Goal: Task Accomplishment & Management: Manage account settings

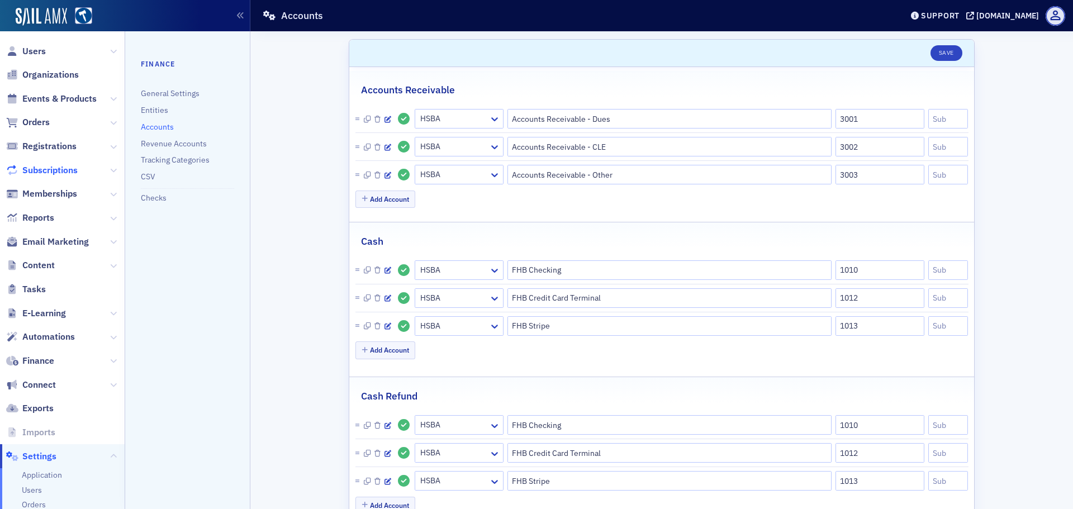
click at [63, 170] on span "Subscriptions" at bounding box center [49, 170] width 55 height 12
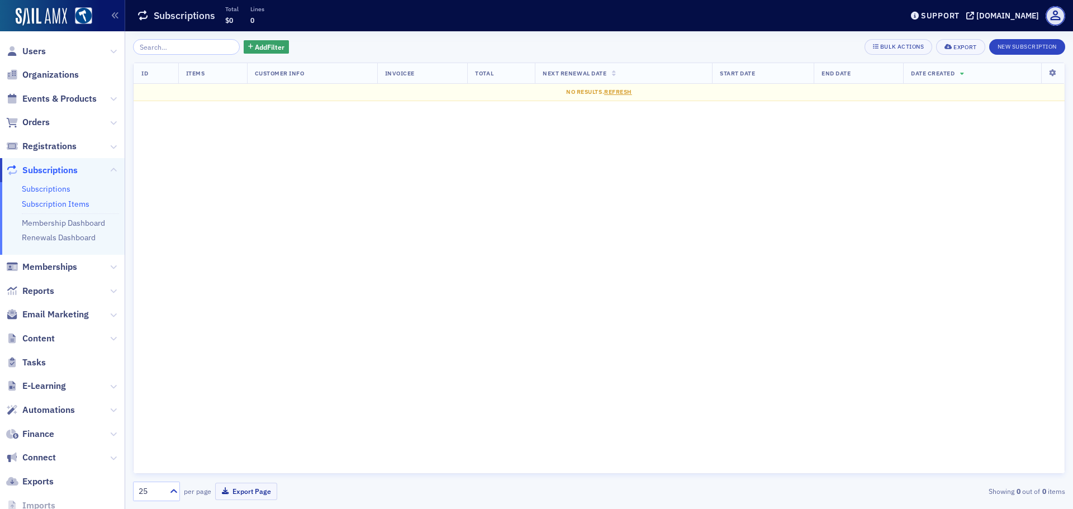
click at [66, 207] on link "Subscription Items" at bounding box center [56, 204] width 68 height 10
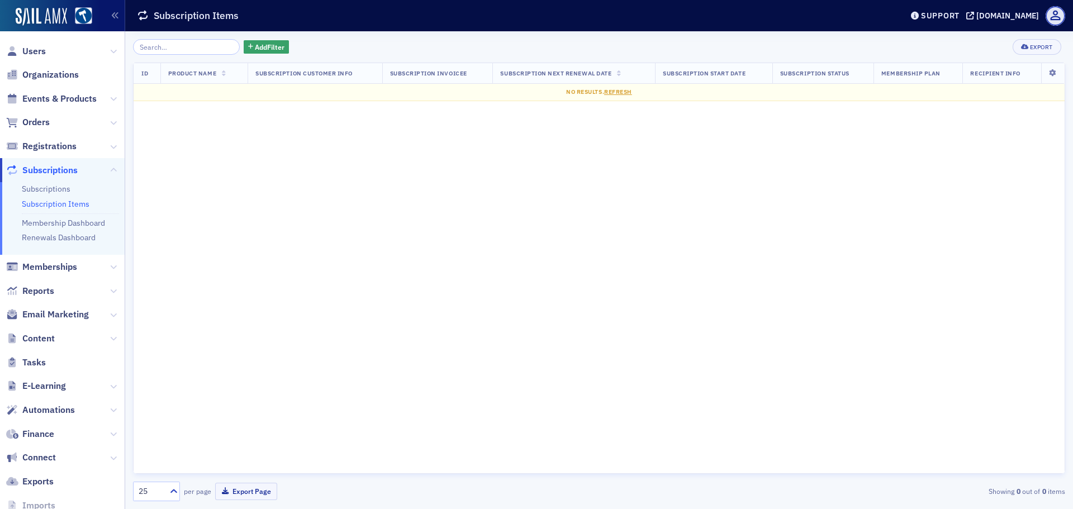
click at [79, 169] on span "Subscriptions" at bounding box center [62, 170] width 125 height 24
click at [91, 170] on span "Subscriptions" at bounding box center [62, 170] width 125 height 24
click at [97, 172] on span "Subscriptions" at bounding box center [62, 170] width 125 height 24
click at [99, 172] on span "Subscriptions" at bounding box center [62, 170] width 125 height 24
click at [110, 170] on icon at bounding box center [113, 170] width 7 height 7
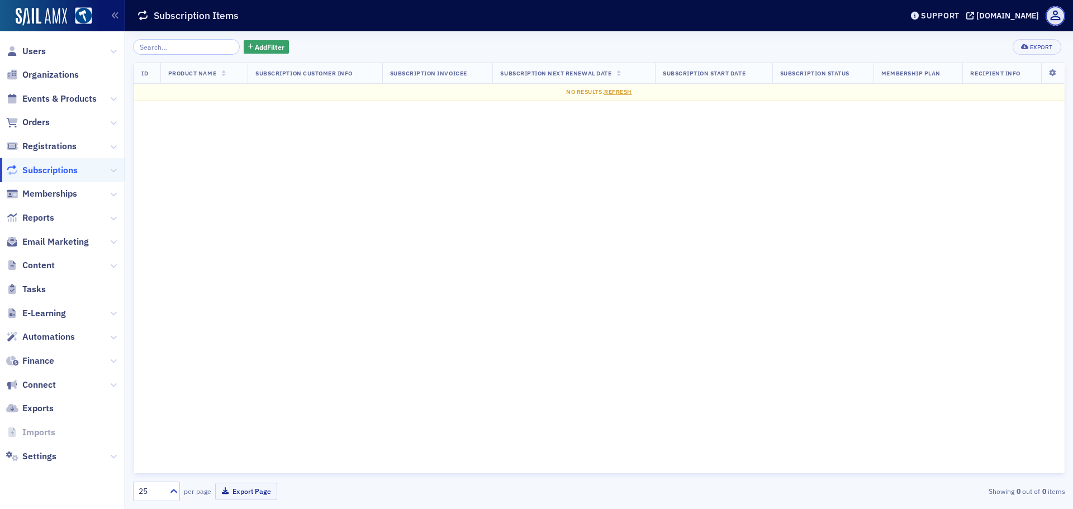
click at [108, 96] on span "Events & Products" at bounding box center [62, 99] width 125 height 24
click at [64, 96] on span "Events & Products" at bounding box center [59, 99] width 74 height 12
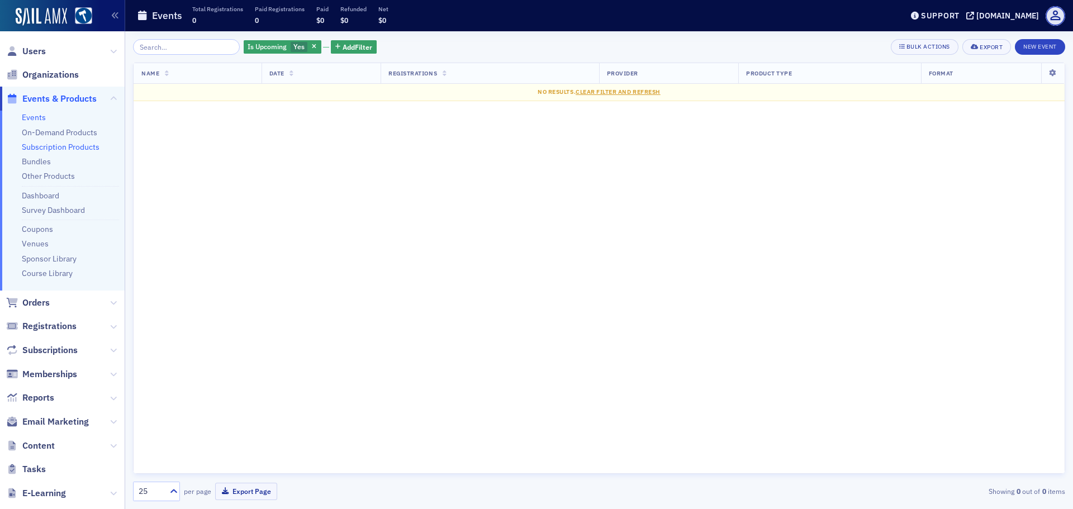
click at [75, 146] on link "Subscription Products" at bounding box center [61, 147] width 78 height 10
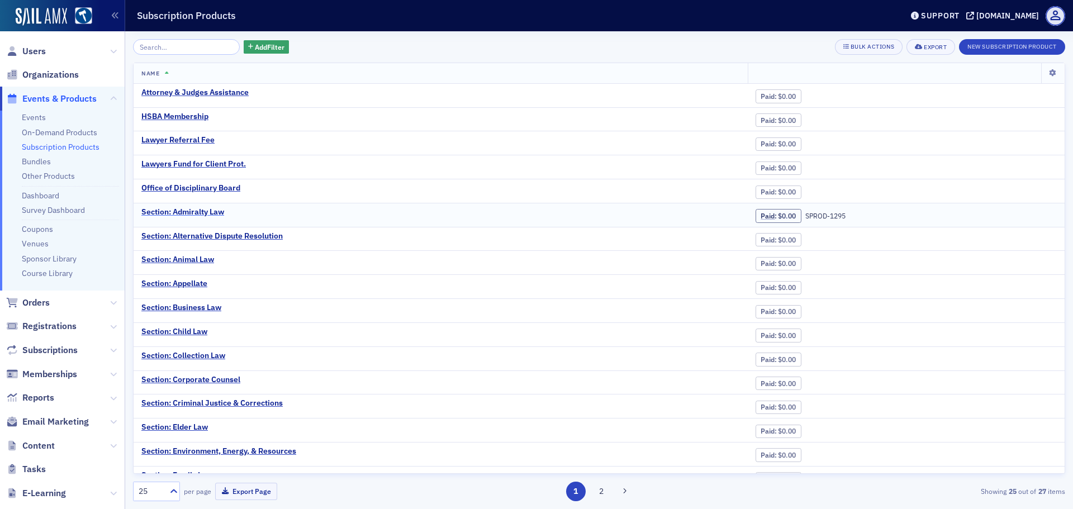
click at [212, 210] on div "Section: Admiralty Law" at bounding box center [182, 212] width 83 height 10
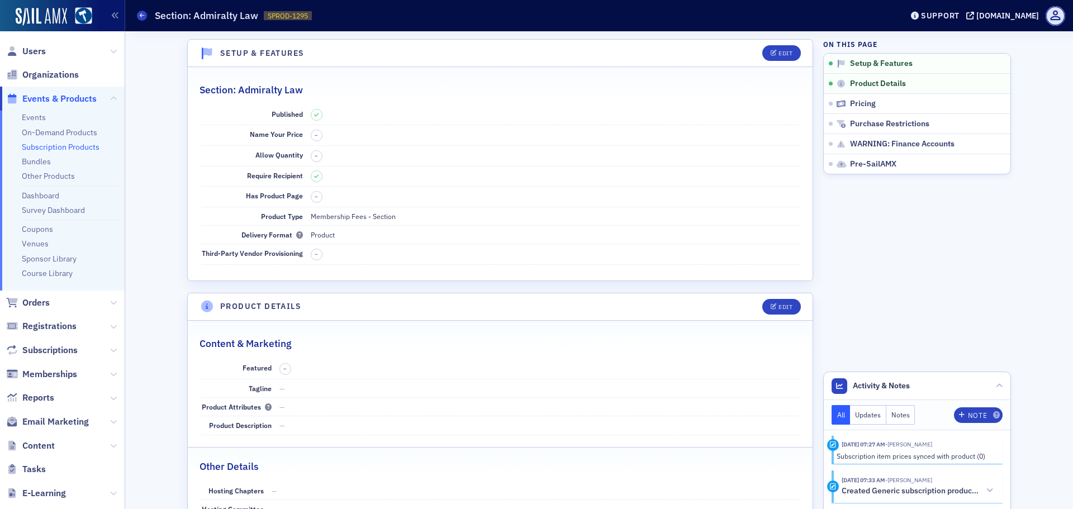
click at [314, 114] on icon at bounding box center [316, 114] width 4 height 5
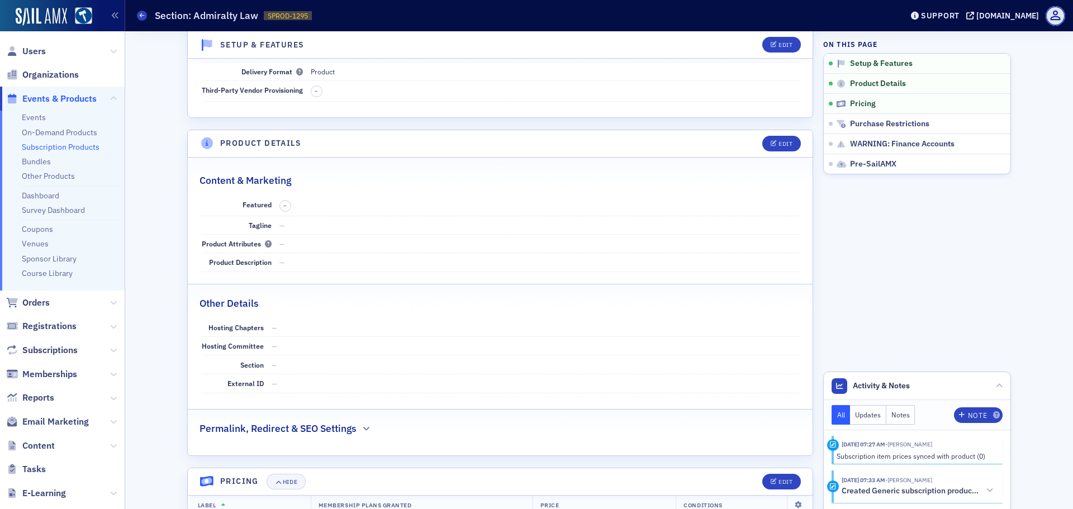
scroll to position [112, 0]
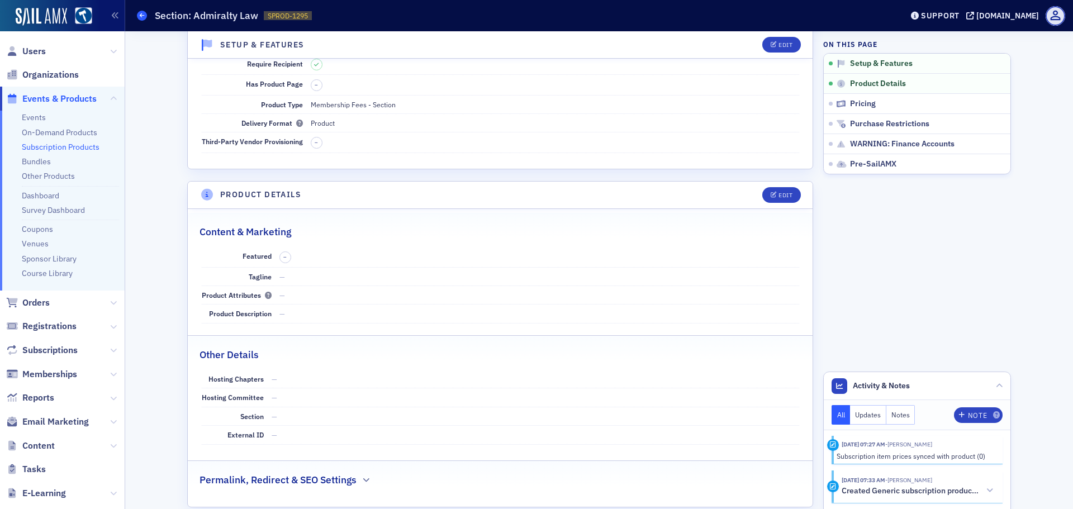
click at [143, 16] on icon at bounding box center [142, 15] width 4 height 5
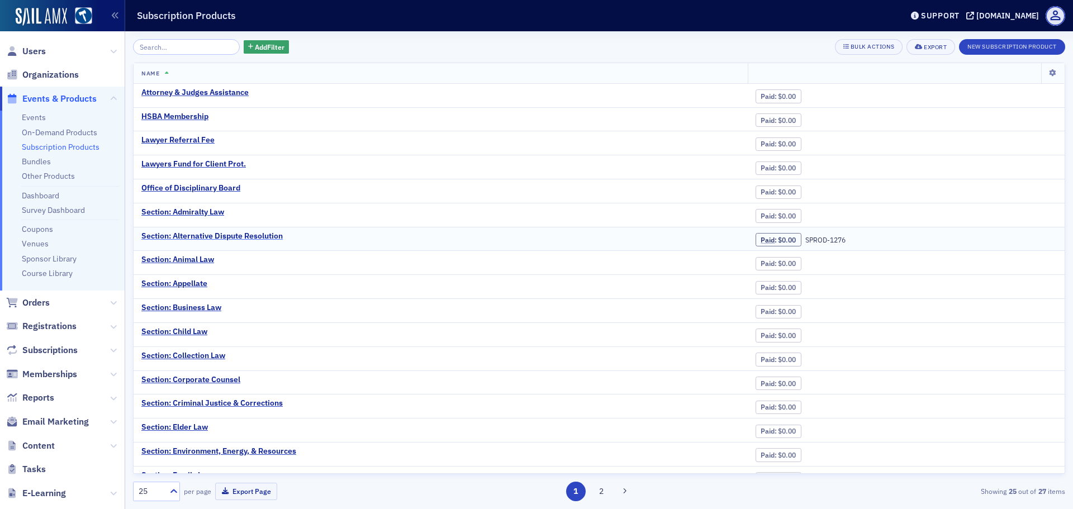
click at [268, 231] on div "Section: Alternative Dispute Resolution" at bounding box center [211, 236] width 141 height 10
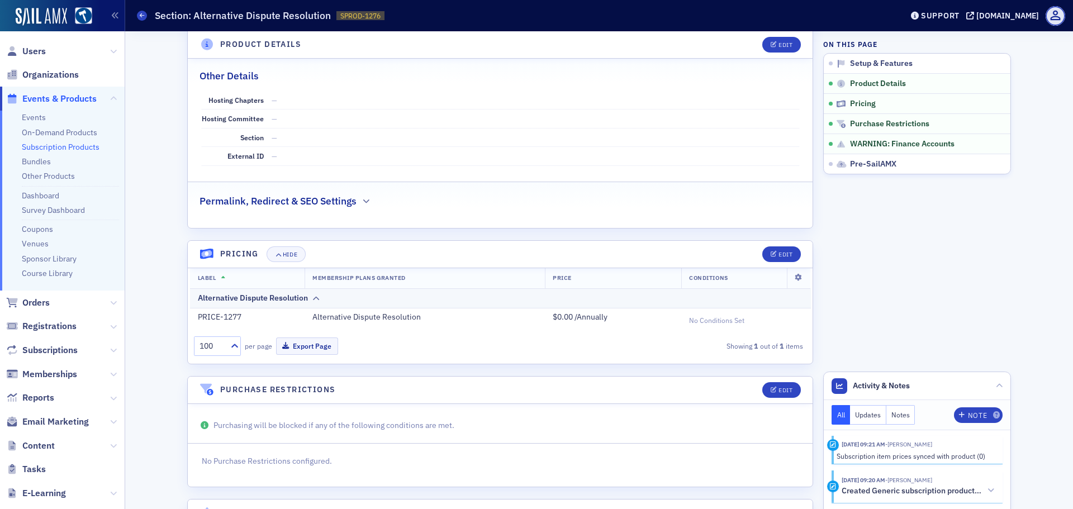
scroll to position [391, 0]
click at [139, 16] on span at bounding box center [142, 16] width 10 height 10
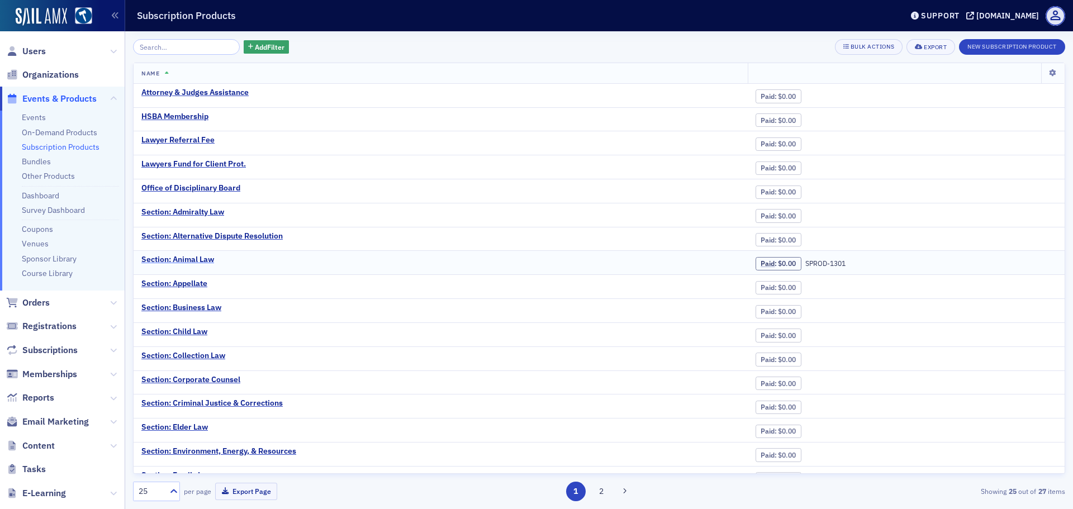
click at [204, 258] on div "Section: Animal Law" at bounding box center [177, 260] width 73 height 10
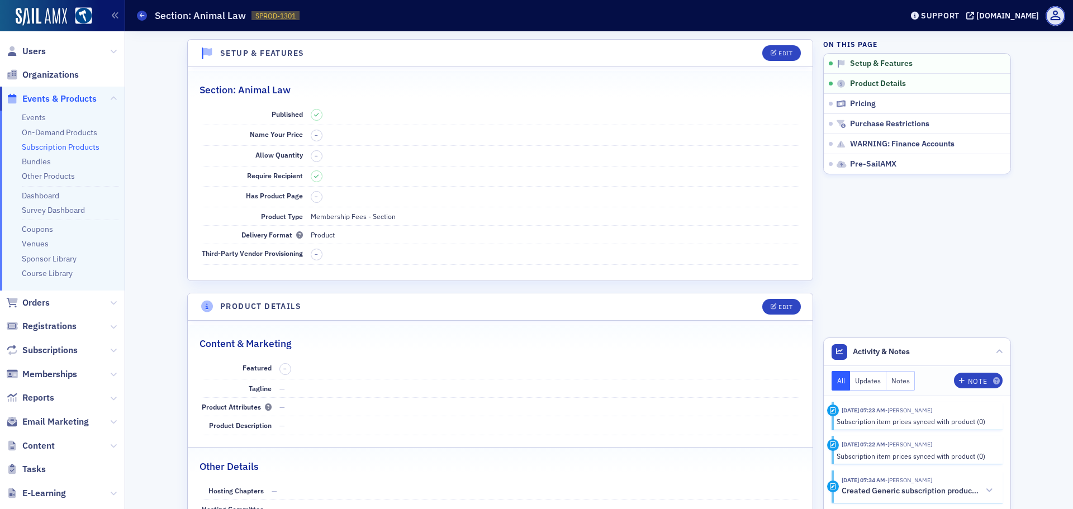
scroll to position [335, 0]
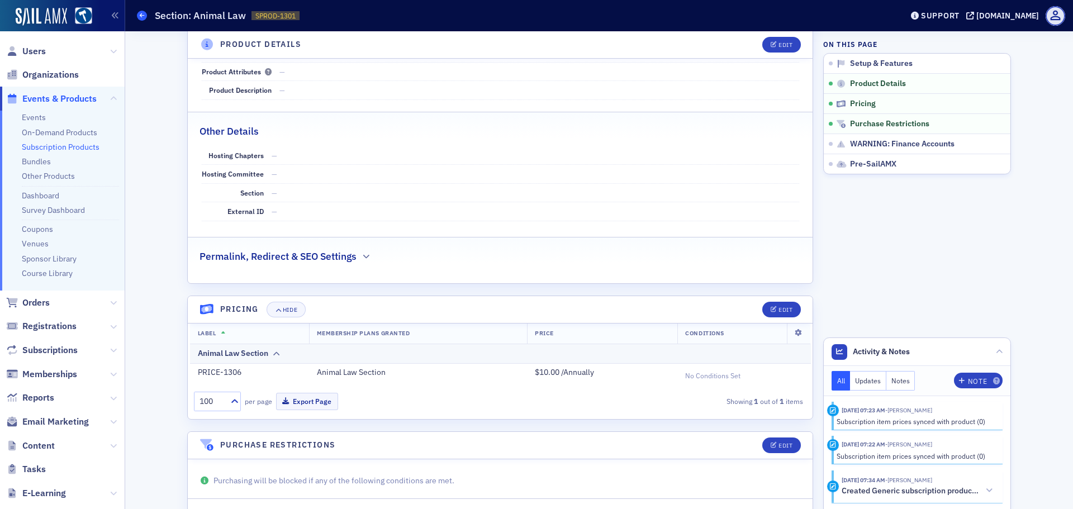
click at [146, 17] on span at bounding box center [142, 16] width 10 height 10
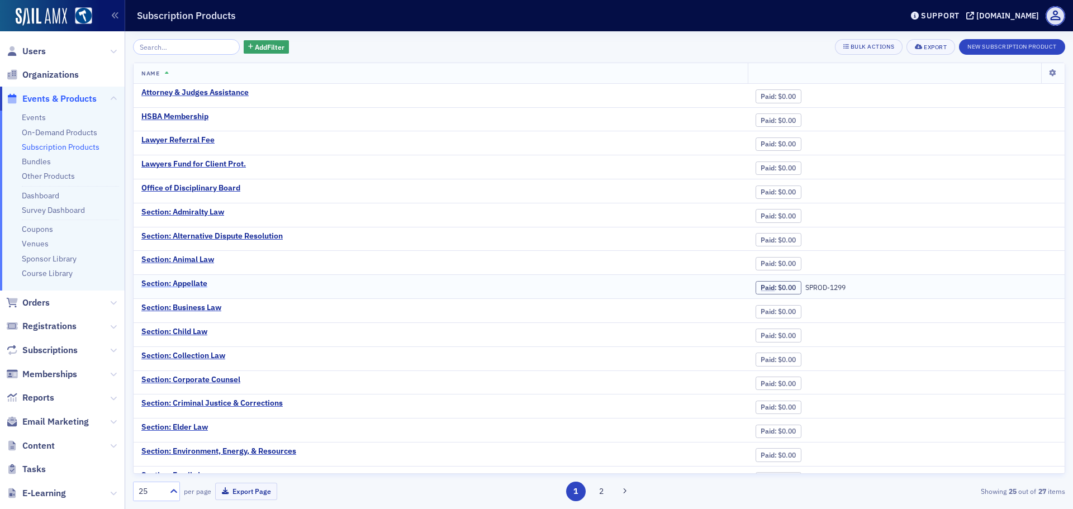
click at [182, 284] on div "Section: Appellate" at bounding box center [174, 284] width 66 height 10
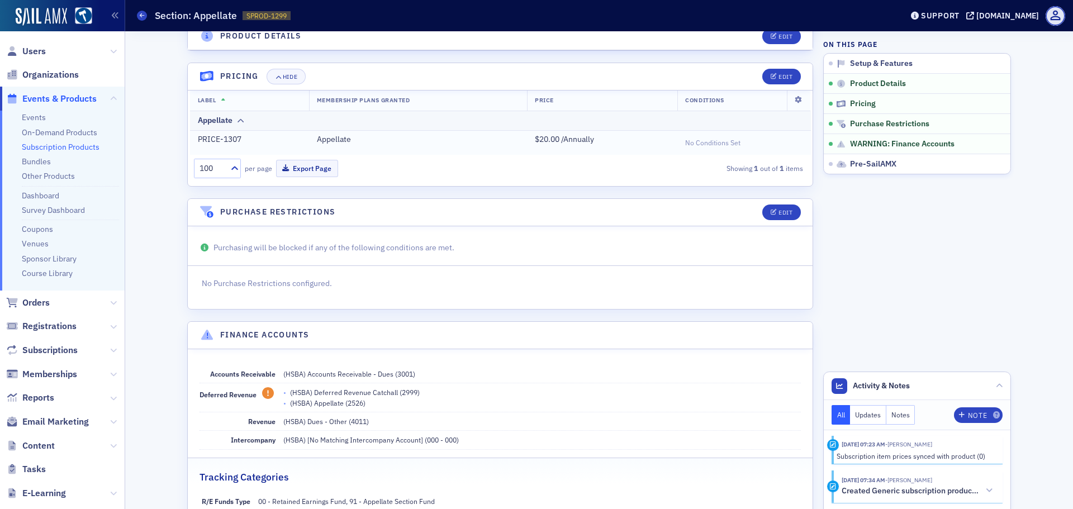
scroll to position [503, 0]
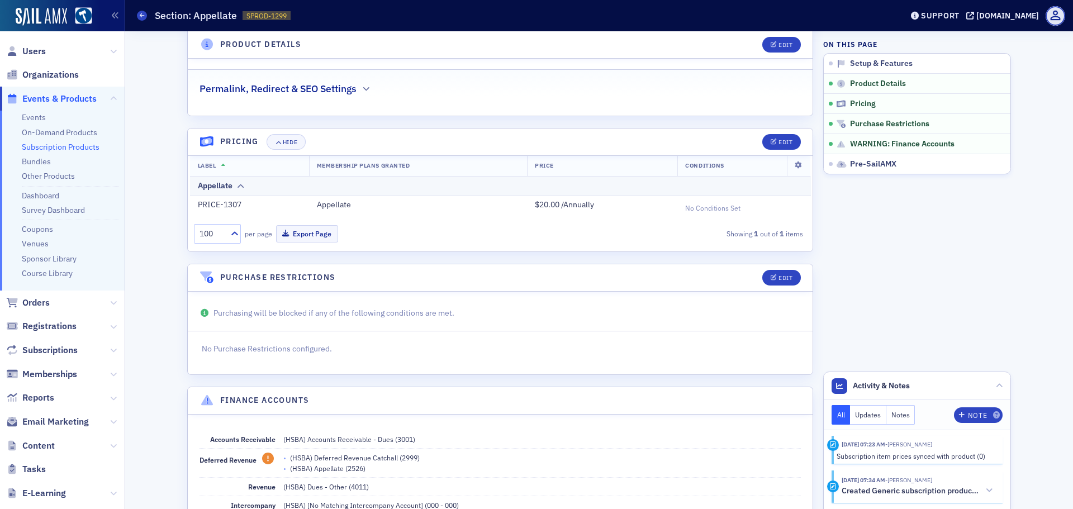
click at [145, 25] on div "Subscription Products Section: Appellate SPROD-1299 1299" at bounding box center [511, 15] width 748 height 21
click at [142, 20] on span at bounding box center [142, 16] width 10 height 10
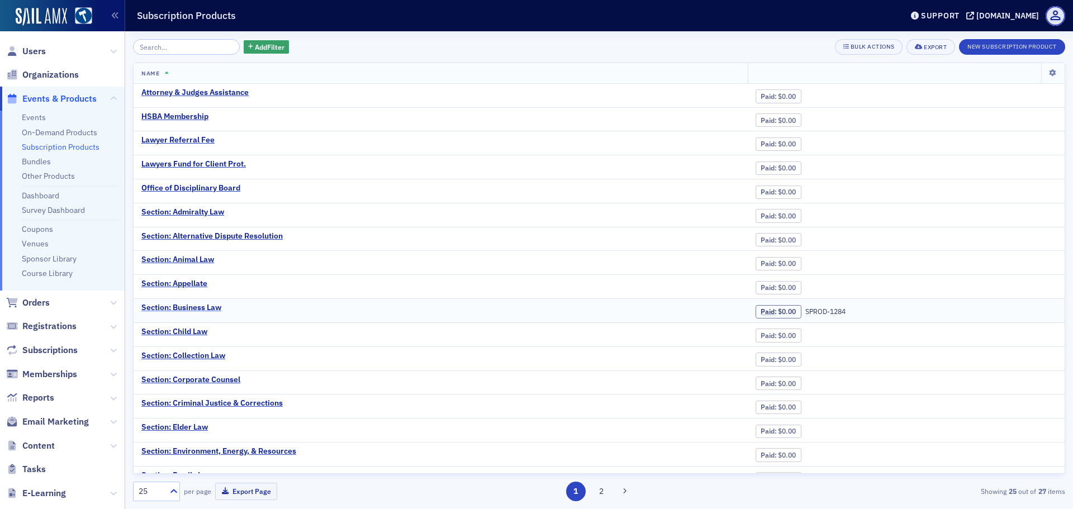
click at [211, 307] on div "Section: Business Law" at bounding box center [181, 308] width 80 height 10
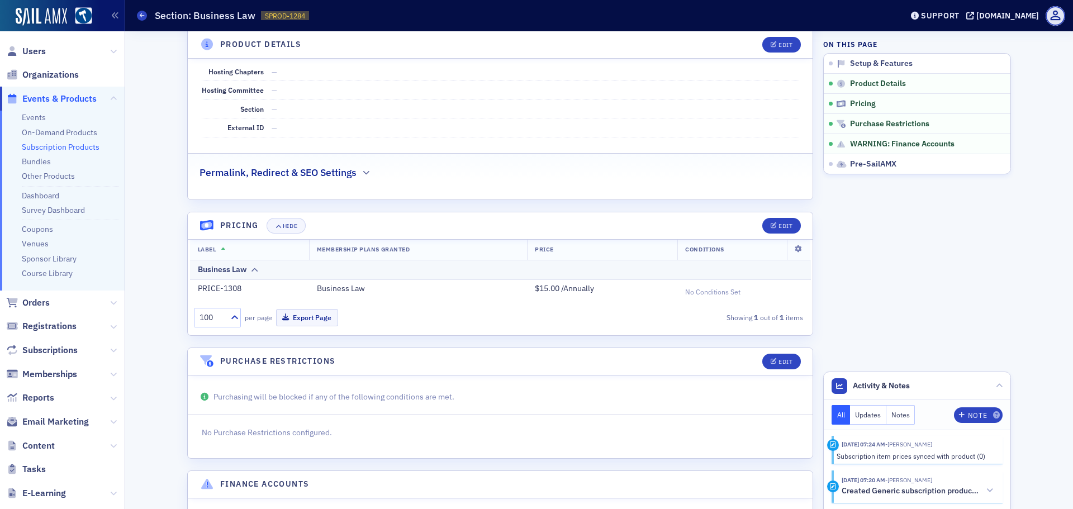
scroll to position [503, 0]
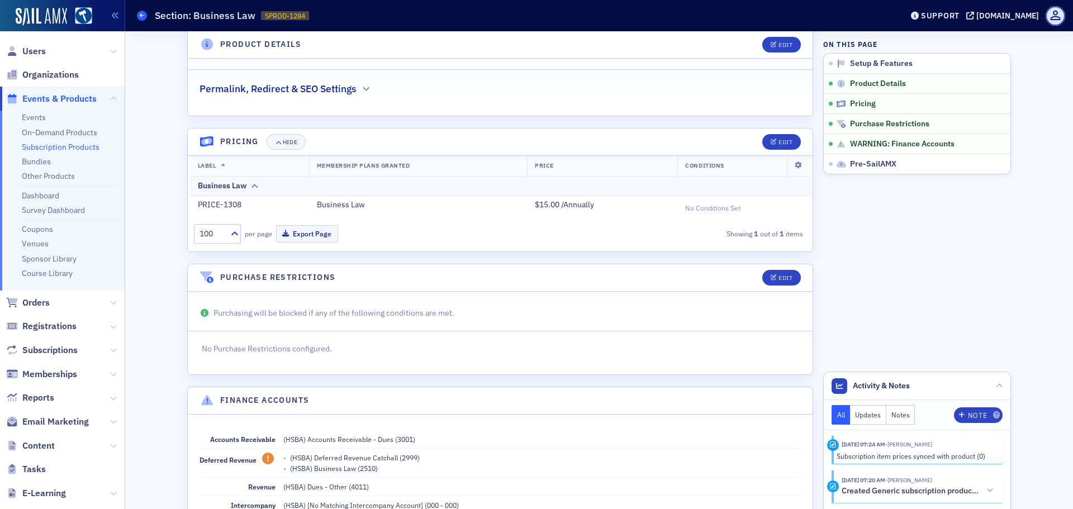
click at [146, 16] on span at bounding box center [142, 16] width 10 height 10
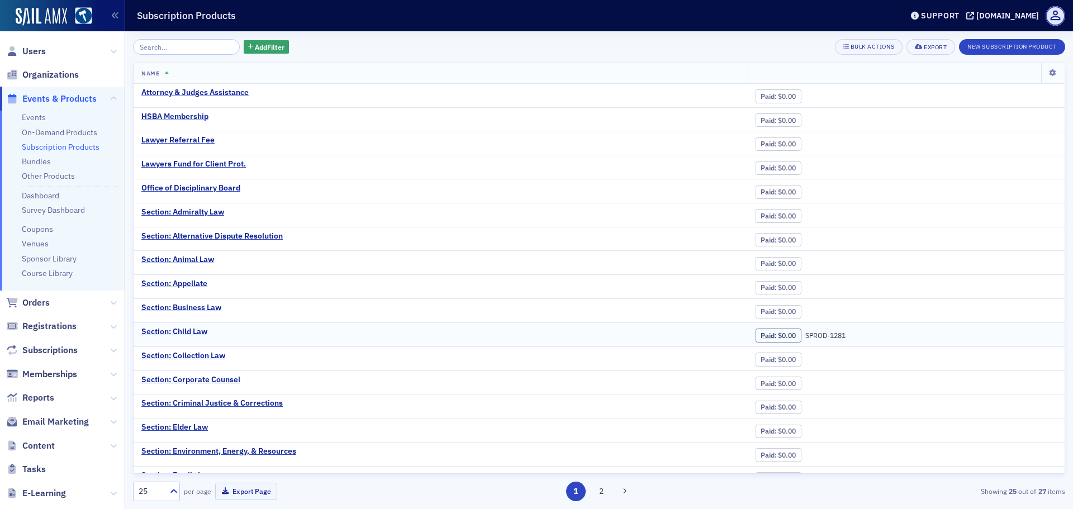
click at [193, 329] on div "Section: Child Law" at bounding box center [174, 332] width 66 height 10
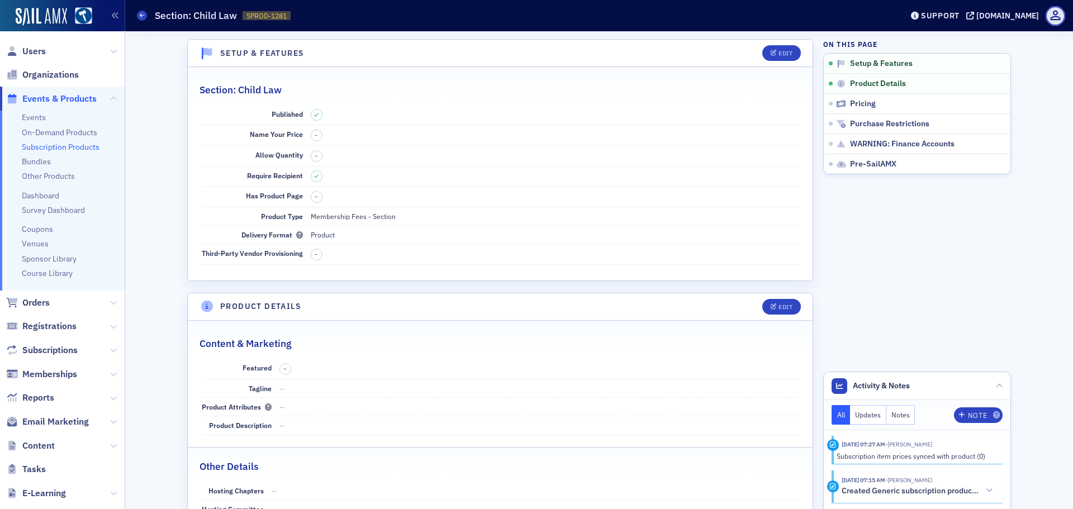
scroll to position [391, 0]
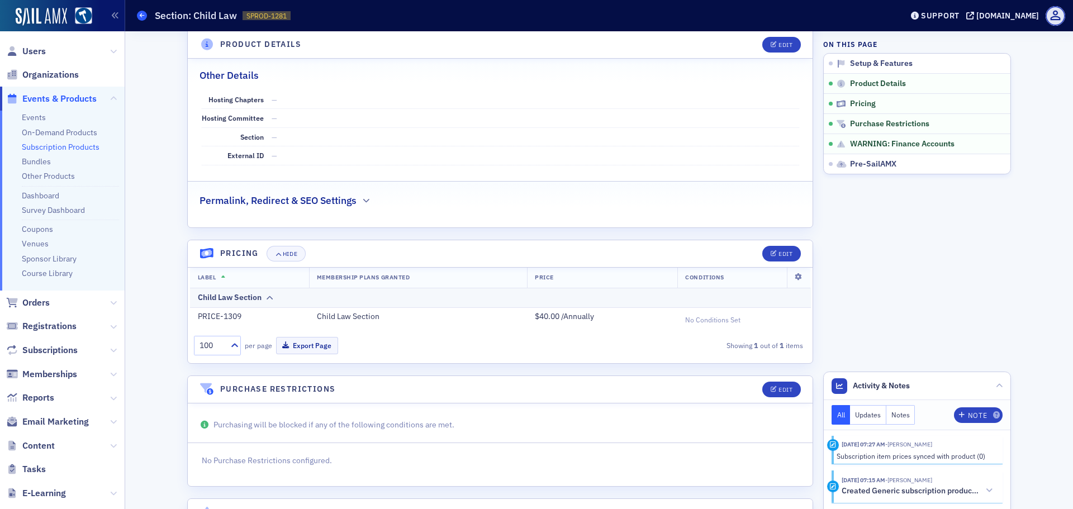
click at [140, 17] on icon at bounding box center [142, 15] width 4 height 5
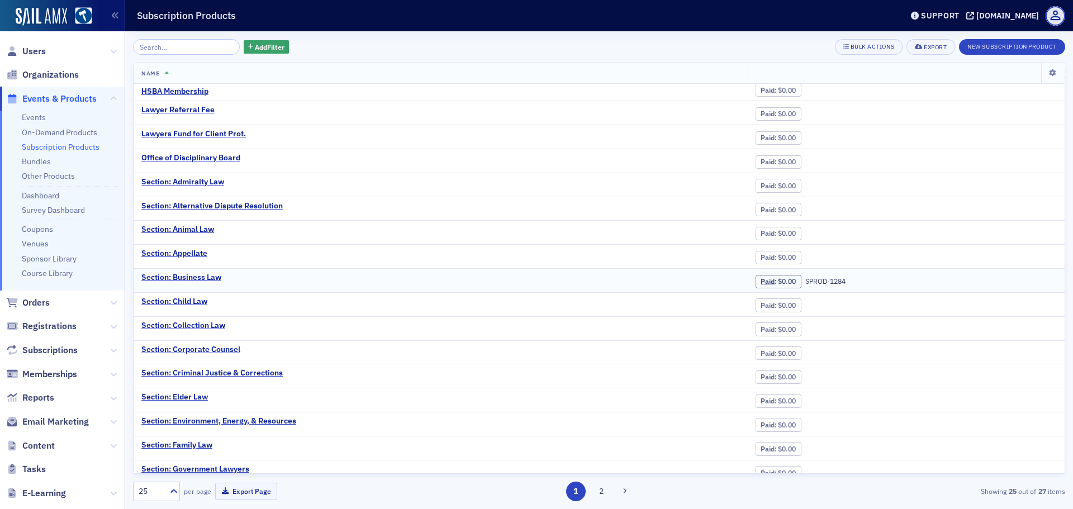
scroll to position [56, 0]
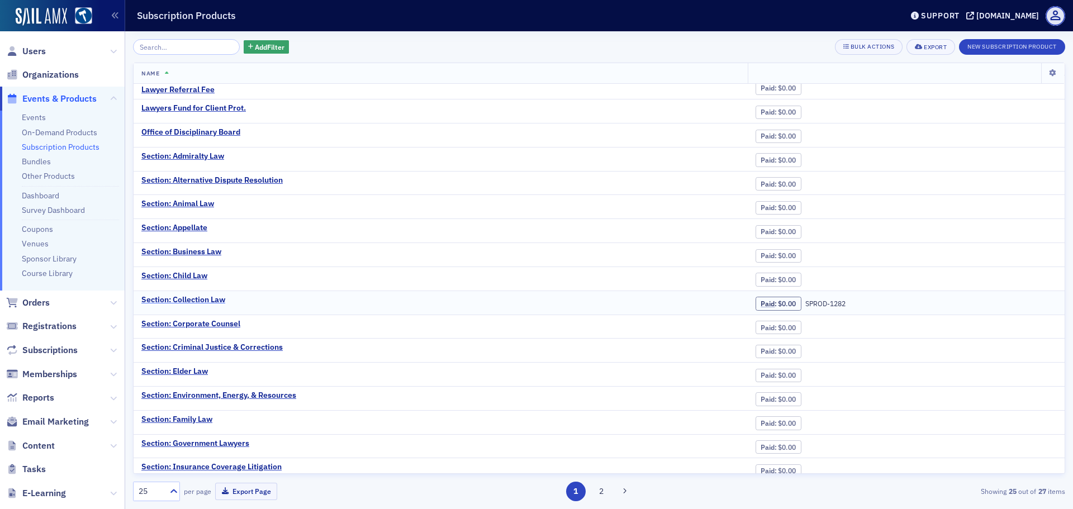
click at [199, 298] on div "Section: Collection Law" at bounding box center [183, 300] width 84 height 10
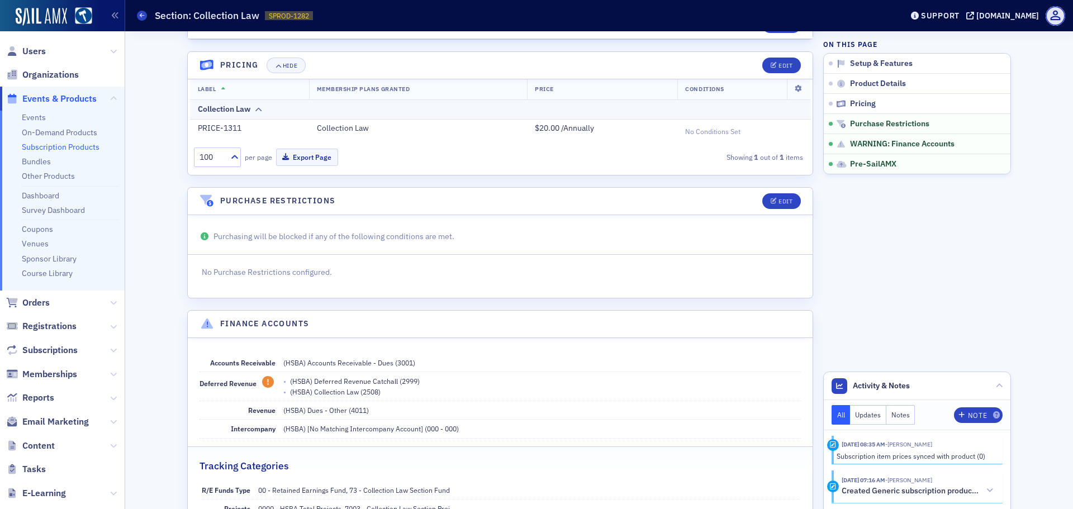
scroll to position [479, 0]
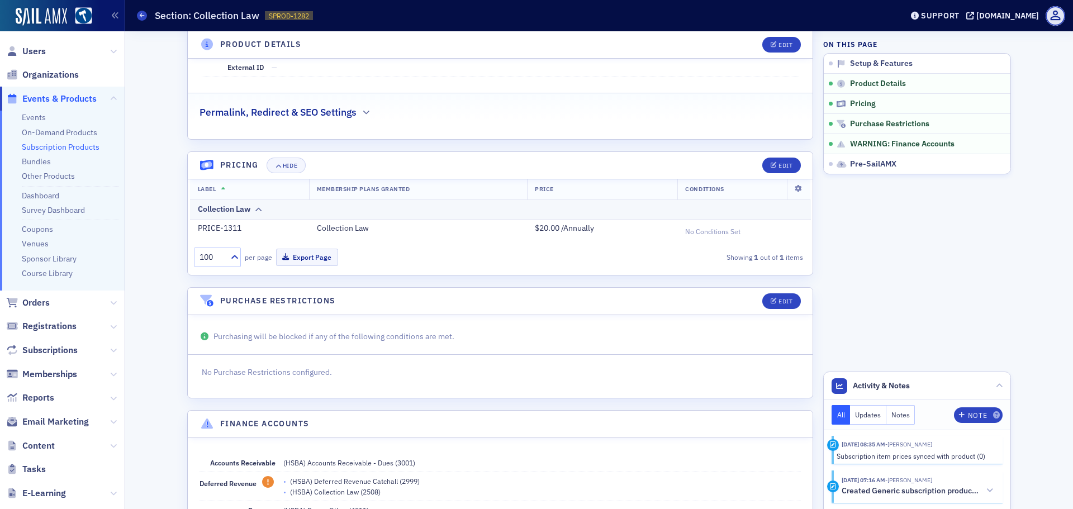
click at [135, 8] on header "Subscription Products Section: Collection Law SPROD-1282 1282 Support [DOMAIN_N…" at bounding box center [599, 15] width 948 height 31
click at [142, 18] on icon at bounding box center [142, 15] width 4 height 5
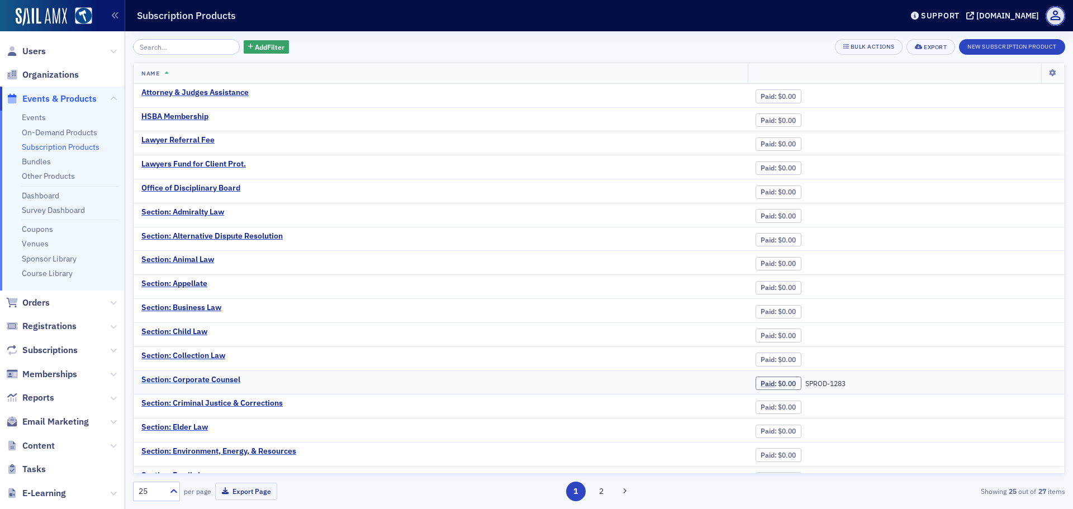
click at [218, 378] on div "Section: Corporate Counsel" at bounding box center [190, 380] width 99 height 10
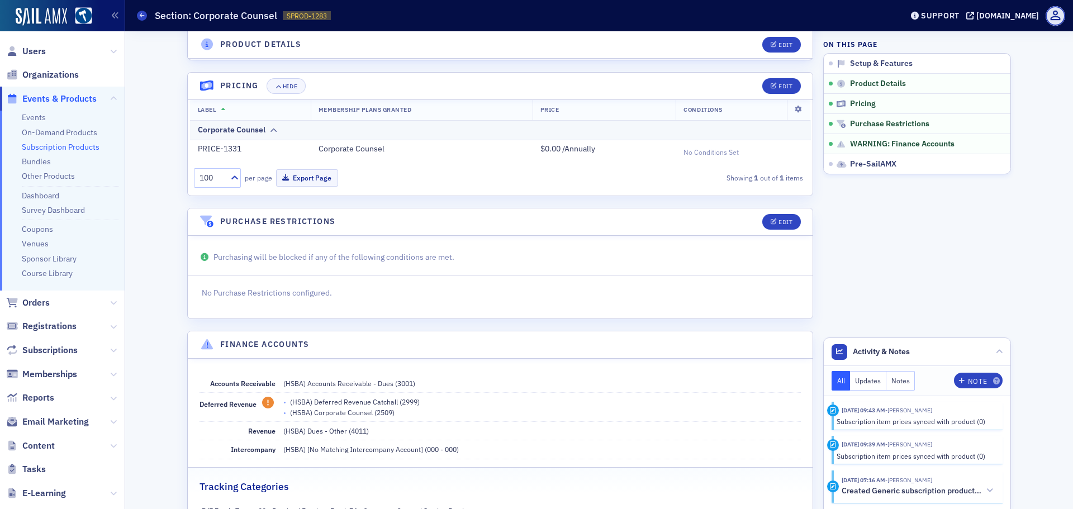
scroll to position [503, 0]
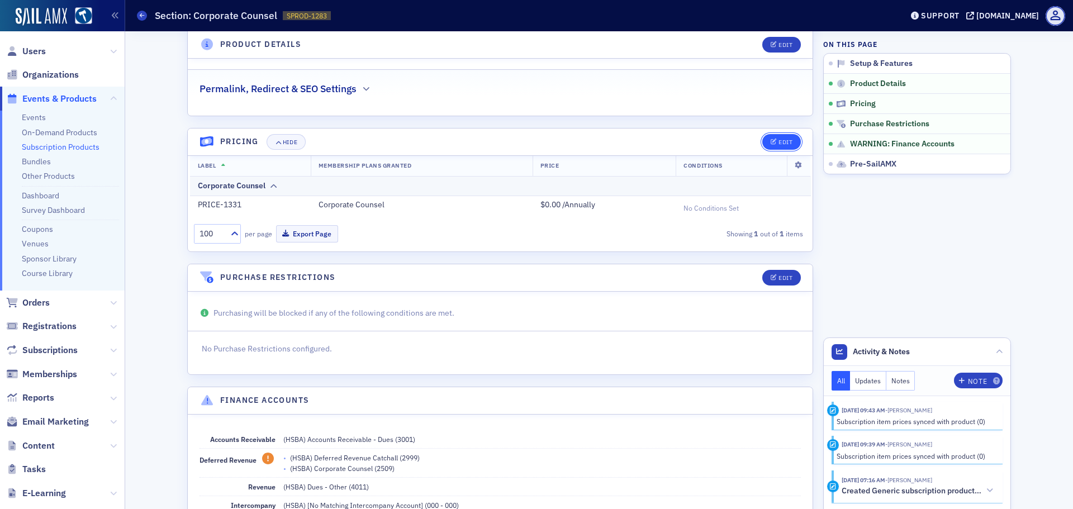
click at [772, 144] on icon "button" at bounding box center [773, 142] width 7 height 6
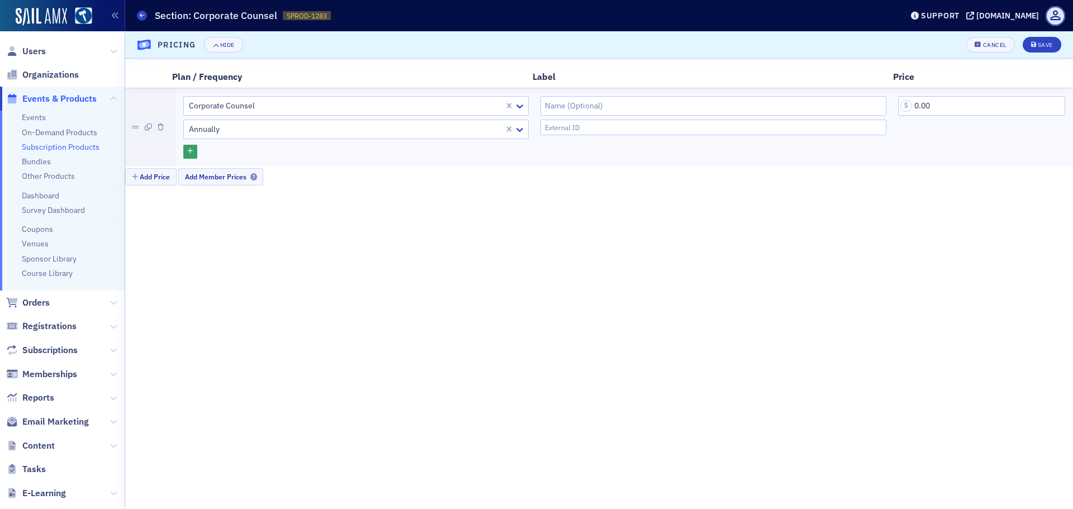
scroll to position [594, 0]
drag, startPoint x: 938, startPoint y: 108, endPoint x: 905, endPoint y: 108, distance: 33.0
click at [905, 108] on input "0.00" at bounding box center [981, 106] width 167 height 20
type input "15.00"
click at [1040, 44] on div "Save" at bounding box center [1045, 45] width 15 height 6
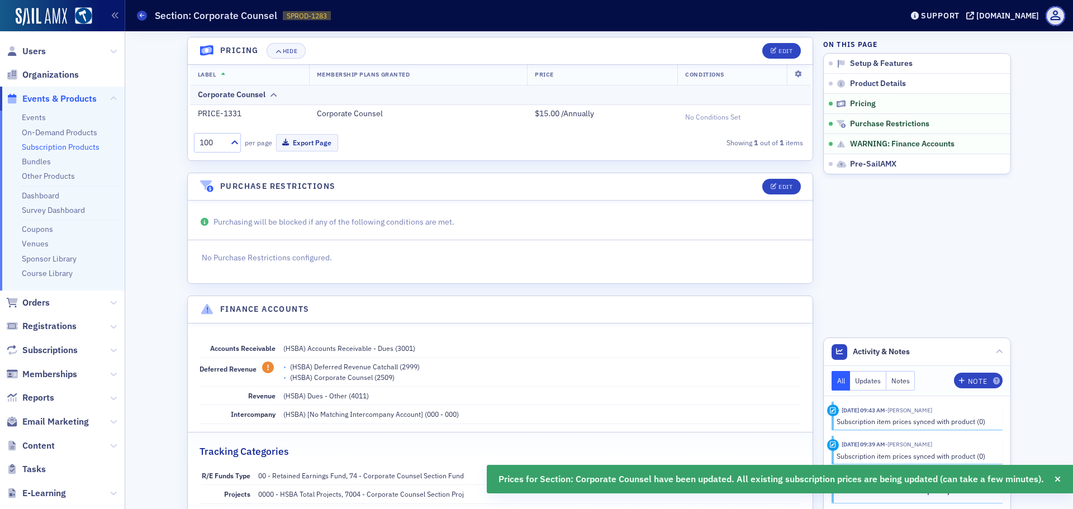
click at [139, 9] on div "Subscription Products Section: Corporate Counsel SPROD-1283 1283" at bounding box center [511, 15] width 748 height 21
click at [140, 15] on icon at bounding box center [142, 15] width 4 height 5
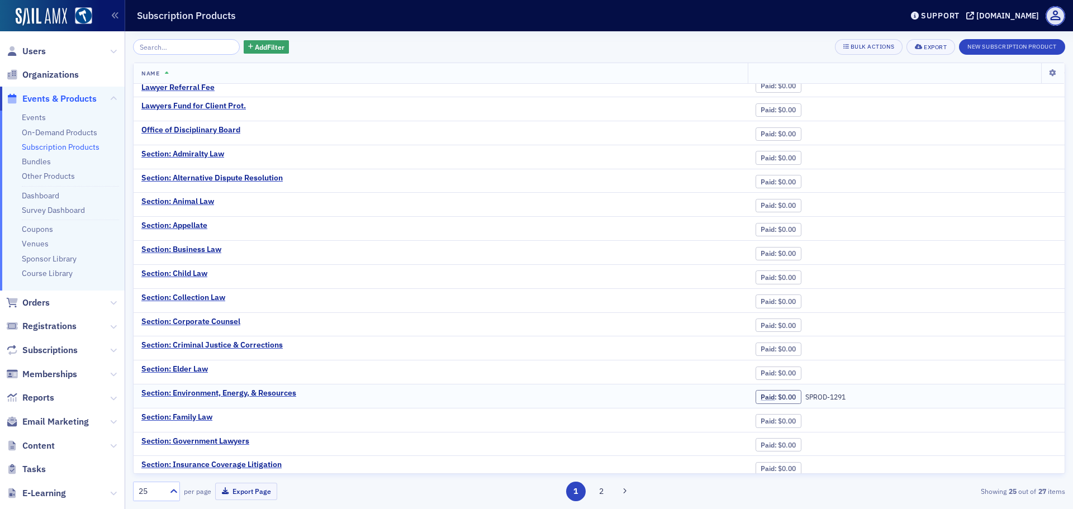
scroll to position [112, 0]
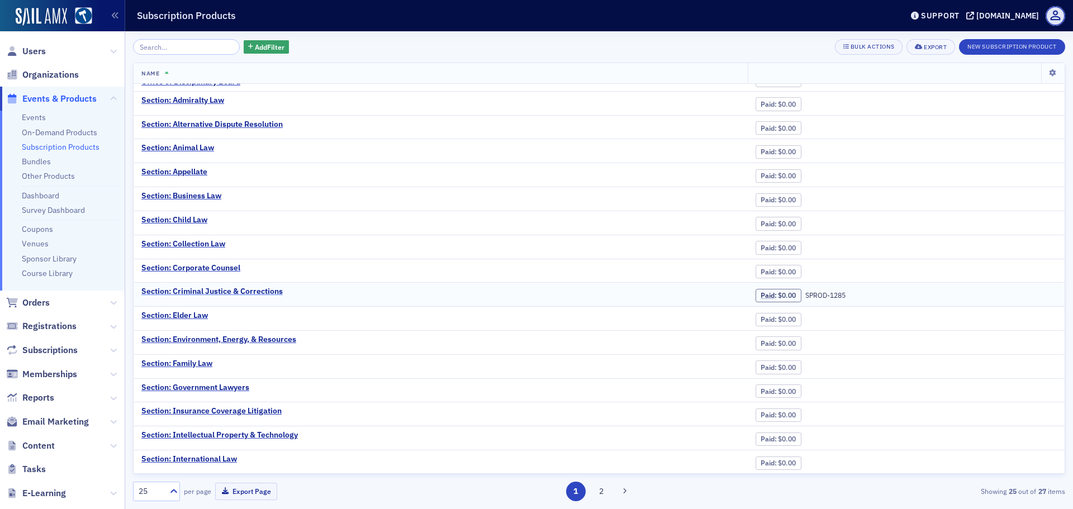
click at [256, 293] on div "Section: Criminal Justice & Corrections" at bounding box center [211, 292] width 141 height 10
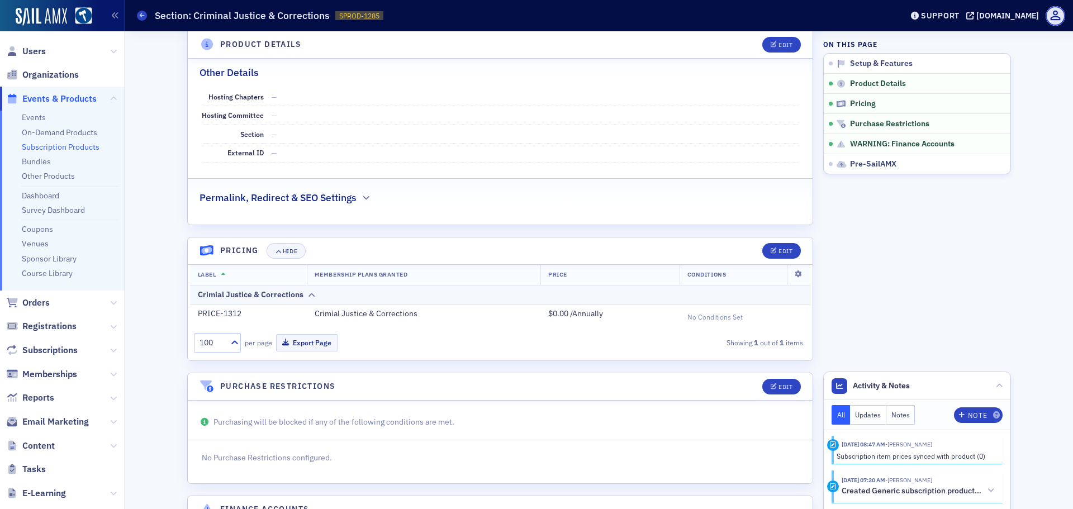
scroll to position [447, 0]
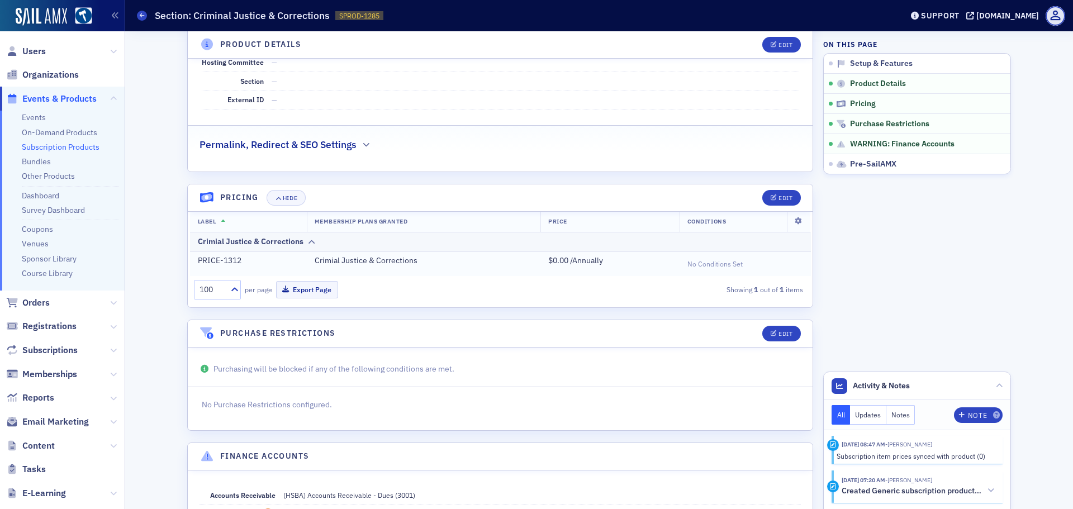
click at [561, 262] on div "$0.00 / Annually" at bounding box center [609, 261] width 123 height 10
click at [773, 194] on button "Edit" at bounding box center [781, 198] width 39 height 16
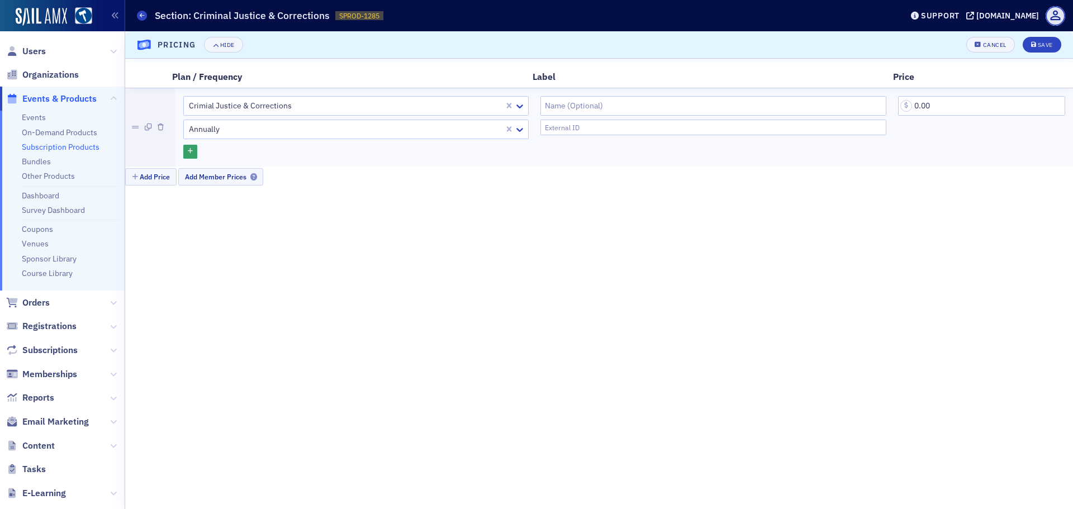
scroll to position [594, 0]
drag, startPoint x: 913, startPoint y: 102, endPoint x: 901, endPoint y: 103, distance: 12.3
click at [901, 103] on input "0.00" at bounding box center [981, 106] width 167 height 20
type input "5.00"
click at [1049, 44] on div "Save" at bounding box center [1045, 45] width 15 height 6
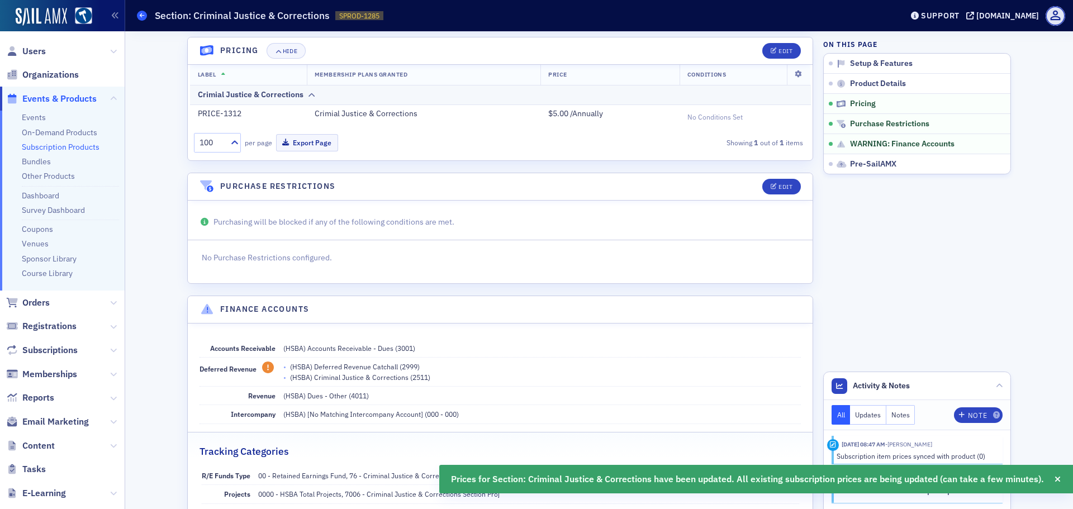
click at [140, 15] on icon at bounding box center [142, 15] width 4 height 5
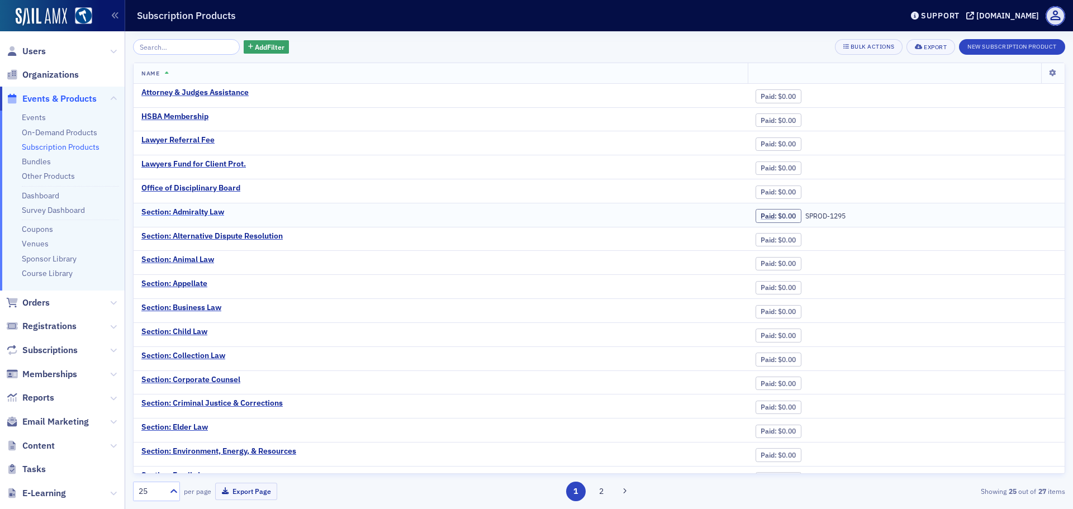
click at [209, 214] on div "Section: Admiralty Law" at bounding box center [182, 212] width 83 height 10
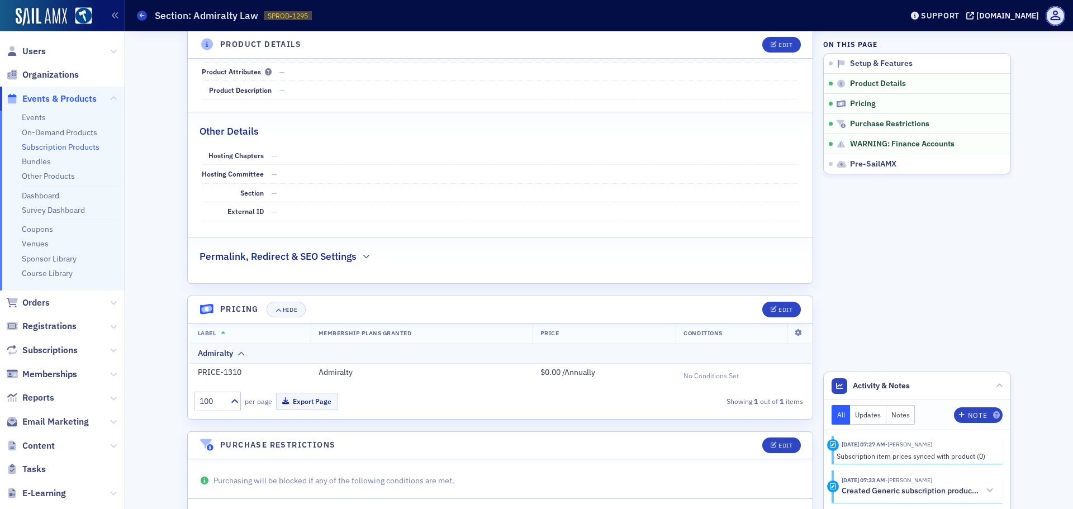
scroll to position [447, 0]
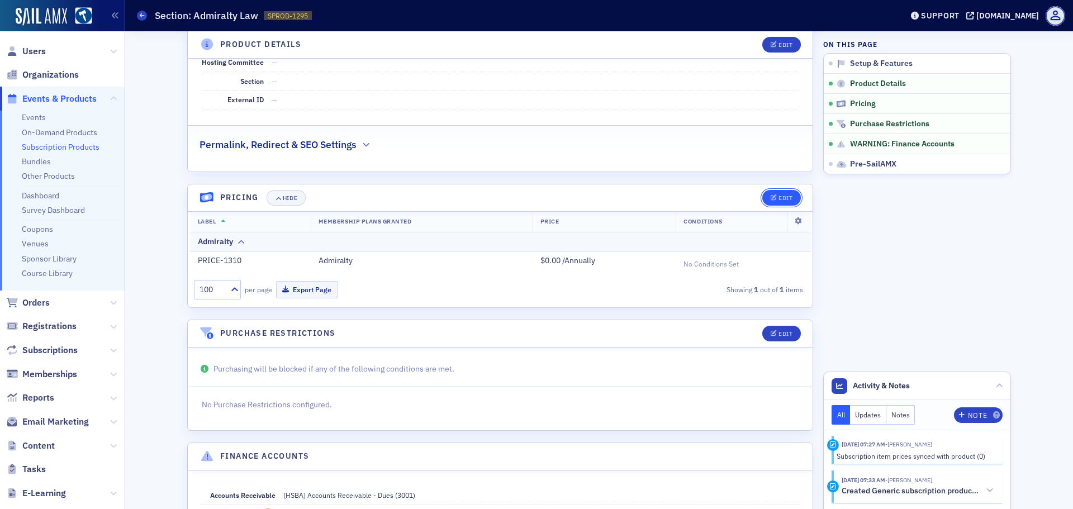
click at [778, 199] on div "Edit" at bounding box center [785, 198] width 14 height 6
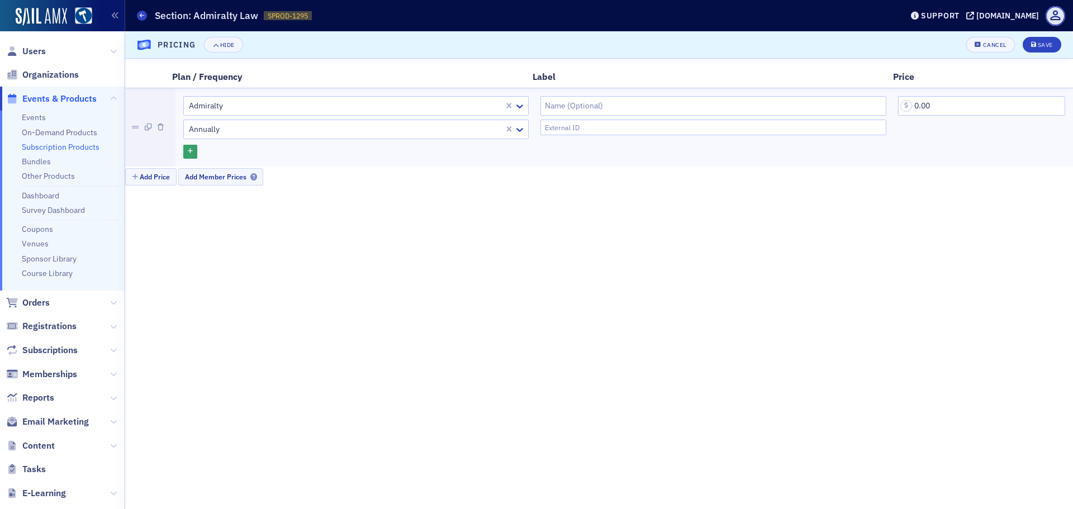
scroll to position [594, 0]
click at [988, 45] on div "Cancel" at bounding box center [994, 45] width 23 height 6
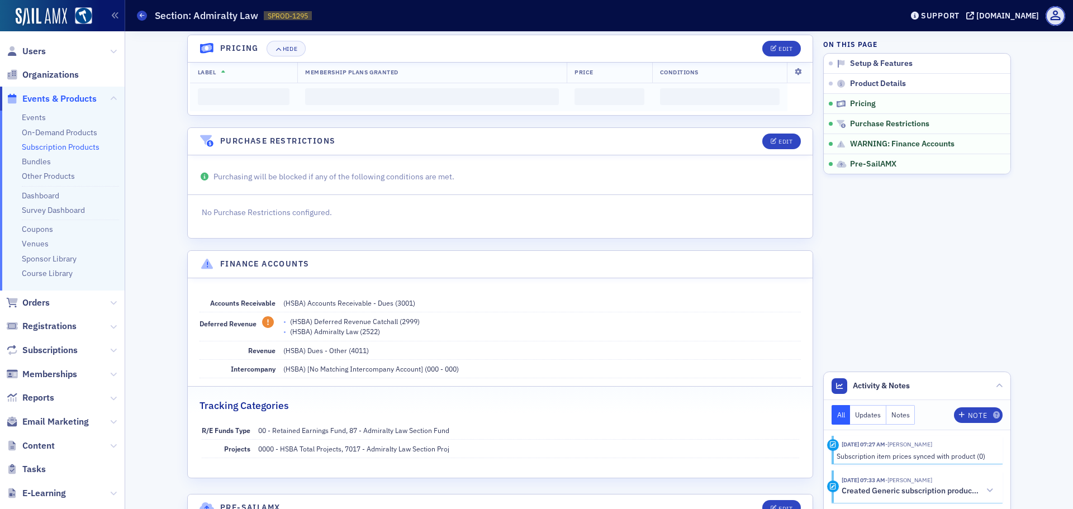
scroll to position [588, 0]
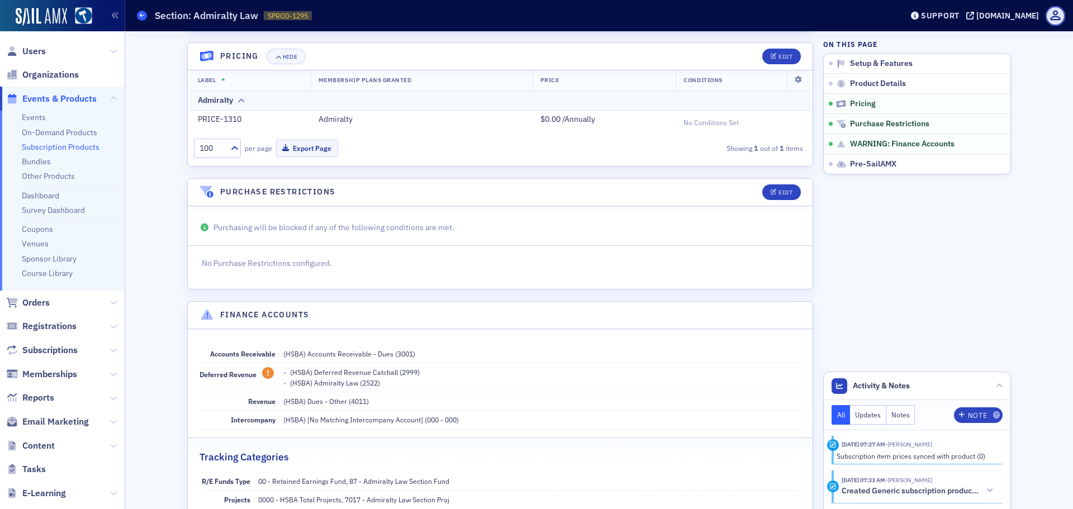
click at [137, 15] on span at bounding box center [142, 16] width 10 height 10
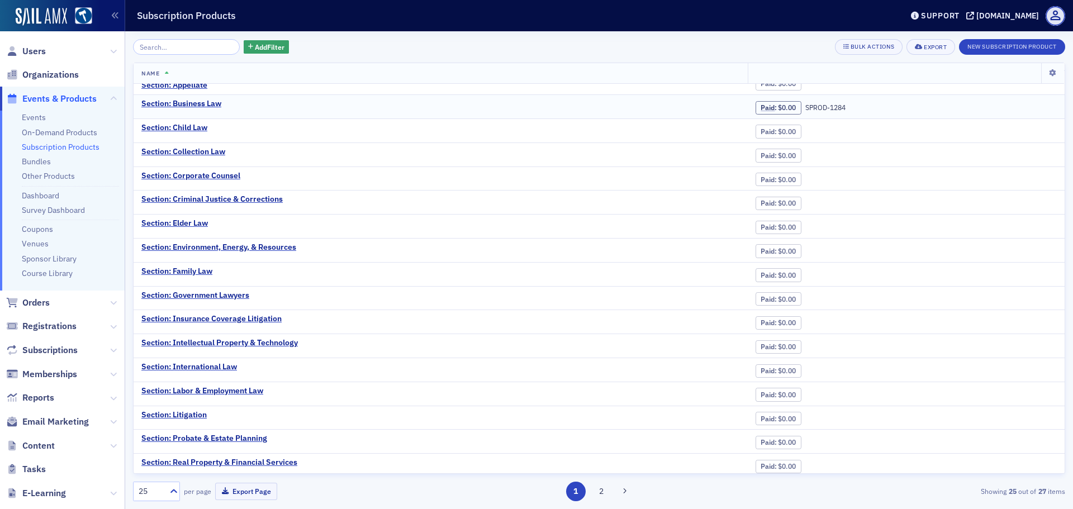
scroll to position [208, 0]
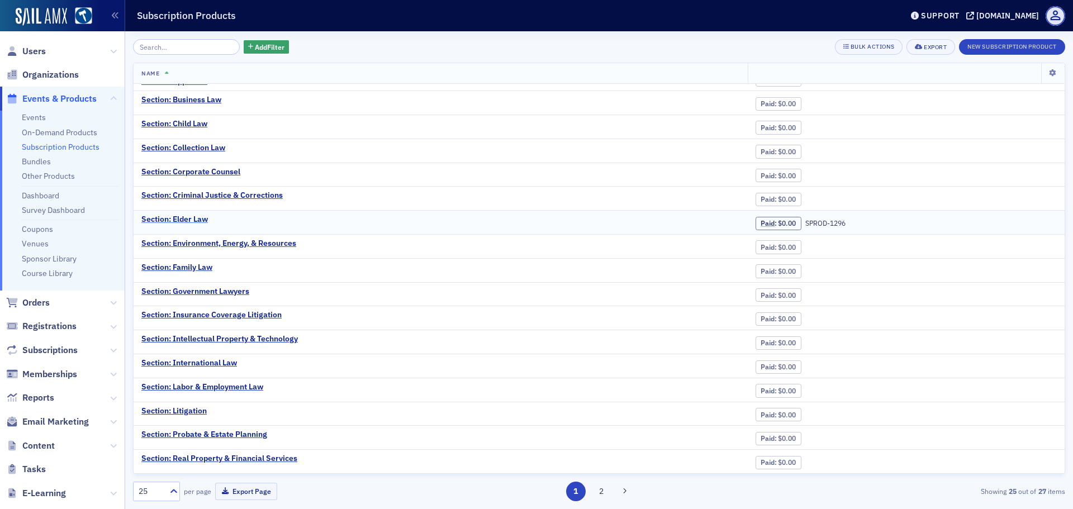
click at [195, 218] on div "Section: Elder Law" at bounding box center [174, 220] width 66 height 10
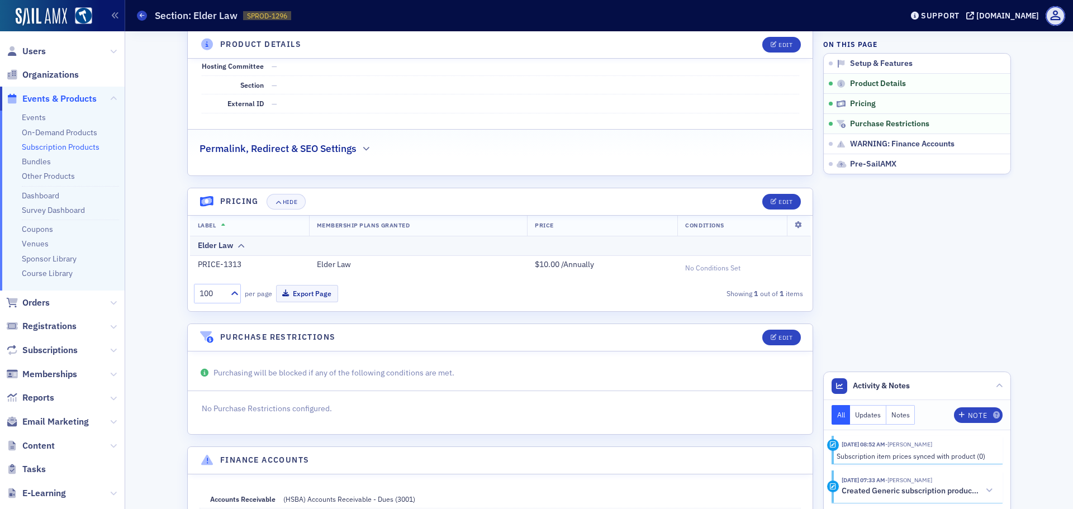
scroll to position [447, 0]
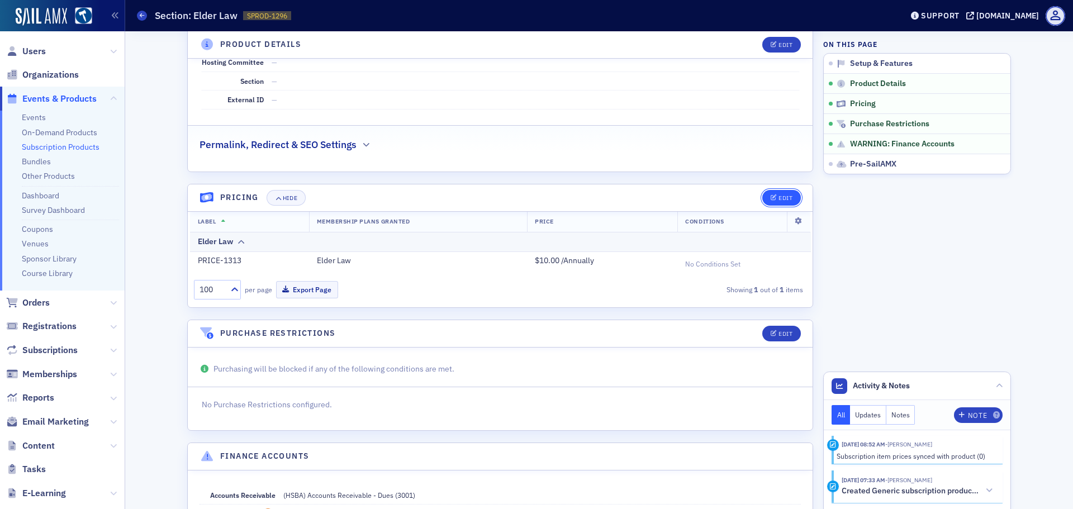
click at [770, 196] on icon "button" at bounding box center [773, 198] width 7 height 6
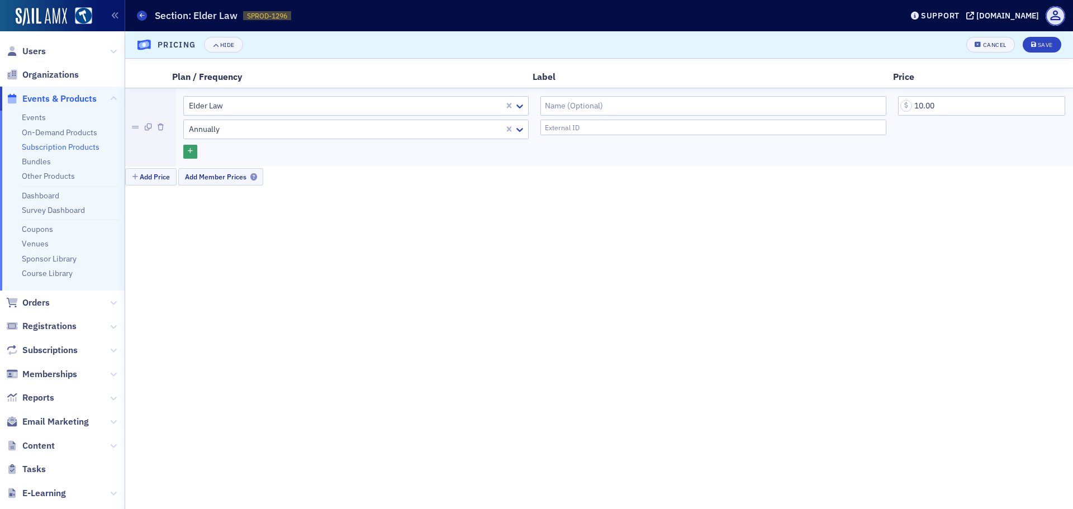
scroll to position [594, 0]
drag, startPoint x: 919, startPoint y: 102, endPoint x: 912, endPoint y: 103, distance: 6.8
click at [913, 104] on input "10.00" at bounding box center [981, 106] width 167 height 20
type input "20.00"
click at [1045, 47] on div "Save" at bounding box center [1045, 45] width 15 height 6
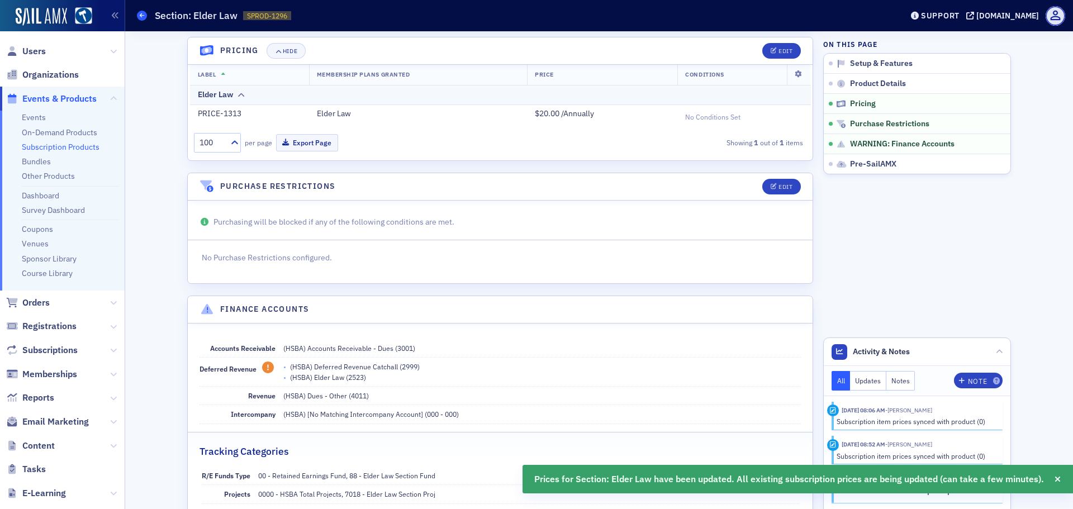
click at [143, 17] on icon at bounding box center [142, 15] width 4 height 5
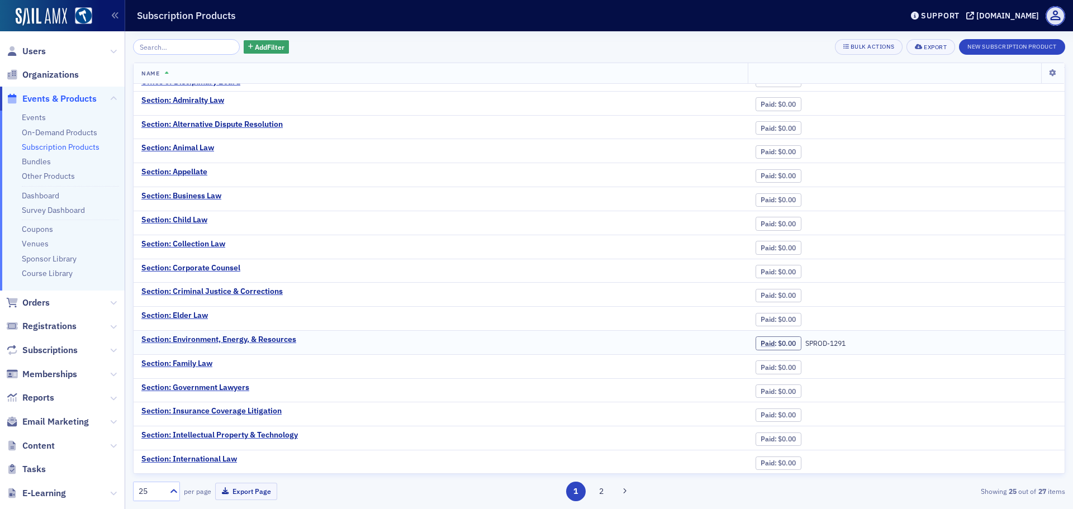
scroll to position [208, 0]
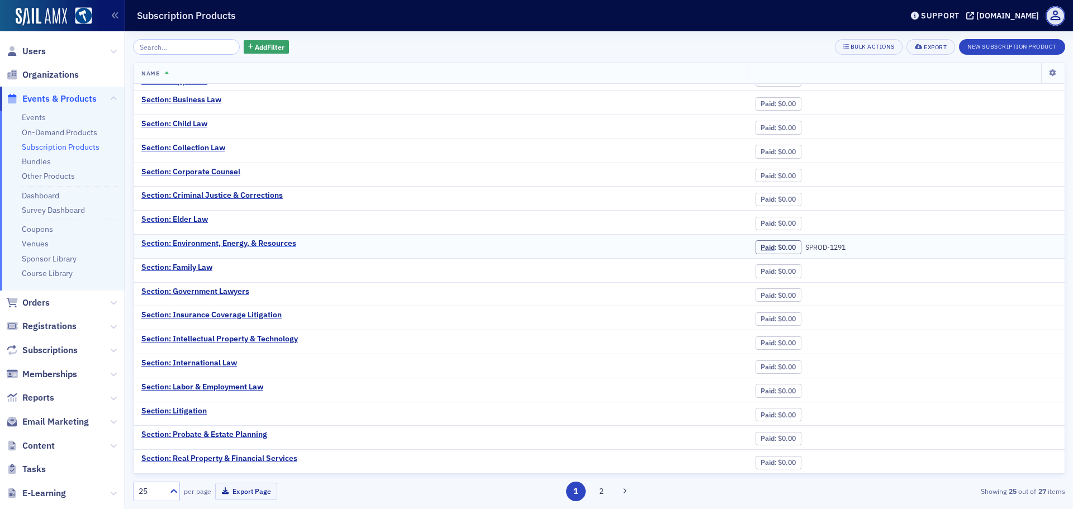
click at [268, 246] on div "Section: Environment, Energy, & Resources" at bounding box center [218, 244] width 155 height 10
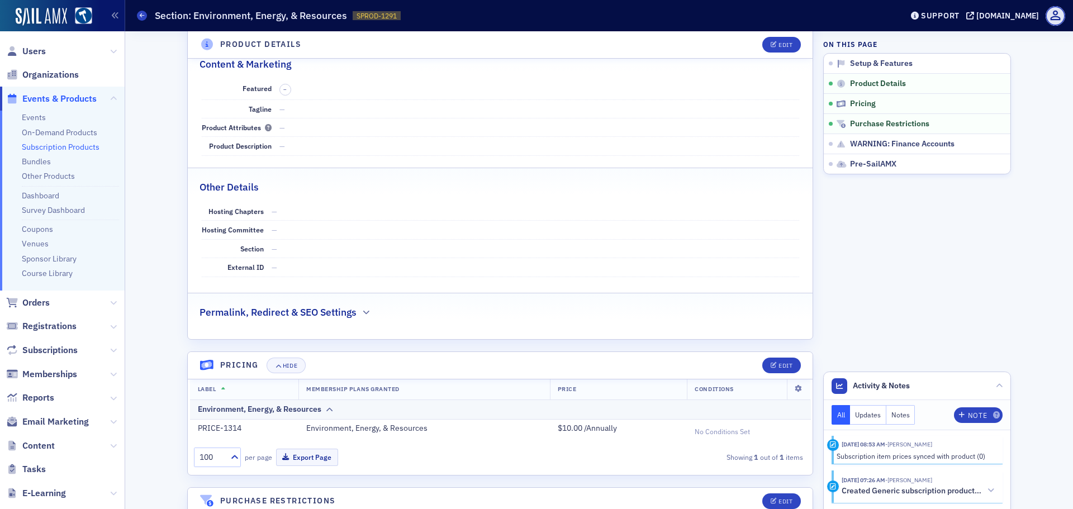
scroll to position [335, 0]
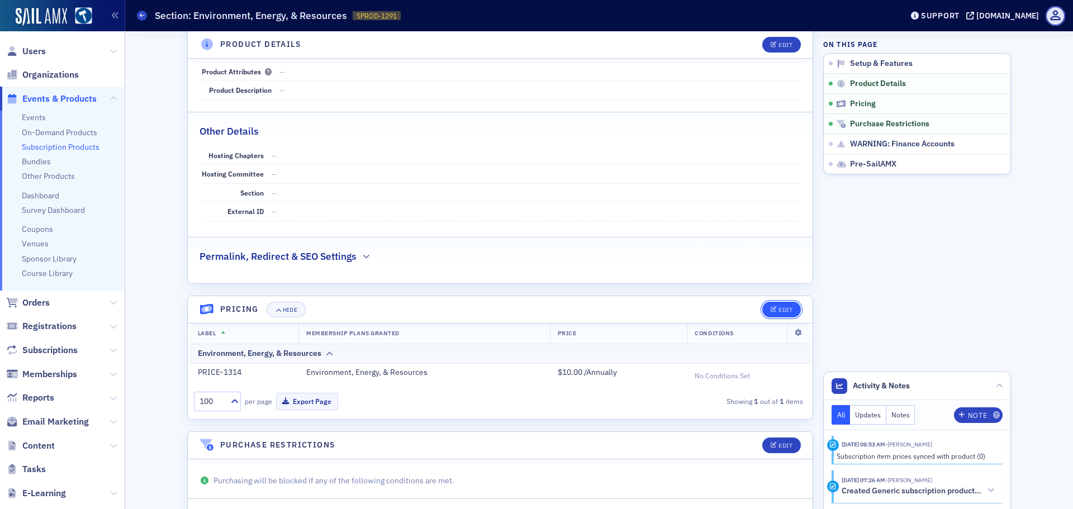
click at [778, 310] on div "Edit" at bounding box center [785, 310] width 14 height 6
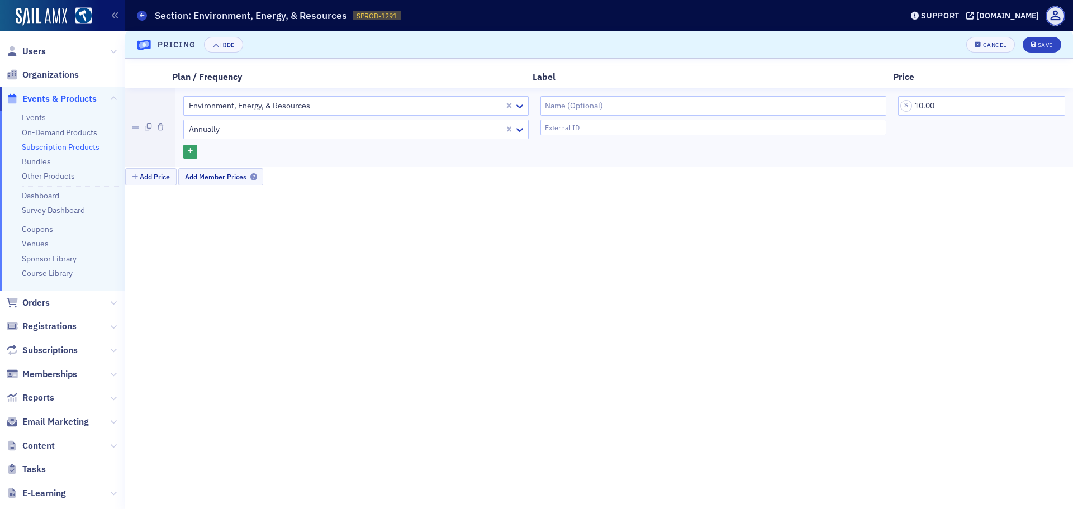
scroll to position [594, 0]
drag, startPoint x: 918, startPoint y: 108, endPoint x: 905, endPoint y: 110, distance: 13.6
click at [905, 110] on input "10.00" at bounding box center [981, 106] width 167 height 20
type input "20.00"
click at [1045, 42] on div "Save" at bounding box center [1045, 45] width 15 height 6
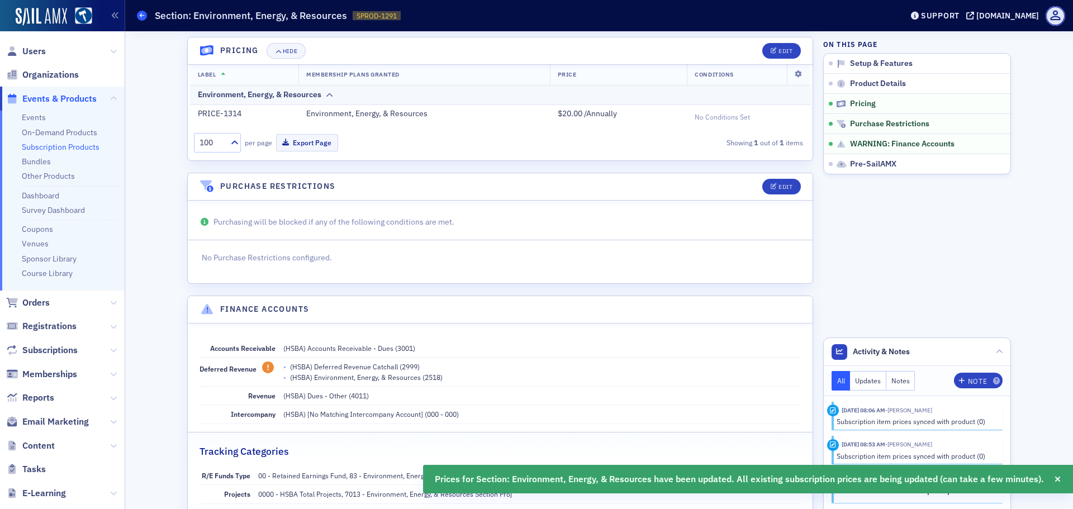
drag, startPoint x: 146, startPoint y: 17, endPoint x: 161, endPoint y: 30, distance: 19.5
click at [145, 17] on span at bounding box center [142, 16] width 10 height 10
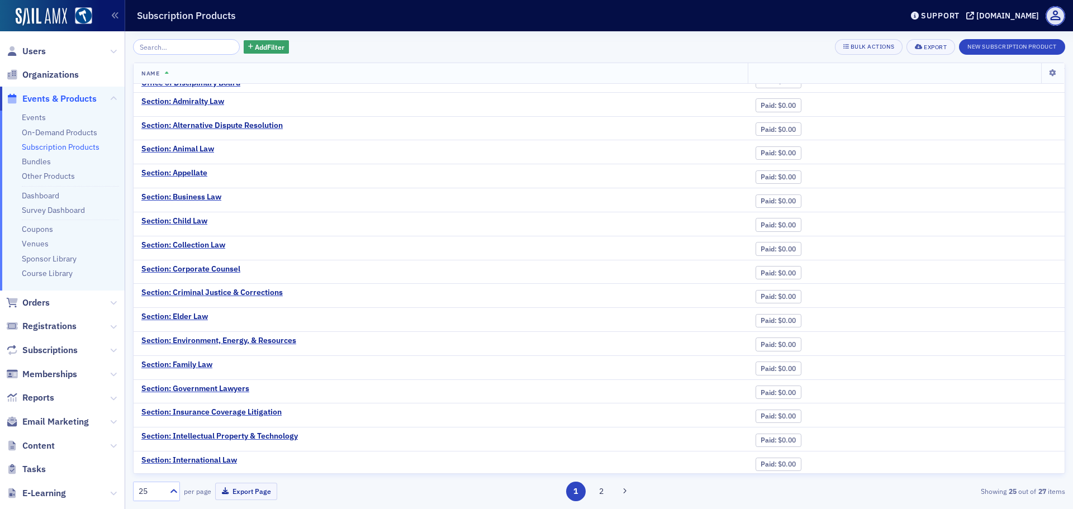
scroll to position [112, 0]
click at [200, 362] on div "Section: Family Law" at bounding box center [176, 364] width 71 height 10
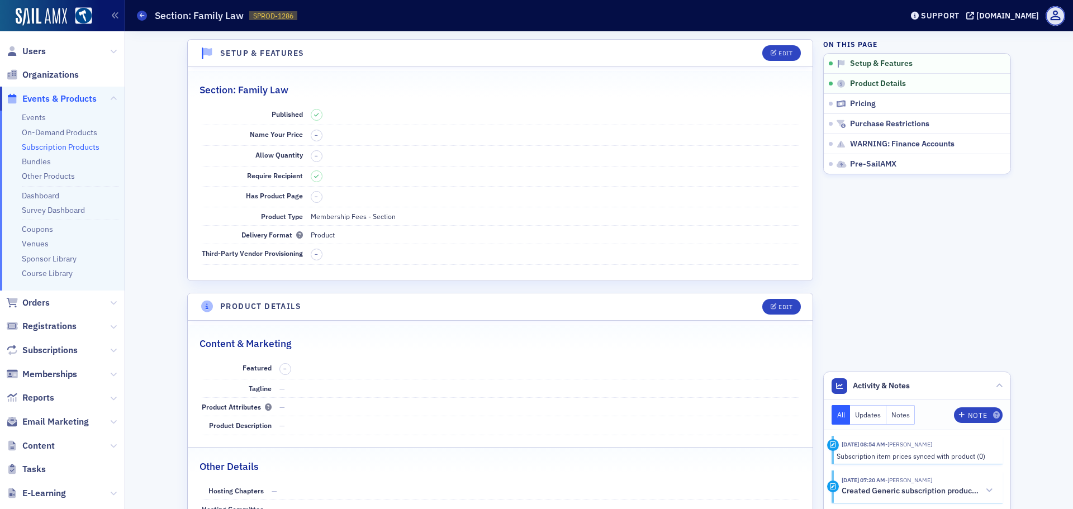
scroll to position [279, 0]
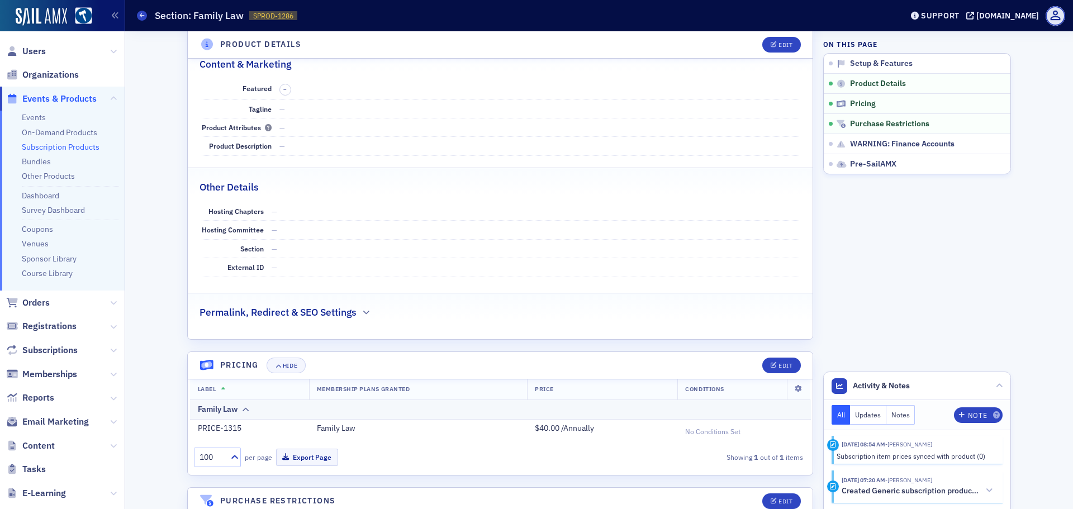
click at [146, 21] on div "Subscription Products Section: Family Law SPROD-1286 1286" at bounding box center [511, 15] width 748 height 21
click at [142, 18] on icon at bounding box center [142, 15] width 4 height 5
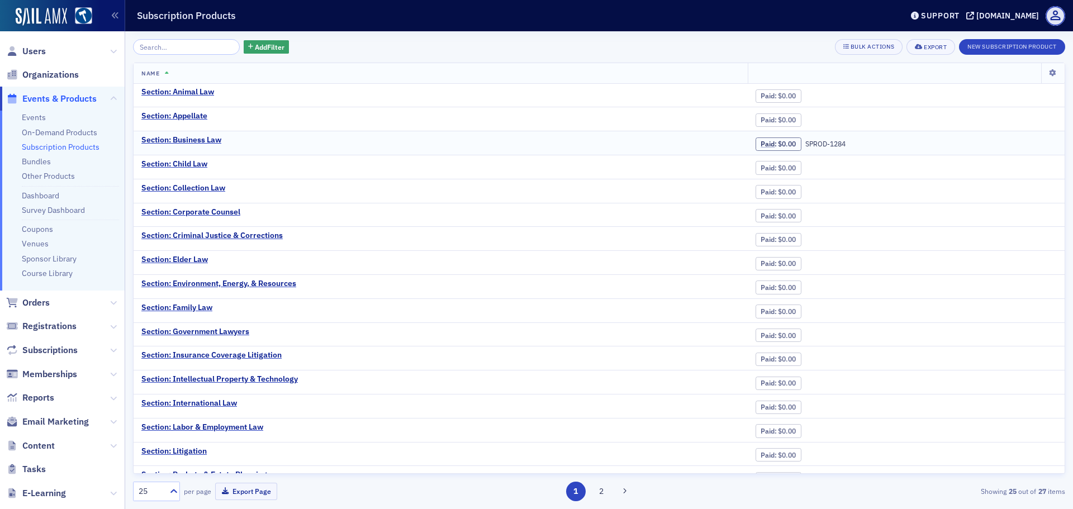
scroll to position [208, 0]
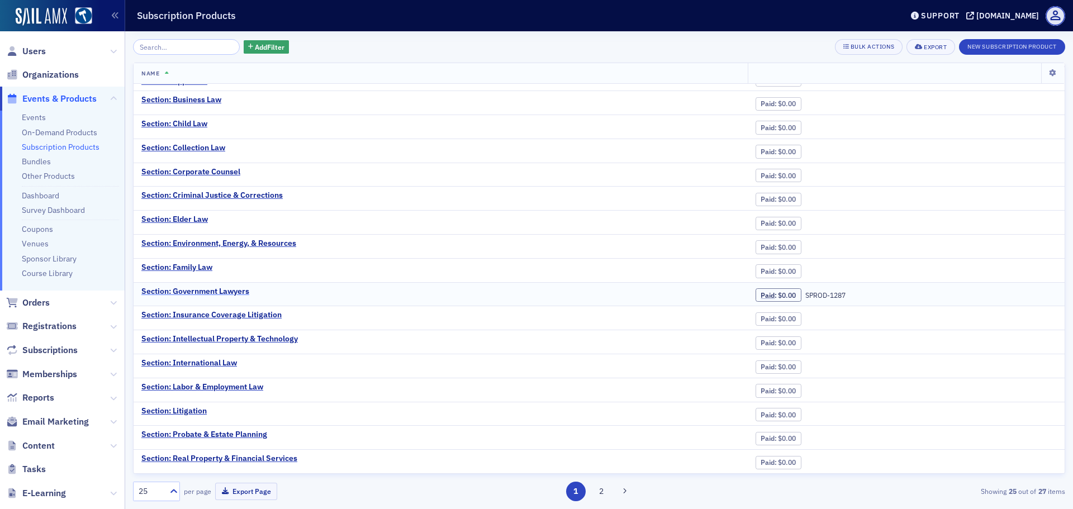
click at [216, 287] on div "Section: Government Lawyers" at bounding box center [195, 292] width 108 height 10
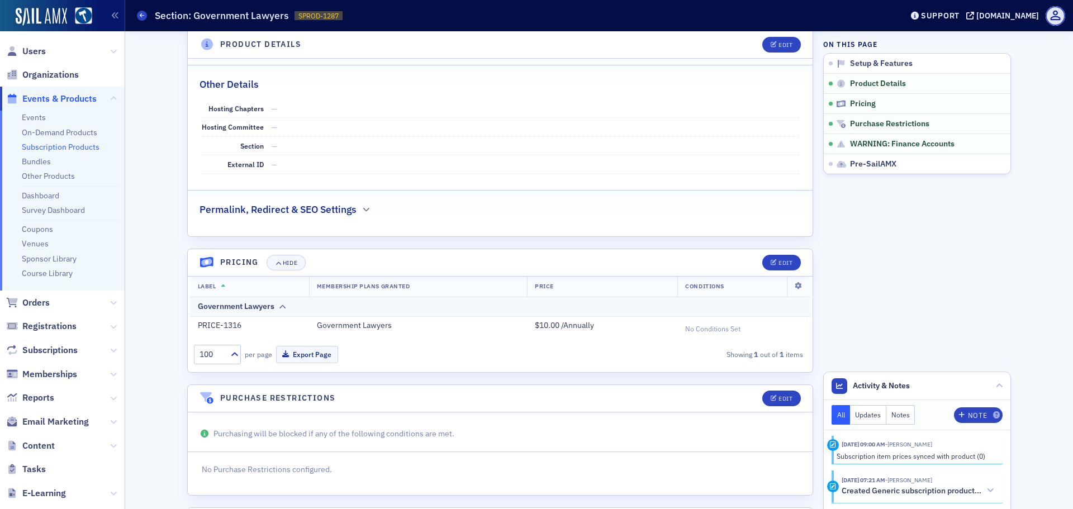
scroll to position [447, 0]
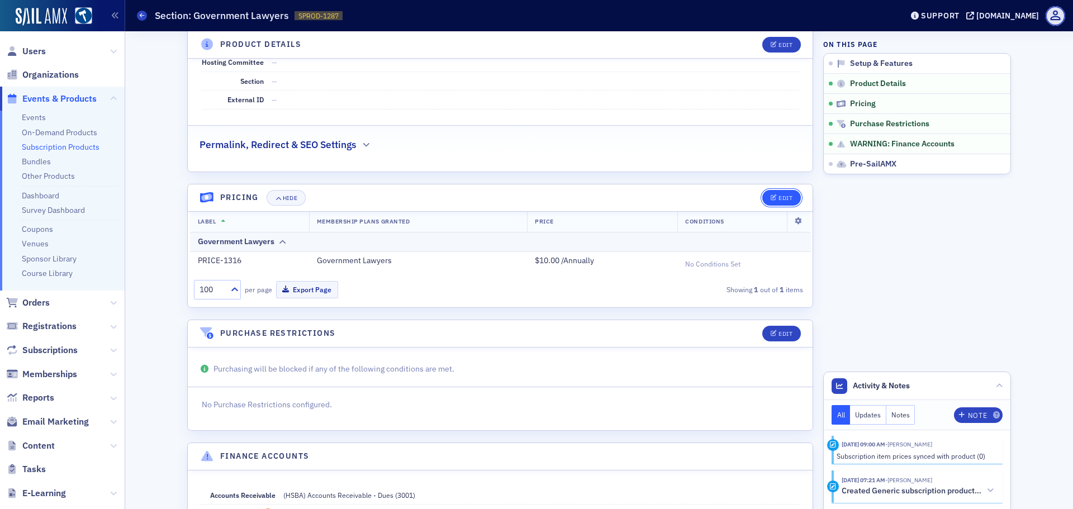
click at [765, 204] on button "Edit" at bounding box center [781, 198] width 39 height 16
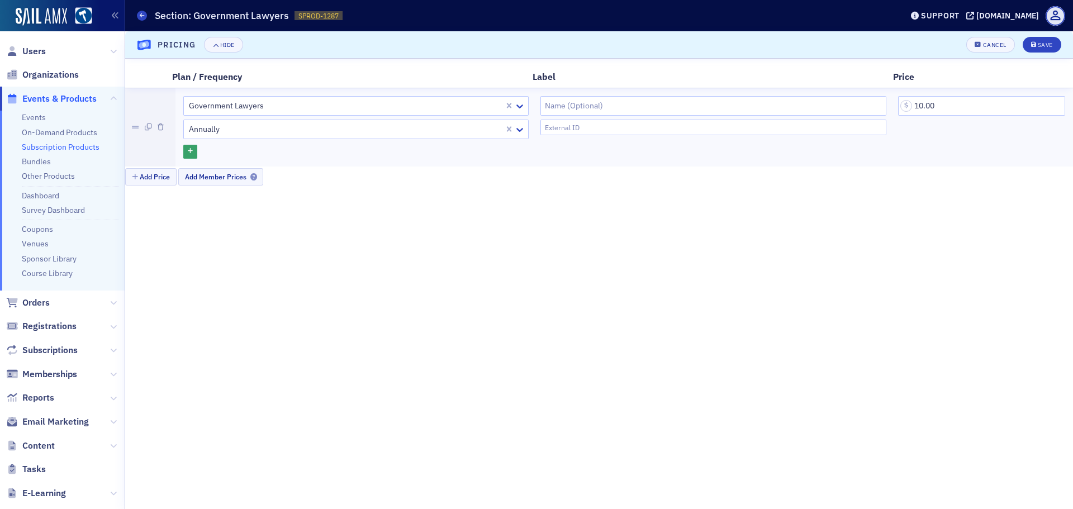
scroll to position [594, 0]
drag, startPoint x: 150, startPoint y: 16, endPoint x: 144, endPoint y: 17, distance: 6.2
click at [149, 16] on div "Subscription Products Section: Government Lawyers SPROD-1287 1287" at bounding box center [511, 15] width 748 height 21
click at [144, 17] on icon at bounding box center [142, 15] width 4 height 5
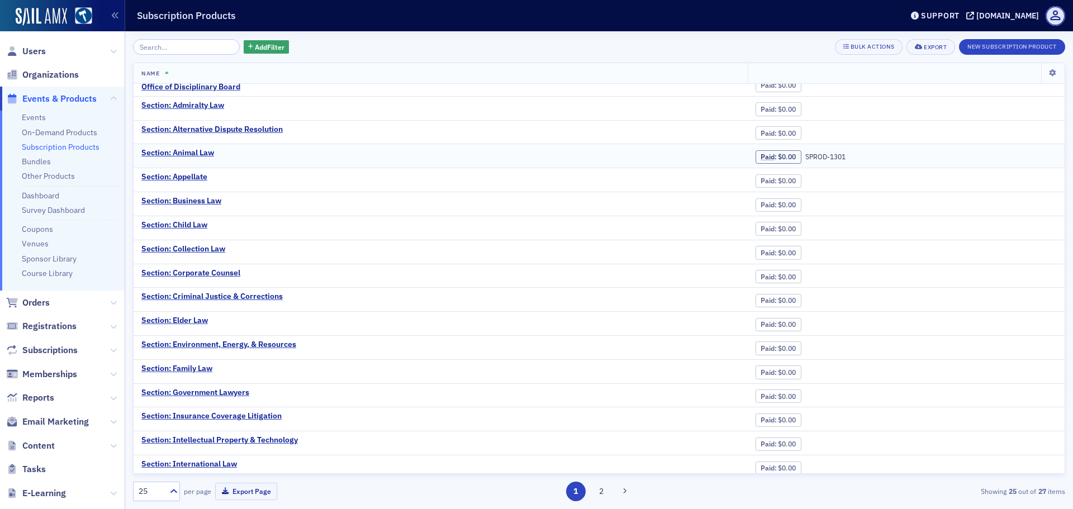
scroll to position [208, 0]
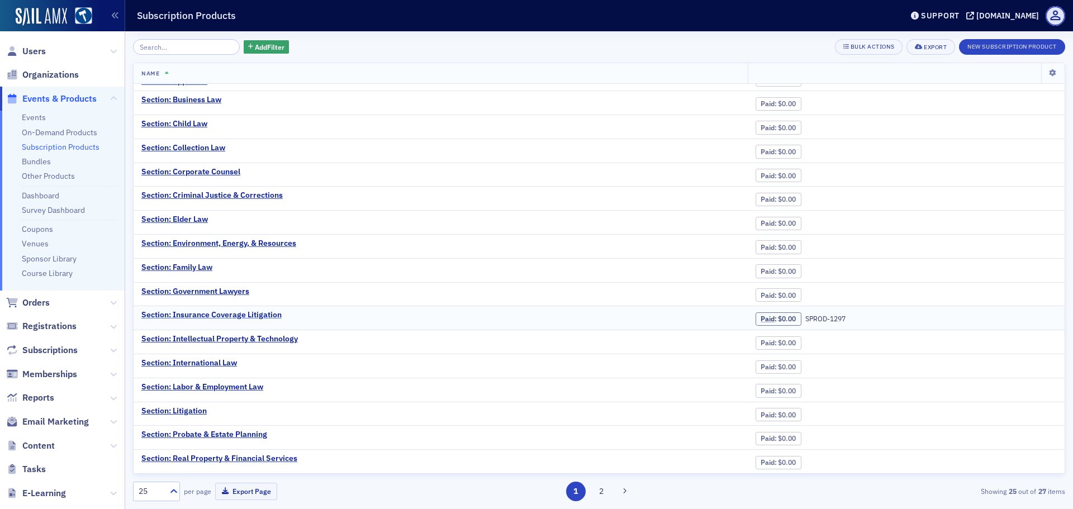
click at [234, 314] on div "Section: Insurance Coverage Litigation" at bounding box center [211, 315] width 140 height 10
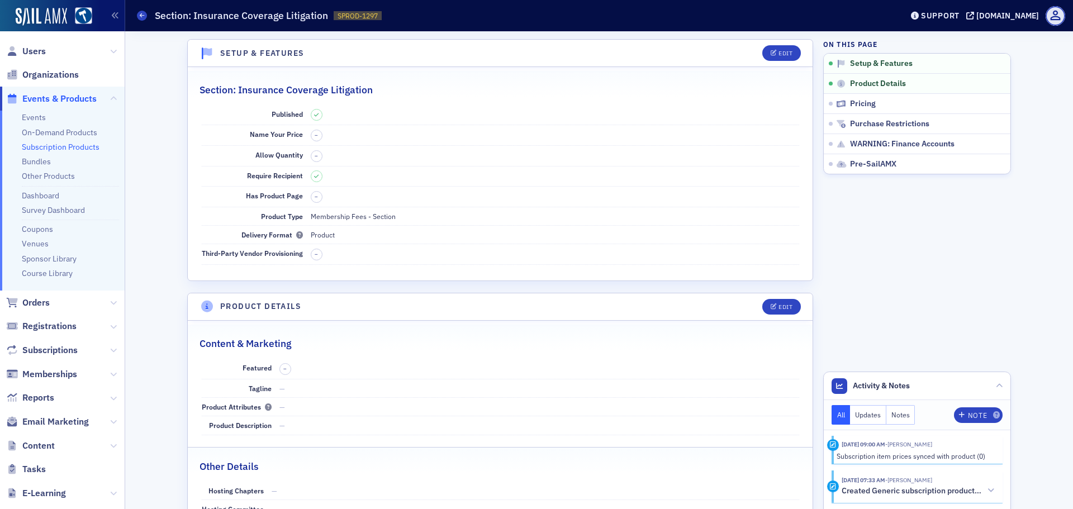
scroll to position [279, 0]
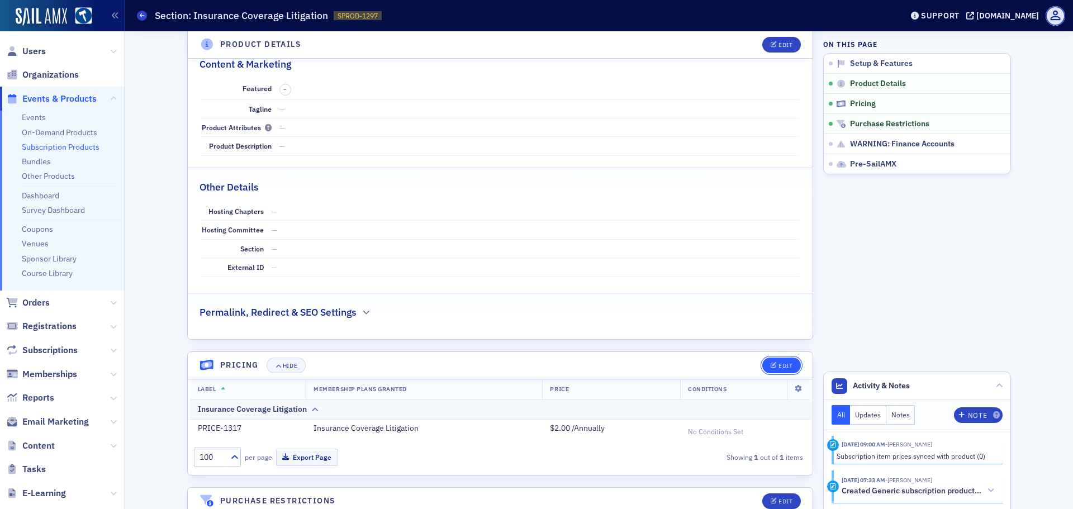
click at [762, 368] on button "Edit" at bounding box center [781, 366] width 39 height 16
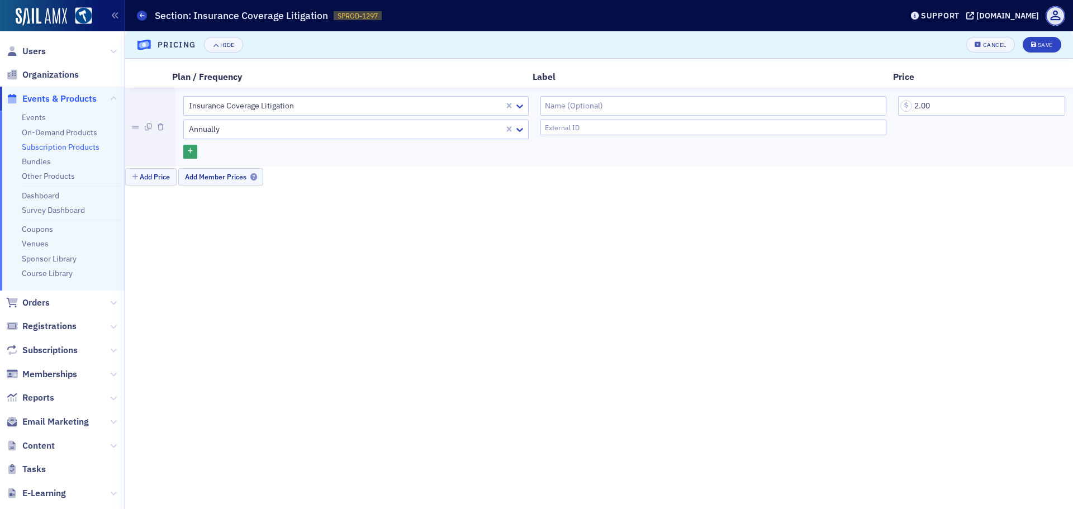
scroll to position [594, 0]
click at [916, 103] on input "2.00" at bounding box center [981, 106] width 167 height 20
type input "5.00"
click at [1046, 42] on div "Save" at bounding box center [1045, 45] width 15 height 6
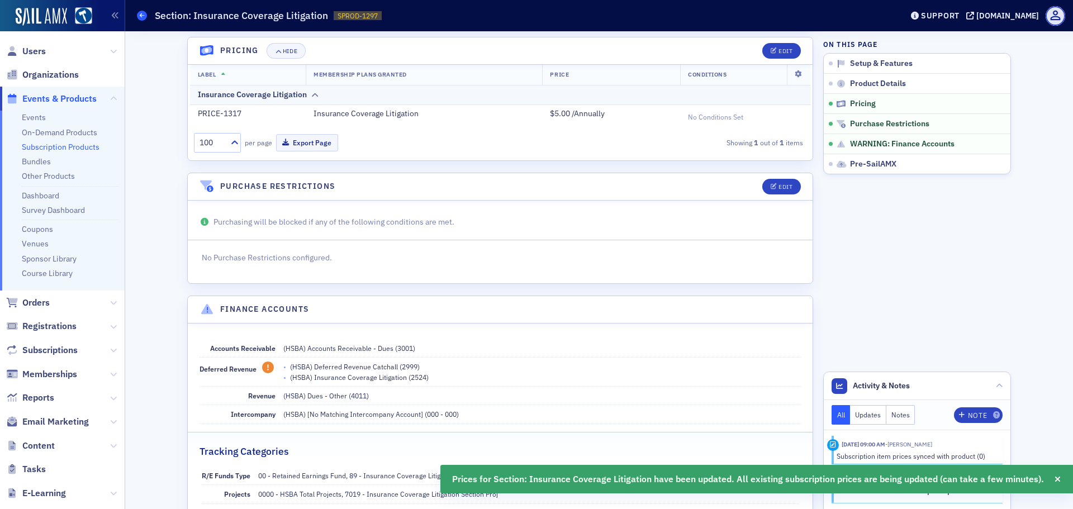
click at [140, 16] on icon at bounding box center [142, 15] width 4 height 5
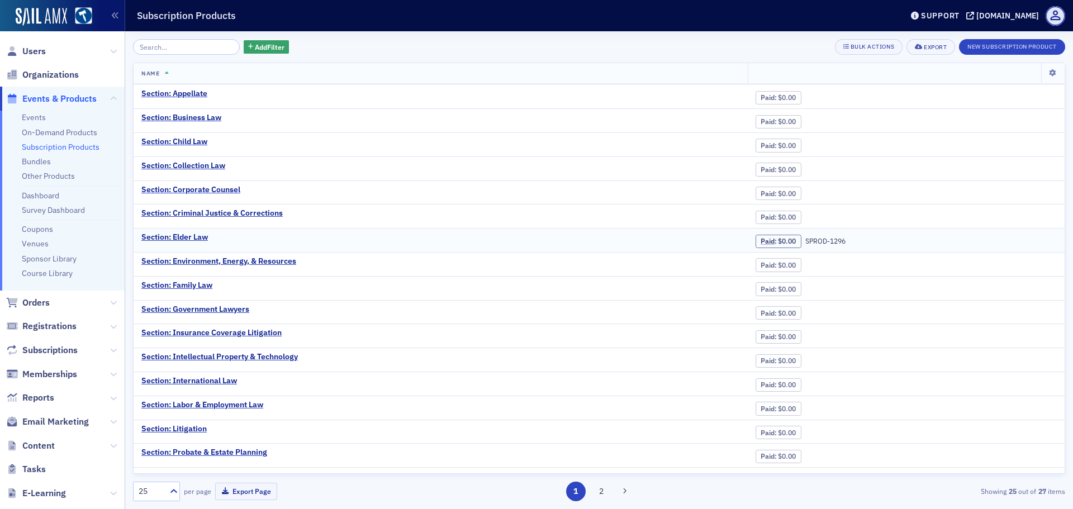
scroll to position [208, 0]
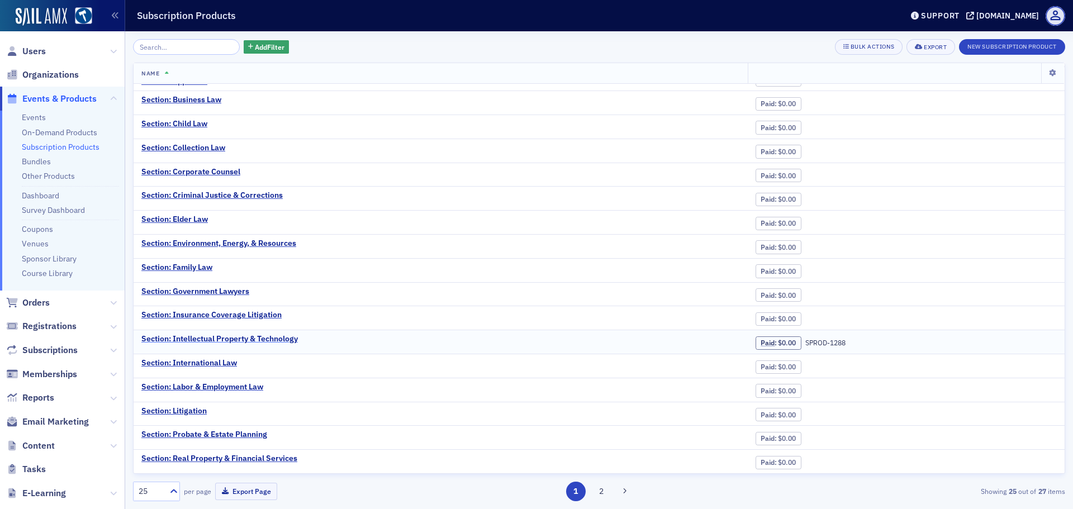
click at [270, 338] on div "Section: Intellectual Property & Technology" at bounding box center [219, 339] width 156 height 10
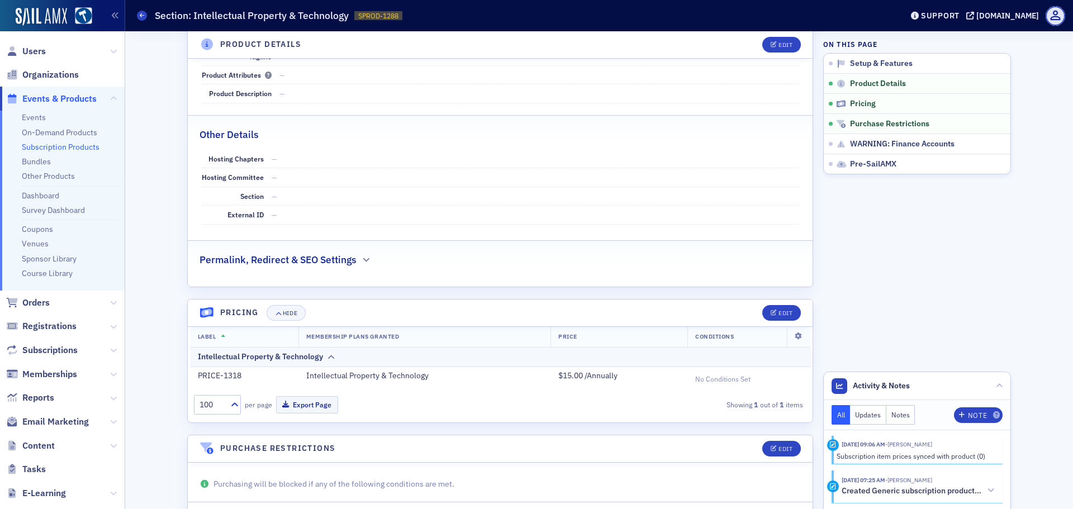
scroll to position [391, 0]
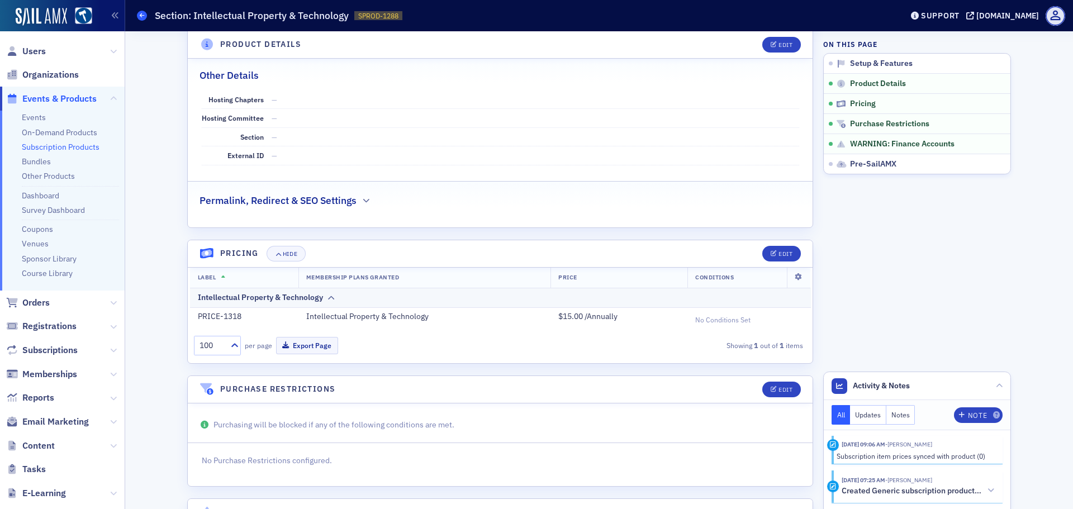
click at [140, 17] on icon at bounding box center [142, 15] width 4 height 5
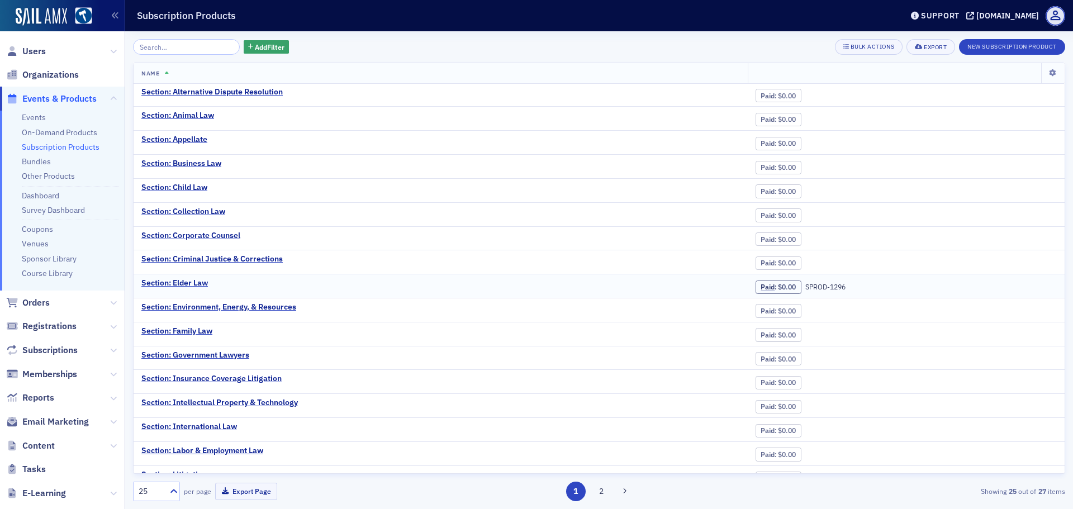
scroll to position [208, 0]
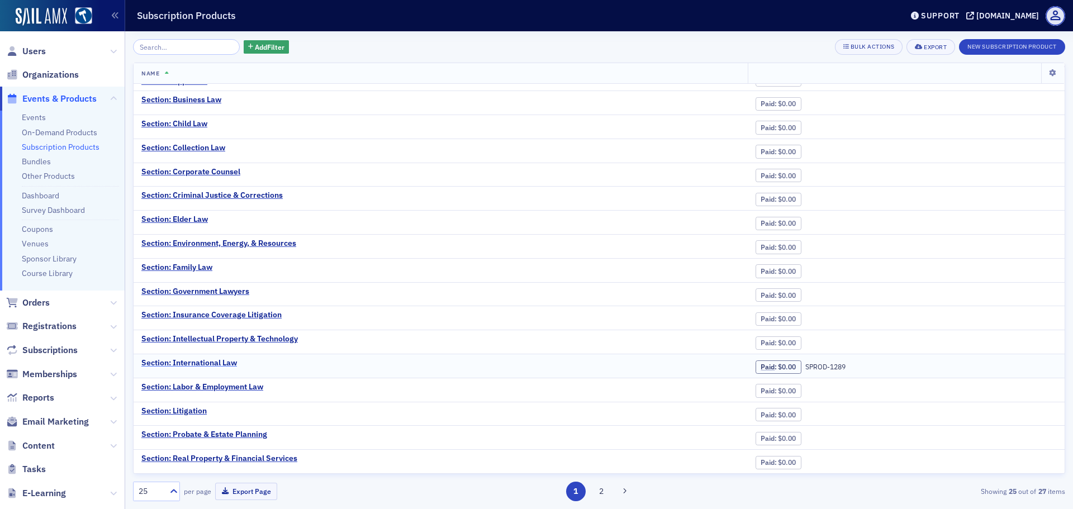
click at [227, 366] on div "Section: International Law" at bounding box center [189, 363] width 96 height 10
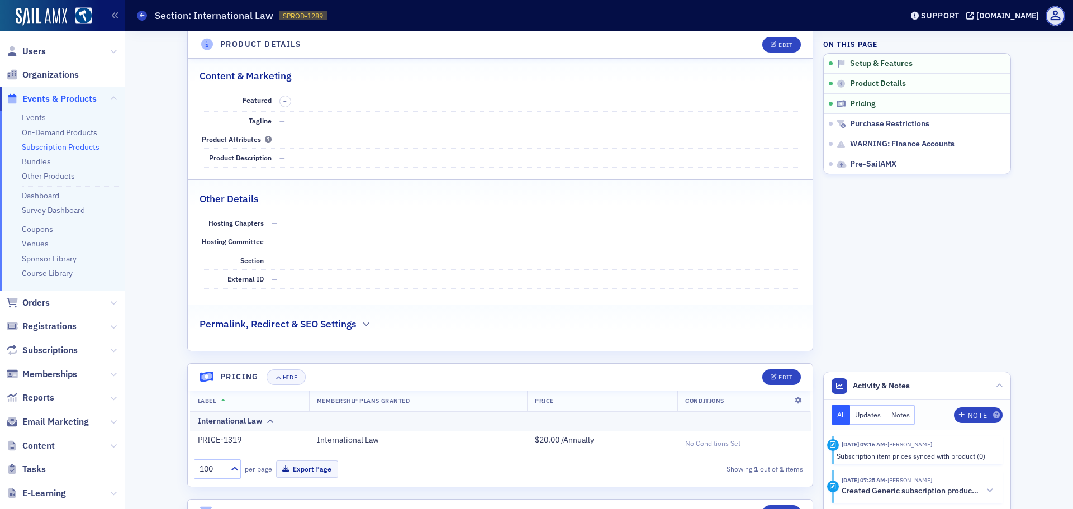
scroll to position [279, 0]
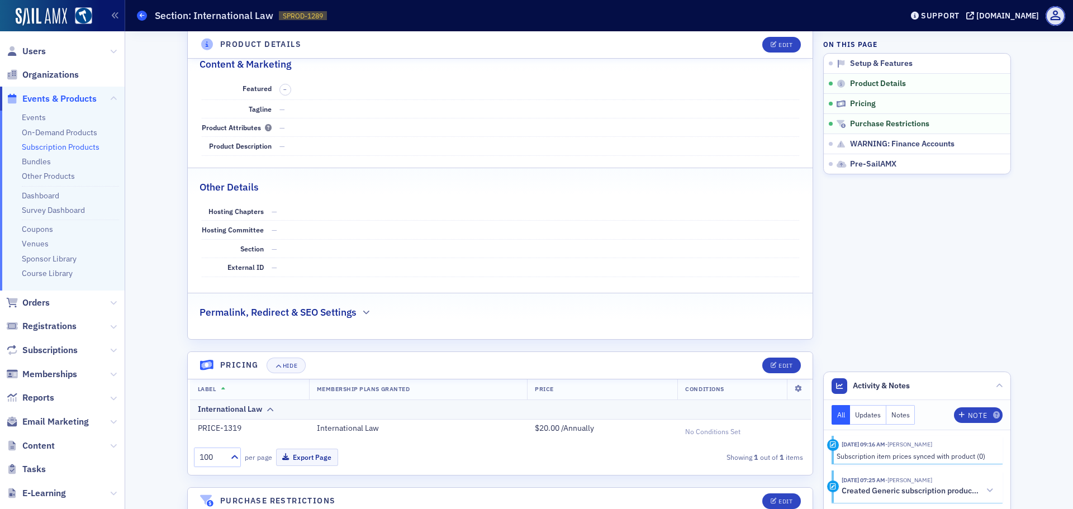
click at [139, 20] on span at bounding box center [142, 16] width 10 height 10
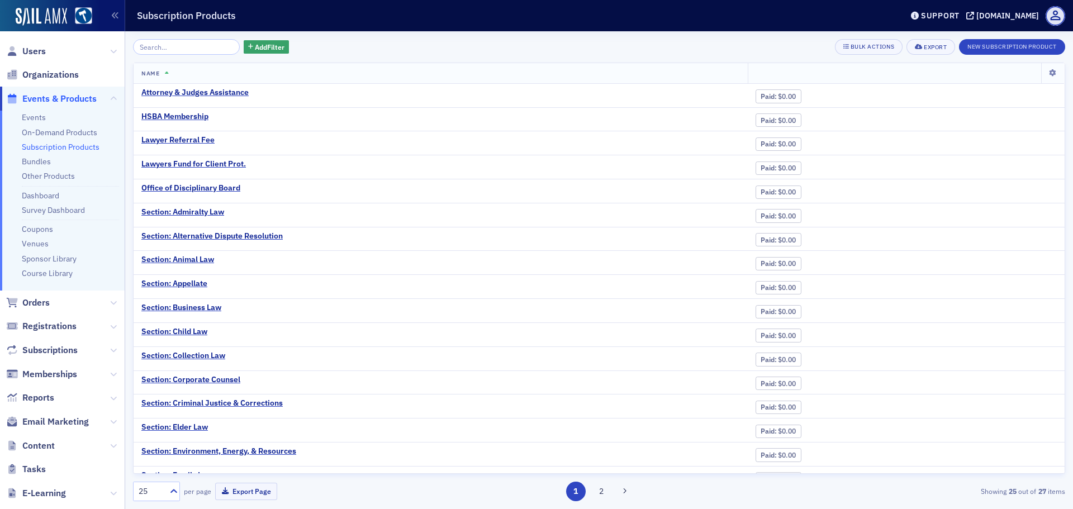
scroll to position [208, 0]
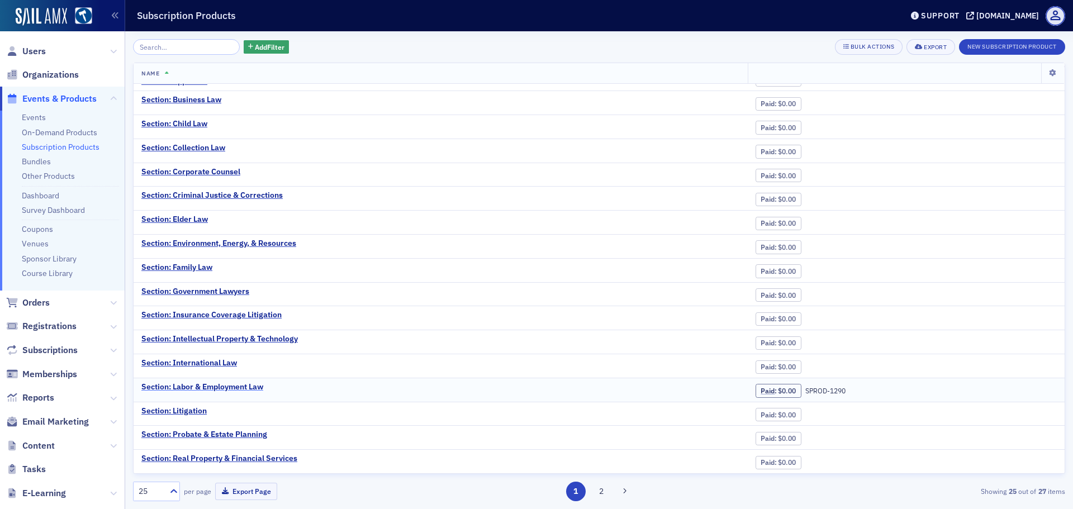
click at [230, 391] on div "Section: Labor & Employment Law" at bounding box center [202, 387] width 122 height 10
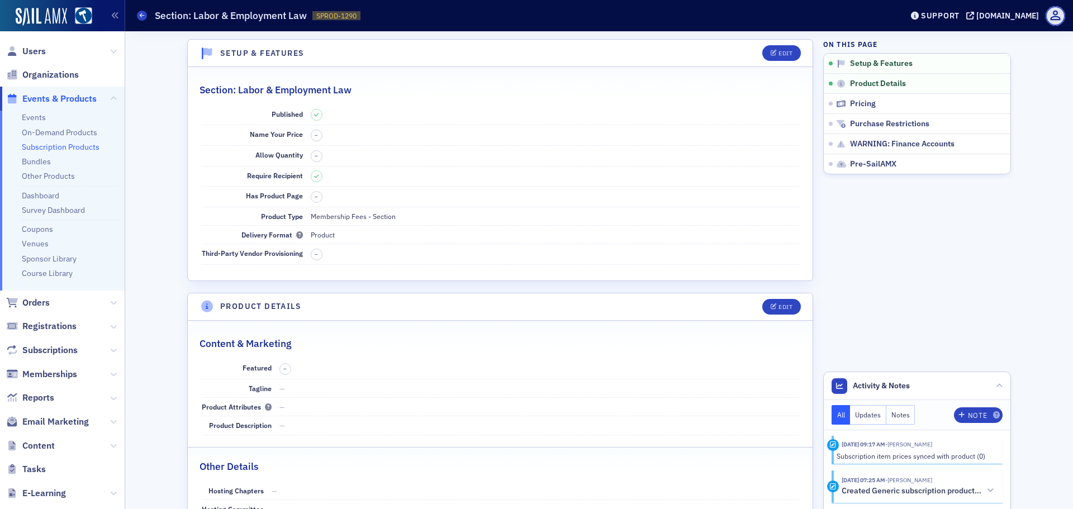
scroll to position [391, 0]
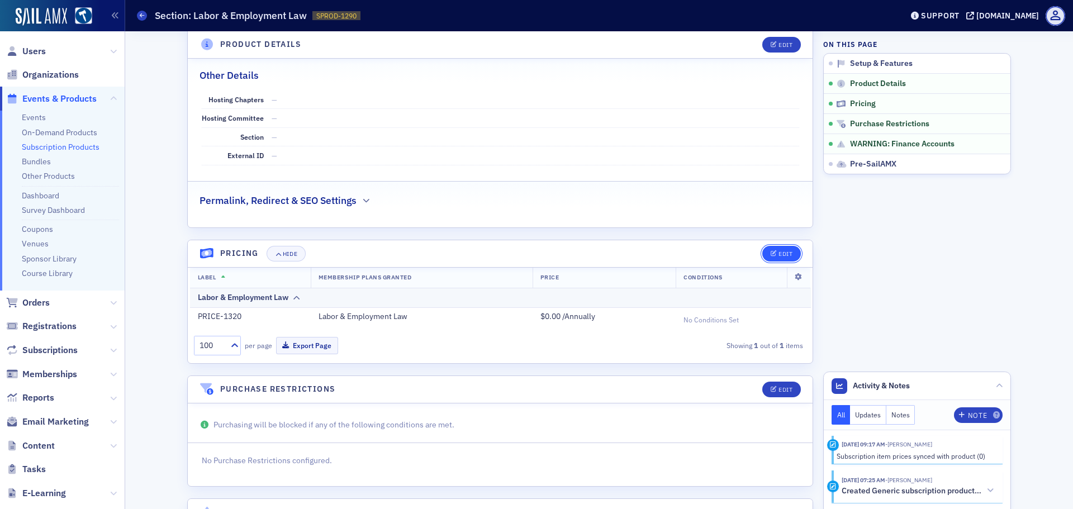
click at [777, 250] on button "Edit" at bounding box center [781, 254] width 39 height 16
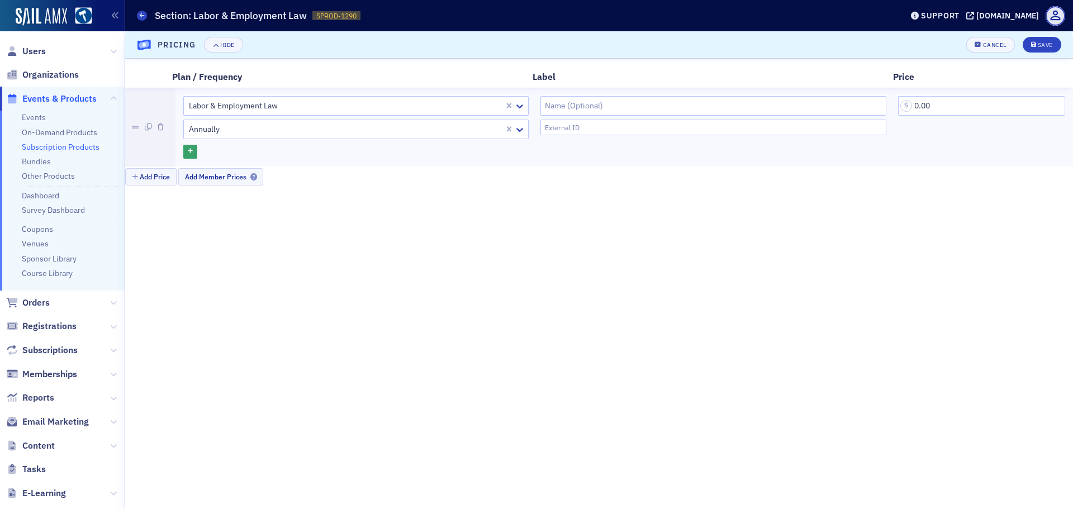
scroll to position [594, 0]
click at [915, 106] on input "0.00" at bounding box center [981, 106] width 167 height 20
type input "20.00"
click at [1044, 45] on div "Save" at bounding box center [1045, 45] width 15 height 6
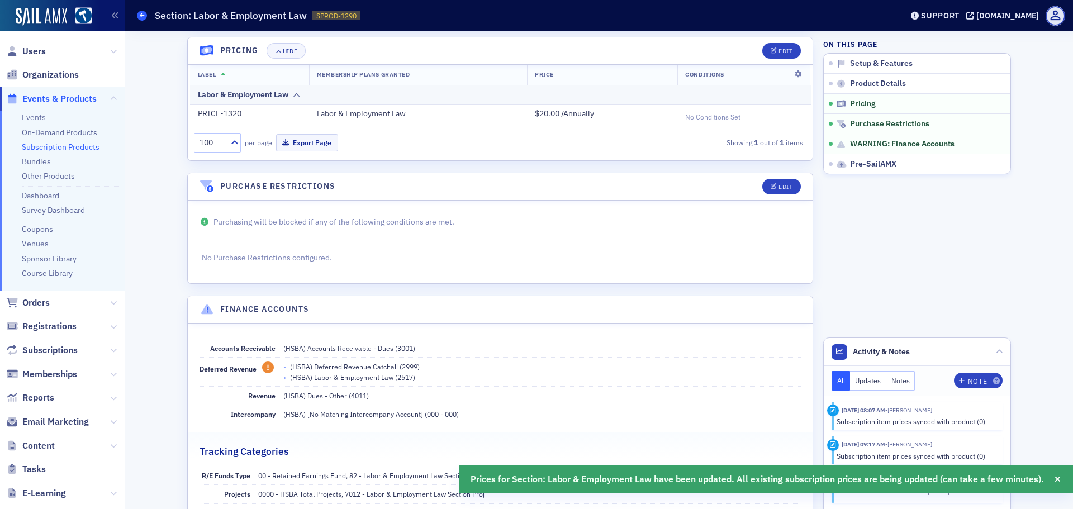
click at [141, 17] on icon at bounding box center [142, 15] width 4 height 5
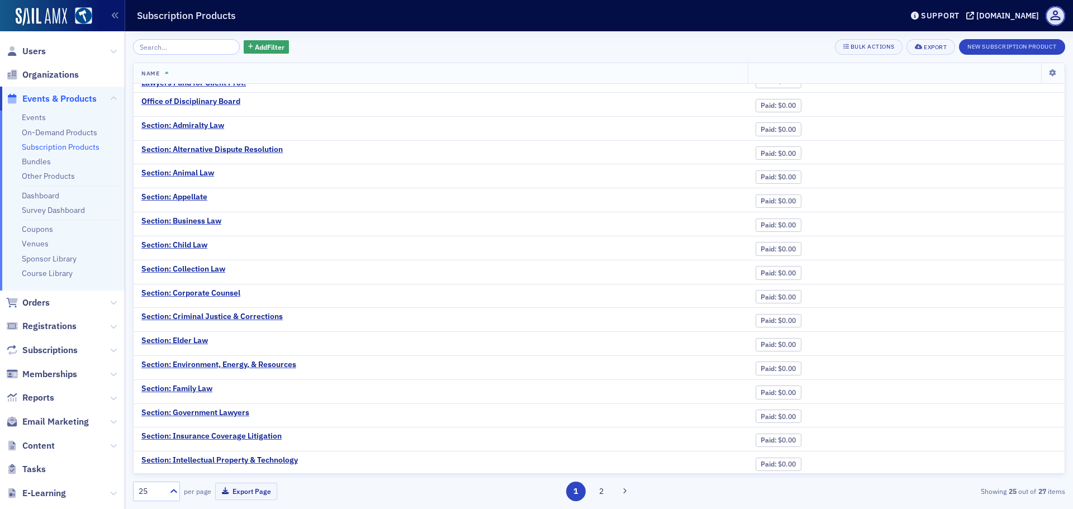
scroll to position [208, 0]
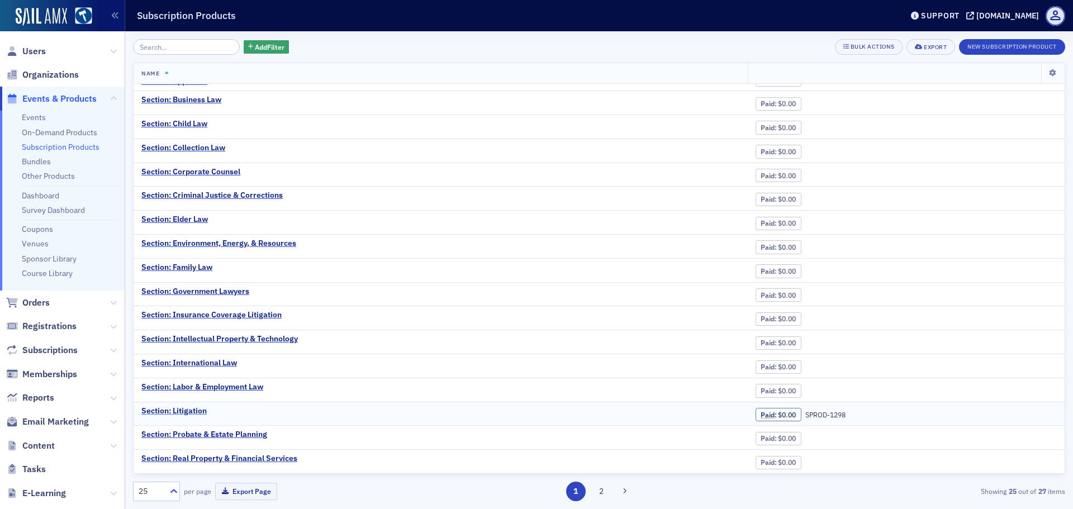
click at [181, 408] on div "Section: Litigation" at bounding box center [173, 411] width 65 height 10
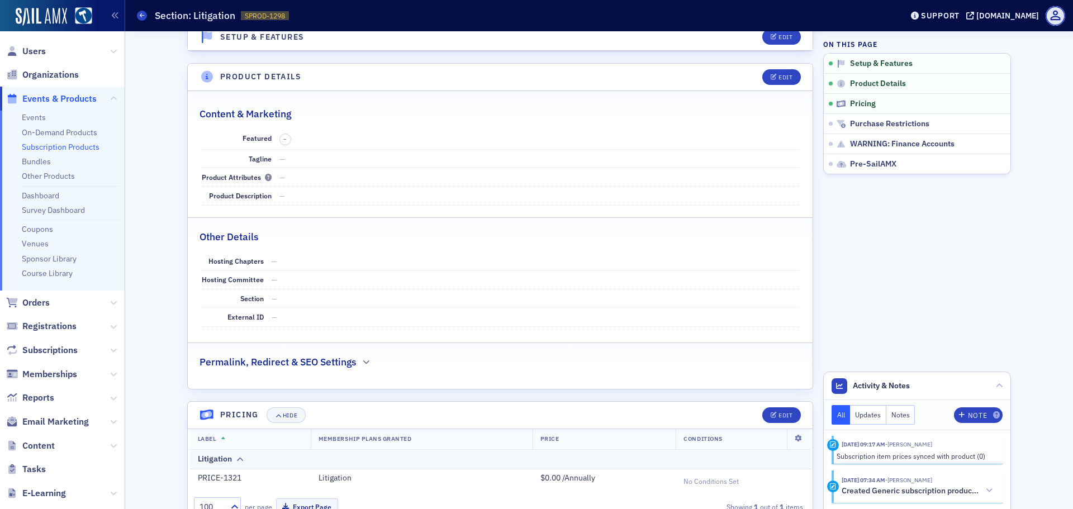
scroll to position [335, 0]
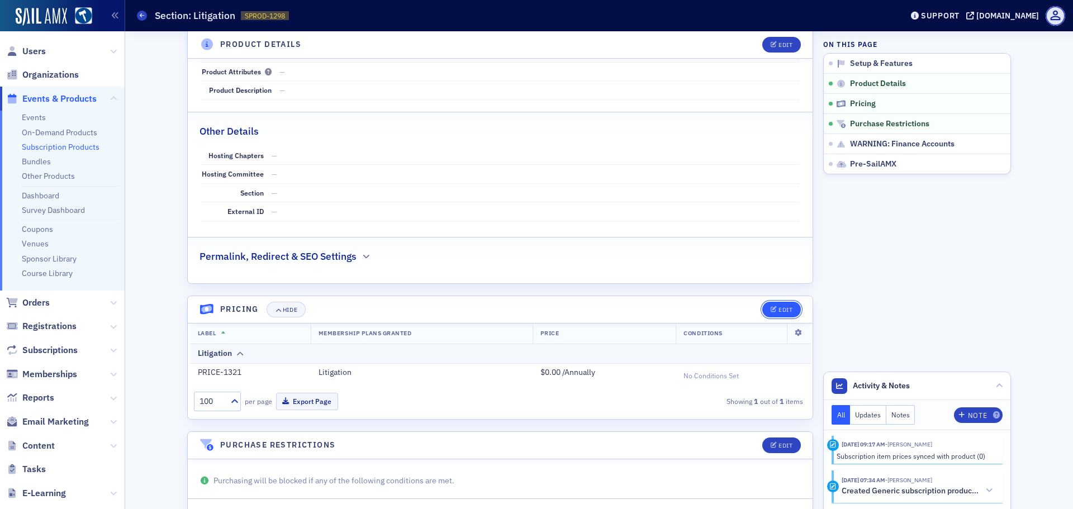
click at [762, 312] on button "Edit" at bounding box center [781, 310] width 39 height 16
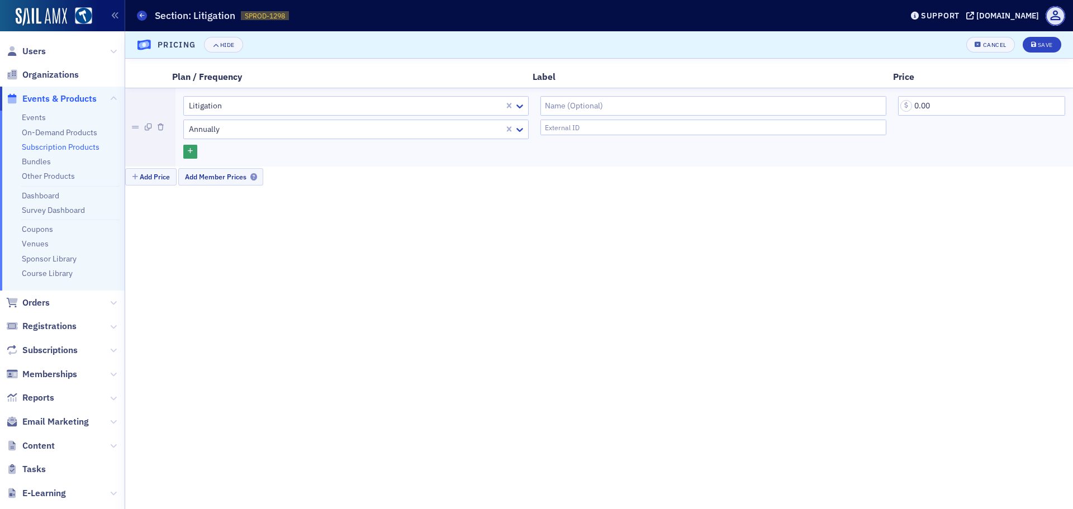
scroll to position [594, 0]
click at [930, 102] on input "0.00" at bounding box center [981, 106] width 167 height 20
click at [911, 107] on input "0.00" at bounding box center [981, 106] width 167 height 20
type input "10.00"
click at [1039, 44] on div "Save" at bounding box center [1045, 45] width 15 height 6
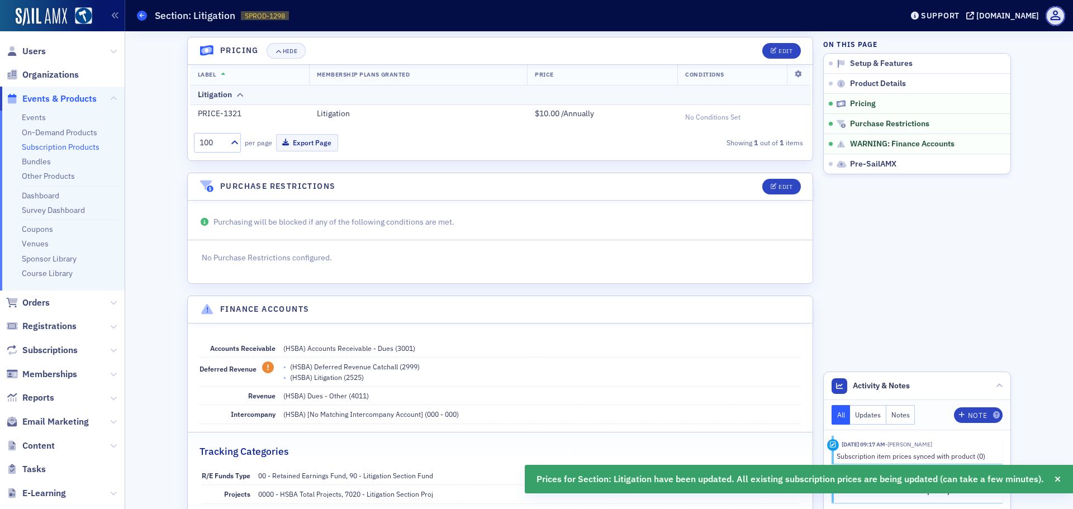
click at [141, 17] on icon at bounding box center [142, 15] width 4 height 5
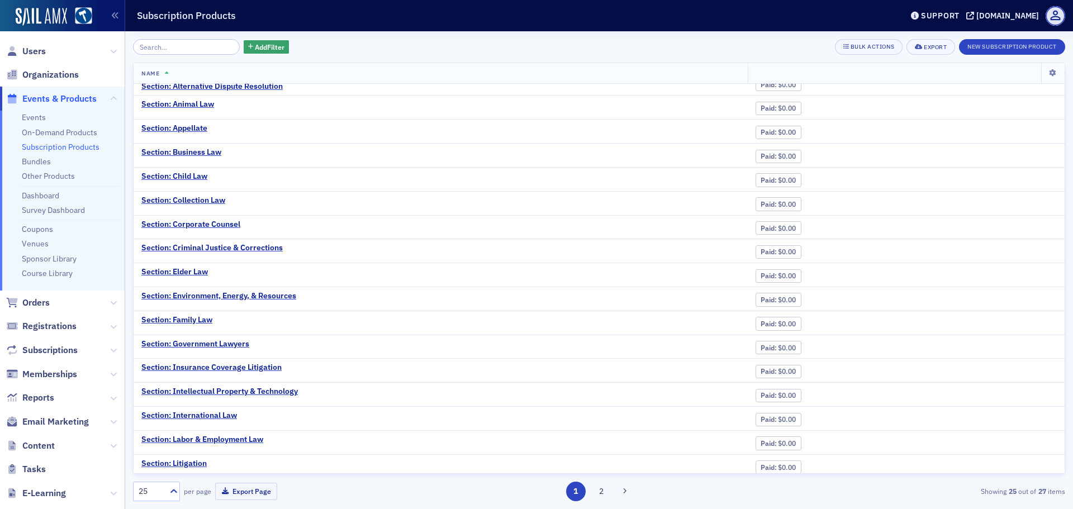
scroll to position [208, 0]
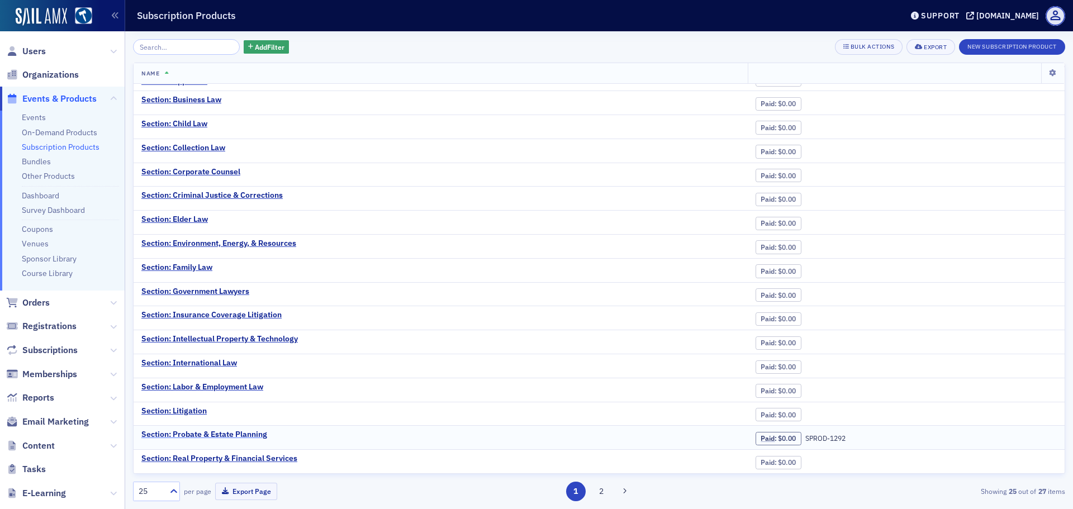
click at [257, 438] on div "Section: Probate & Estate Planning" at bounding box center [204, 435] width 126 height 10
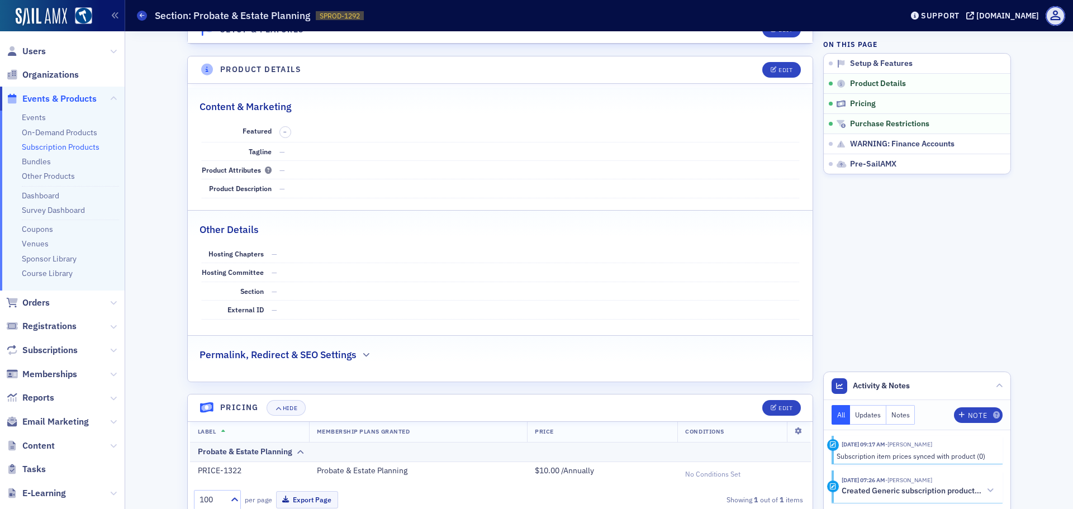
scroll to position [391, 0]
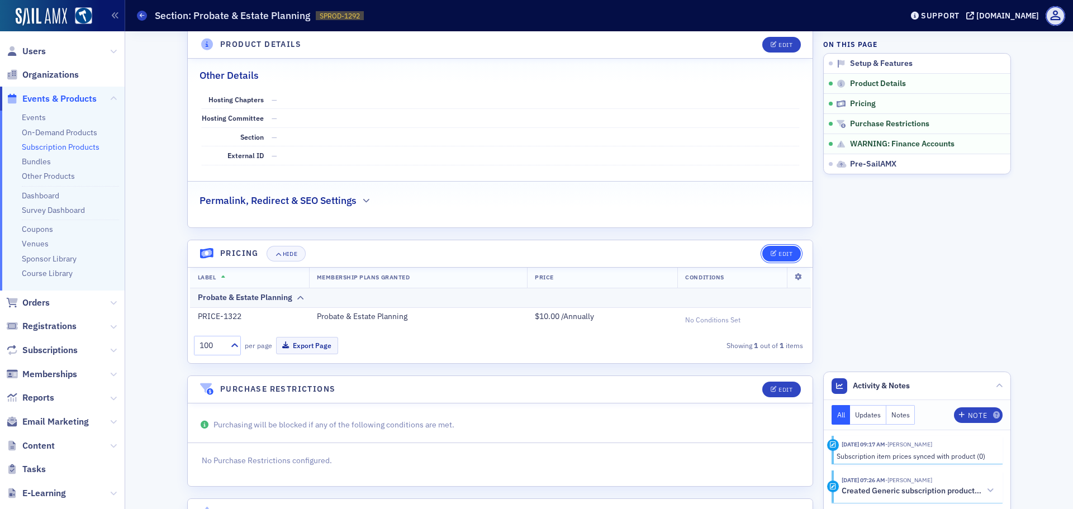
click at [778, 255] on div "Edit" at bounding box center [785, 254] width 14 height 6
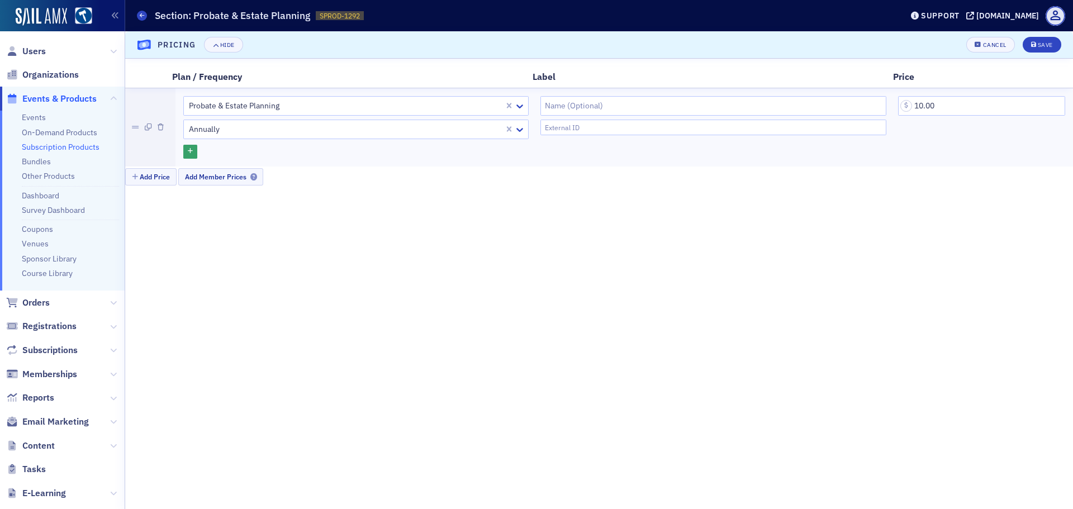
scroll to position [594, 0]
drag, startPoint x: 921, startPoint y: 104, endPoint x: 911, endPoint y: 106, distance: 9.6
click at [911, 106] on input "10.00" at bounding box center [981, 106] width 167 height 20
type input "20.00"
click at [1038, 44] on div "Save" at bounding box center [1045, 45] width 15 height 6
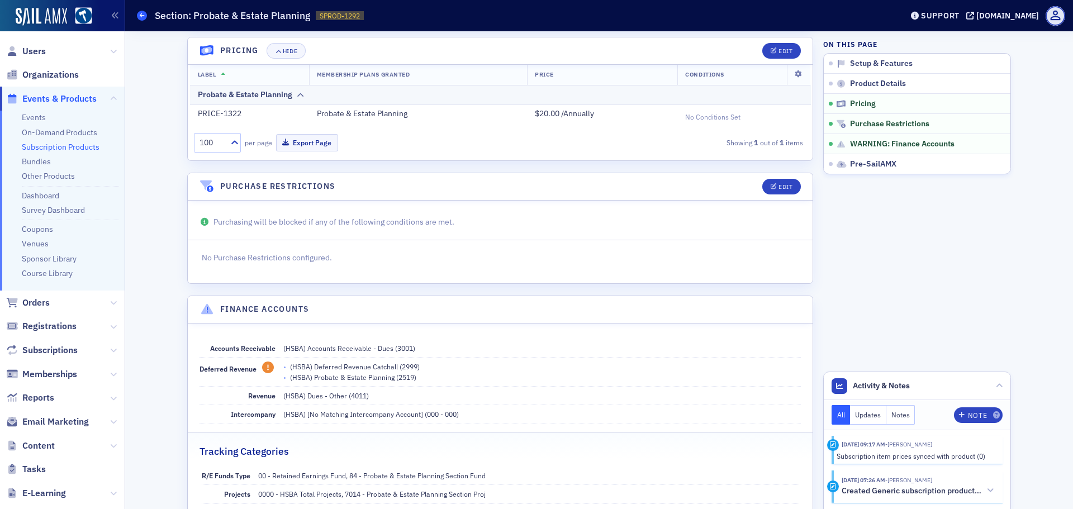
click at [141, 15] on icon at bounding box center [142, 15] width 4 height 5
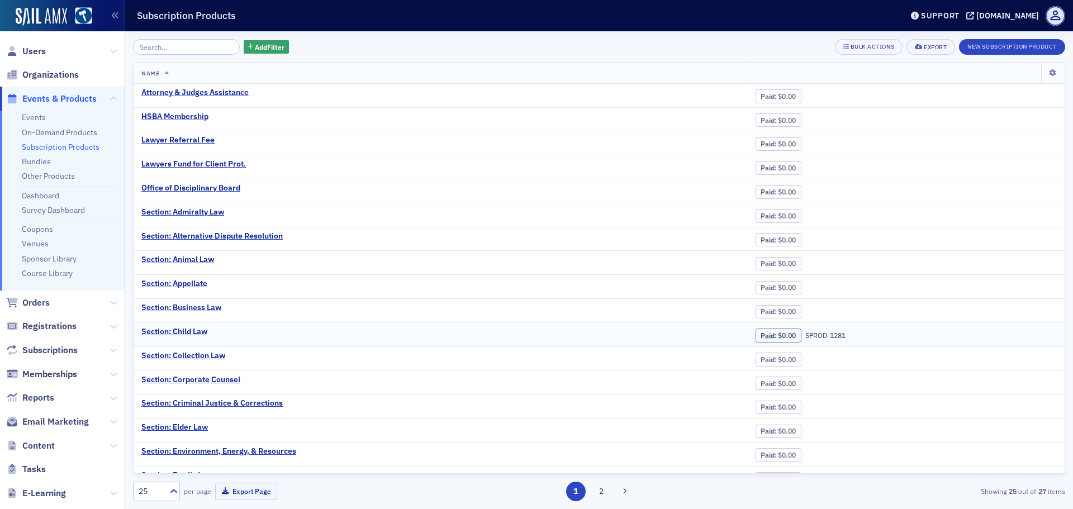
scroll to position [208, 0]
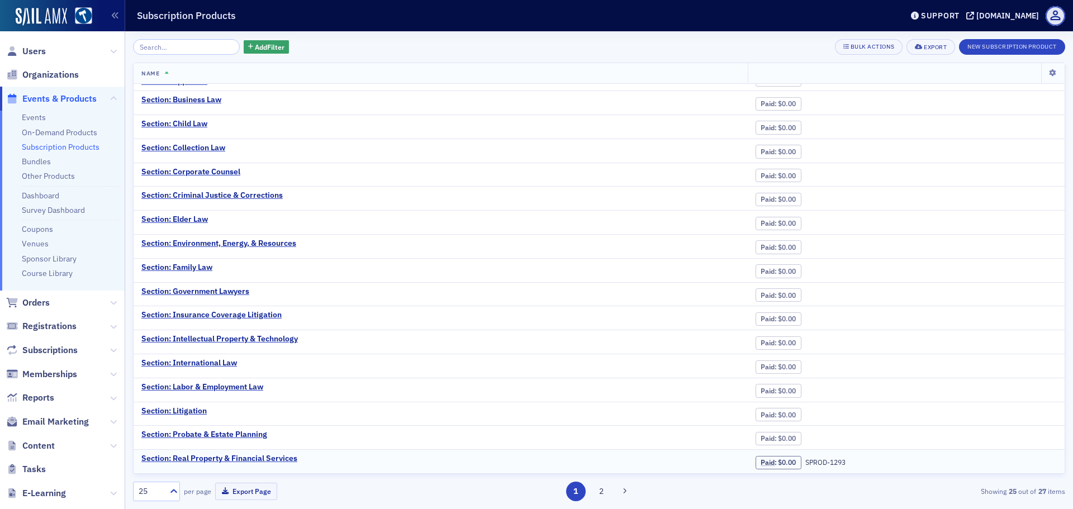
click at [287, 452] on td "Section: Real Property & Financial Services" at bounding box center [441, 461] width 614 height 23
click at [287, 454] on div "Section: Real Property & Financial Services" at bounding box center [219, 459] width 156 height 10
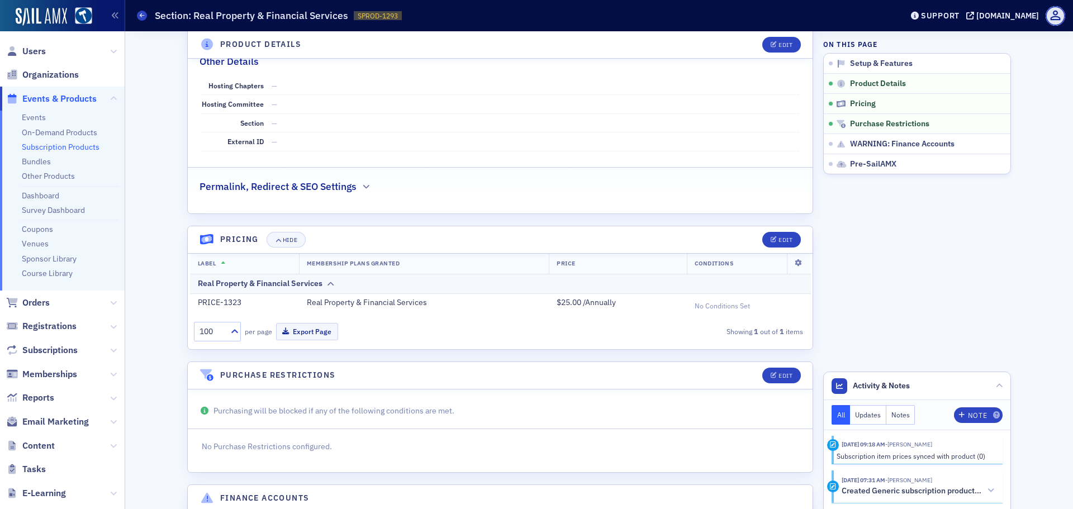
scroll to position [503, 0]
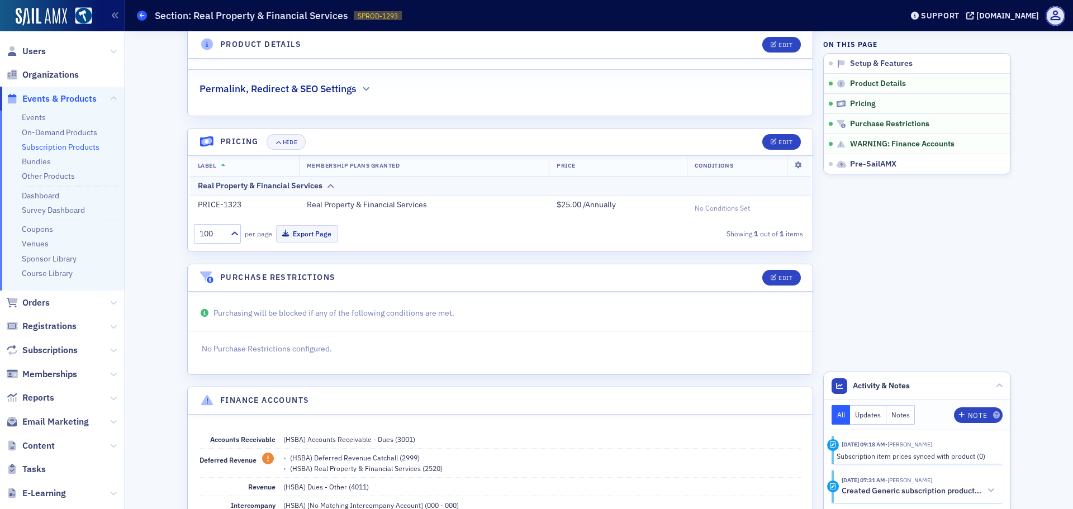
click at [144, 15] on icon at bounding box center [142, 15] width 4 height 5
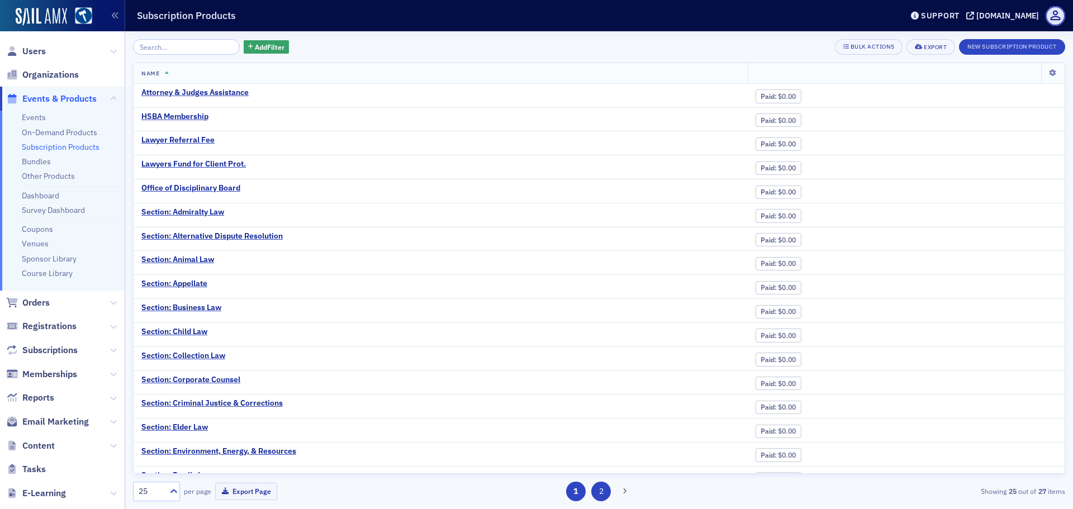
click at [604, 493] on button "2" at bounding box center [601, 492] width 20 height 20
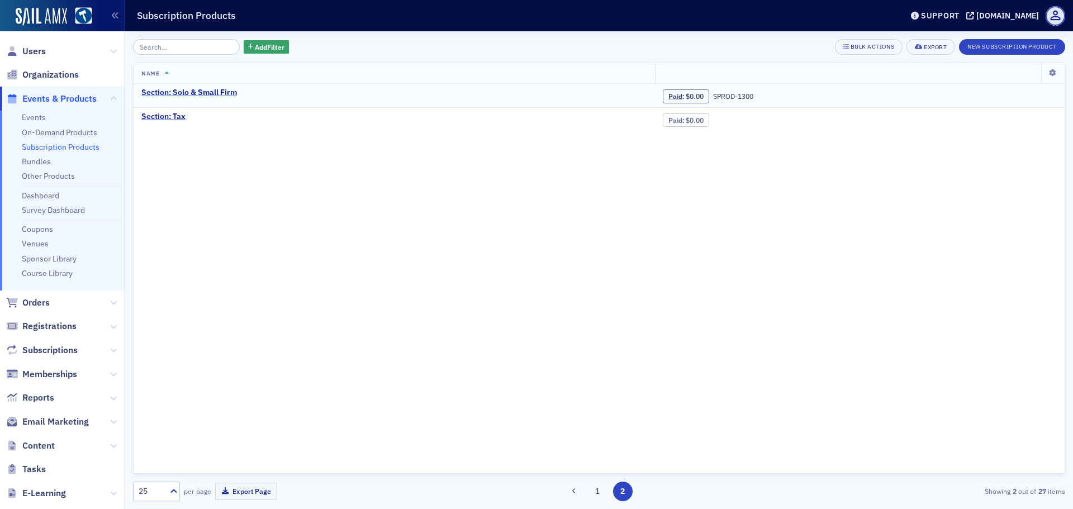
click at [212, 95] on div "Section: Solo & Small Firm" at bounding box center [189, 93] width 96 height 10
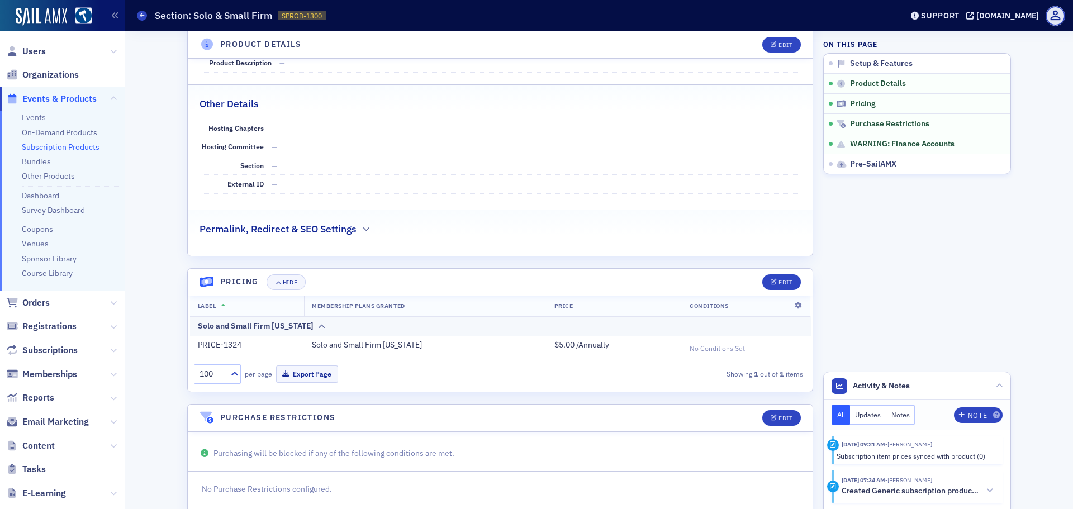
scroll to position [447, 0]
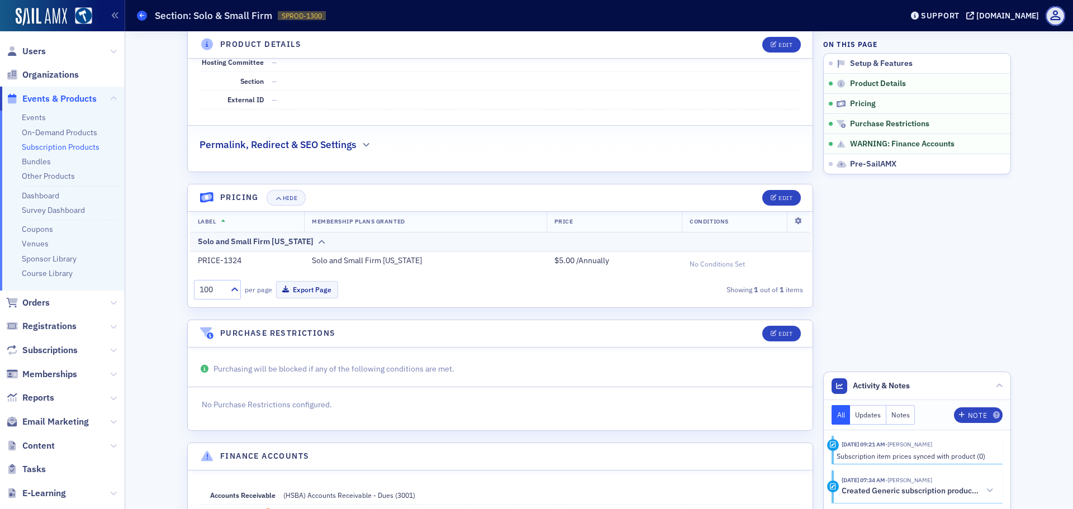
click at [139, 13] on span at bounding box center [142, 16] width 10 height 10
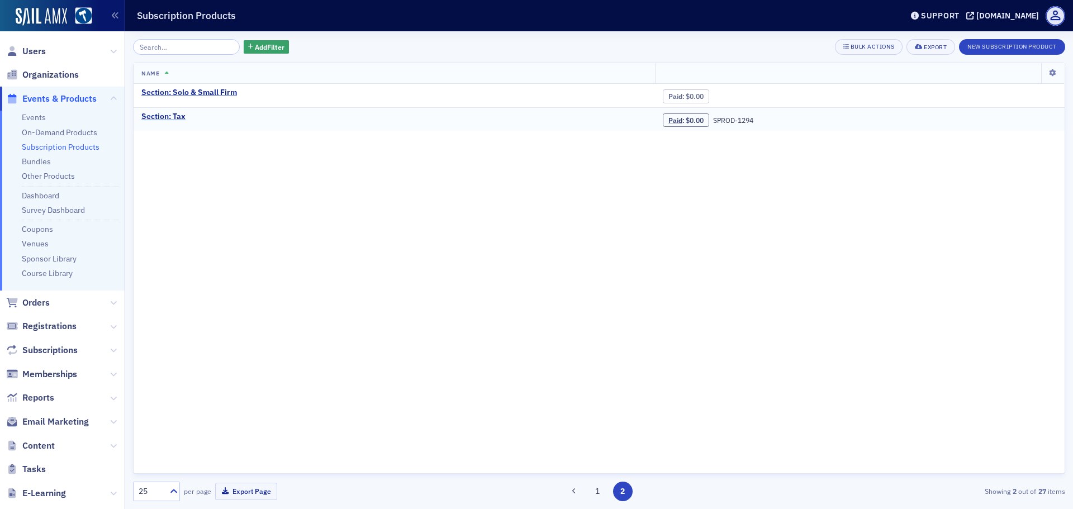
click at [177, 115] on div "Section: Tax" at bounding box center [163, 117] width 44 height 10
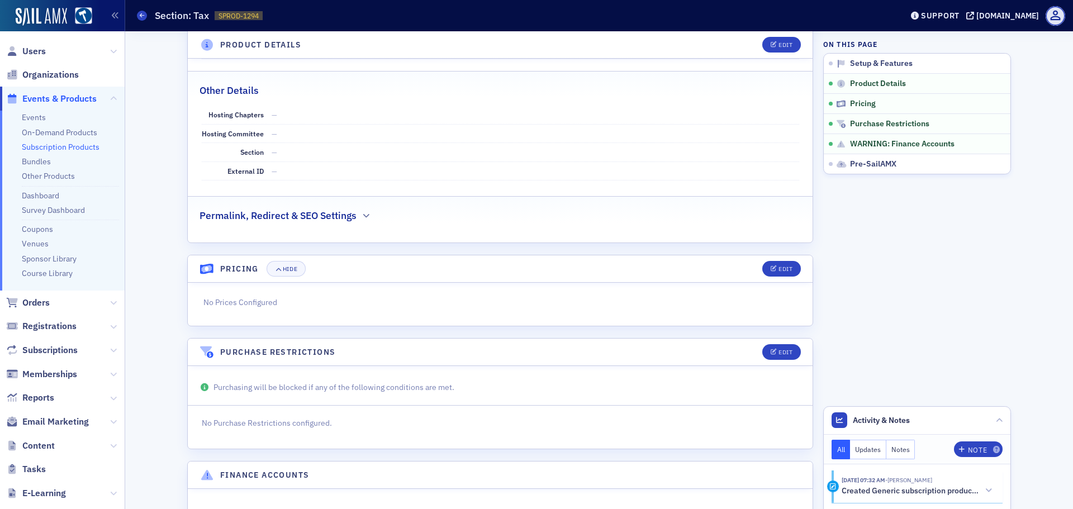
scroll to position [371, 0]
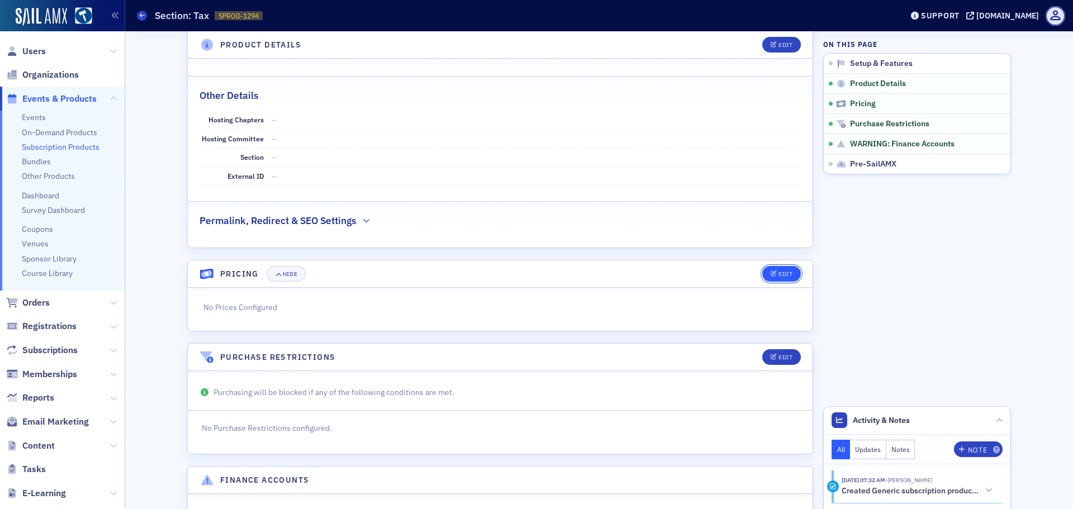
click at [778, 271] on div "Edit" at bounding box center [785, 274] width 14 height 6
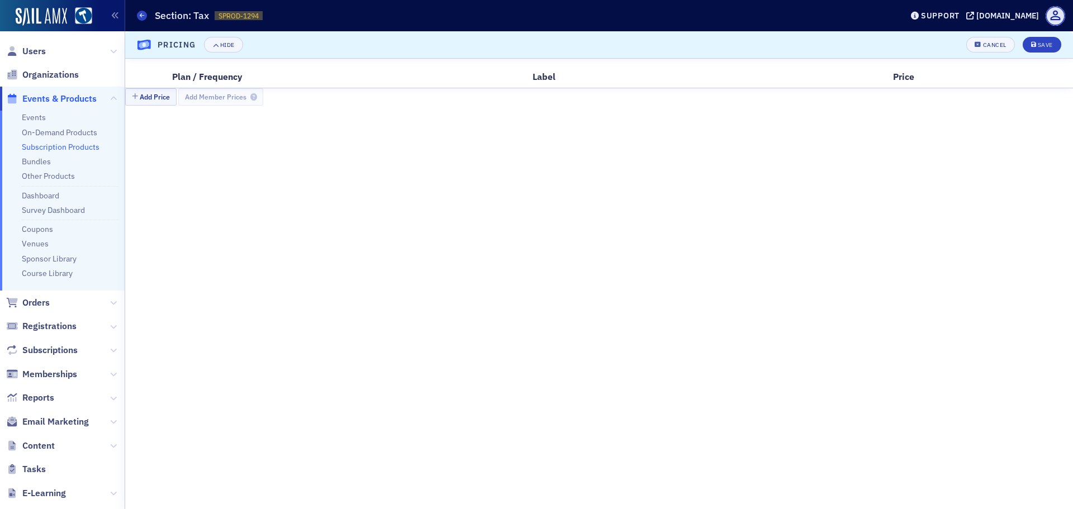
scroll to position [594, 0]
click at [158, 96] on button "Add Price" at bounding box center [150, 96] width 51 height 17
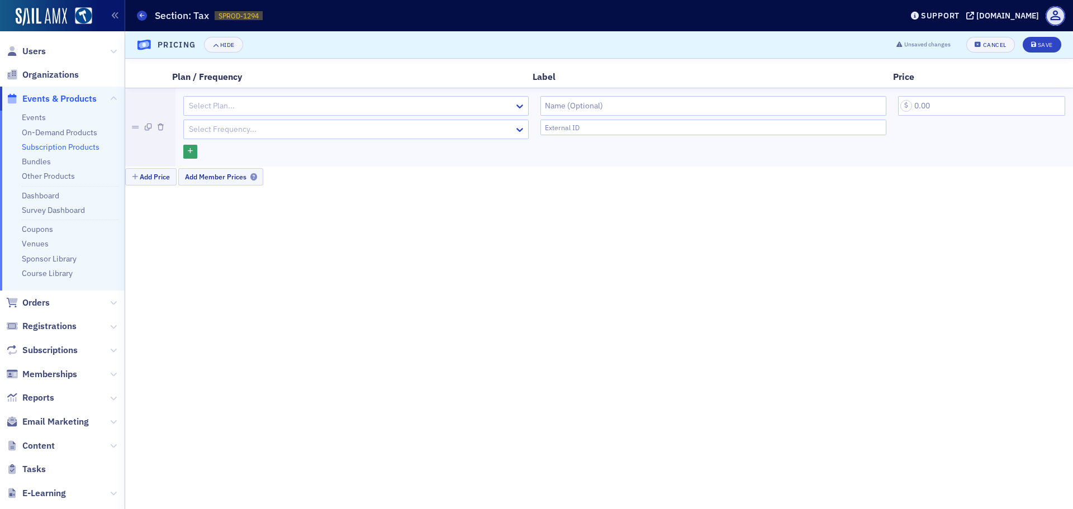
click at [269, 112] on div at bounding box center [351, 106] width 326 height 14
type input "sec"
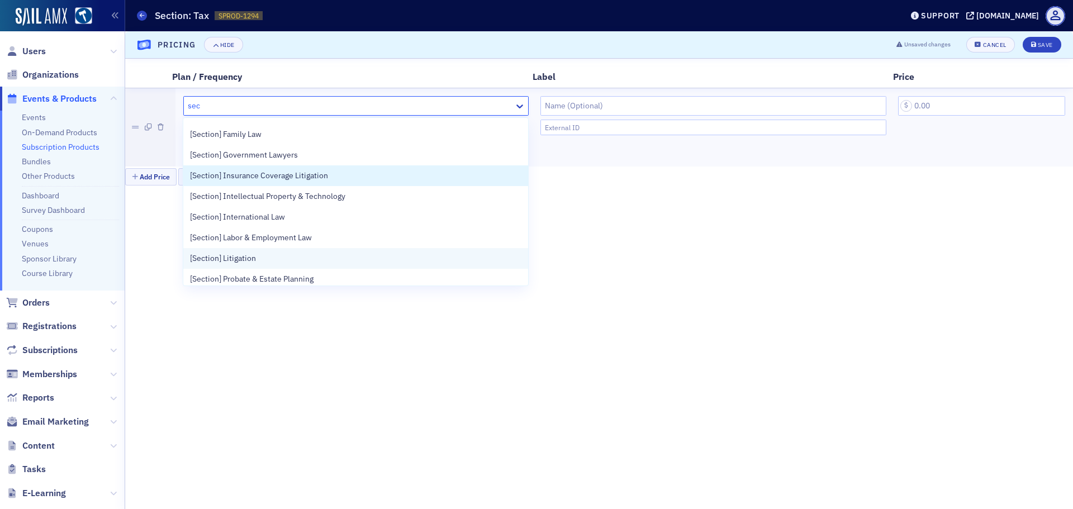
scroll to position [292, 0]
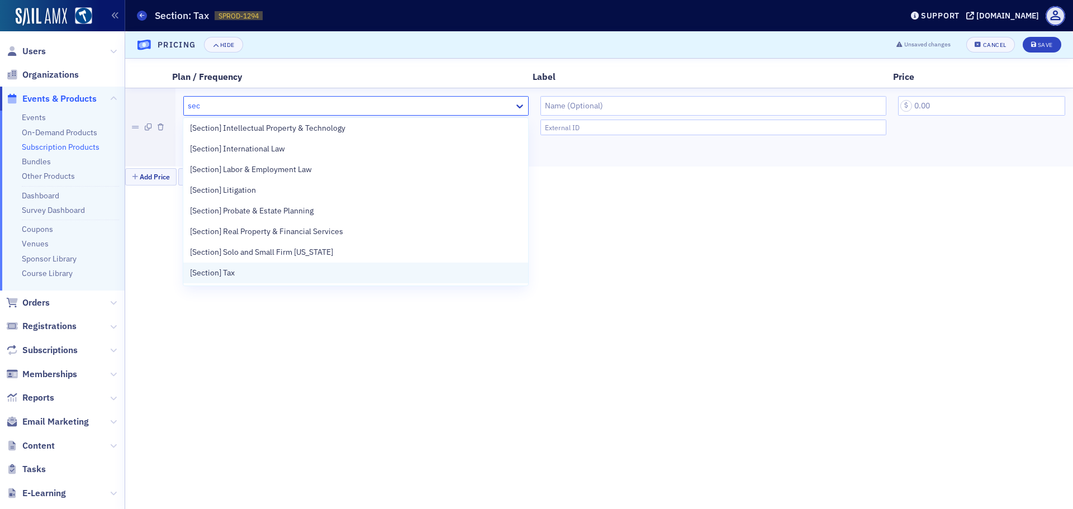
click at [253, 264] on div "[Section] Tax" at bounding box center [355, 273] width 345 height 21
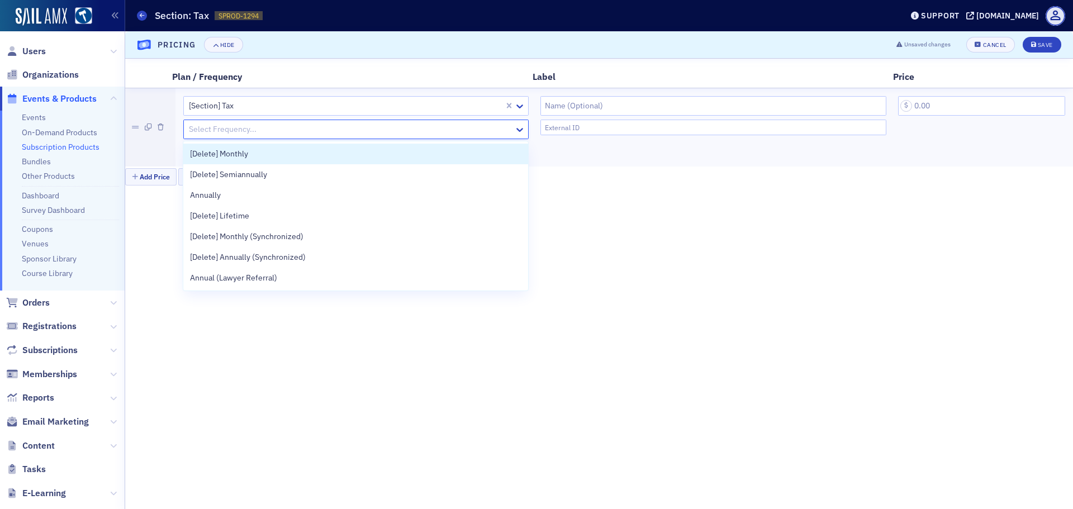
click at [274, 135] on div at bounding box center [351, 129] width 326 height 14
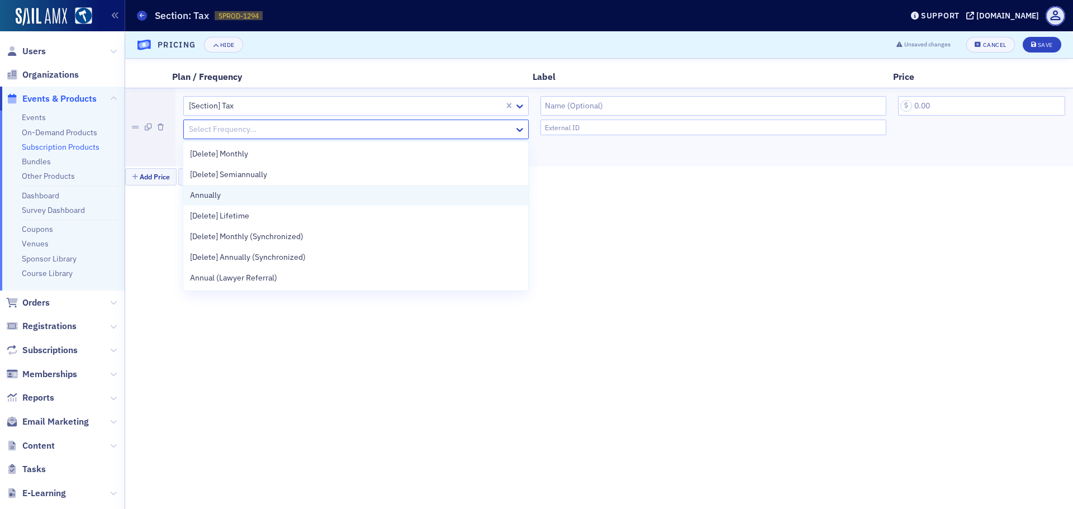
click at [256, 192] on div "Annually" at bounding box center [355, 195] width 331 height 12
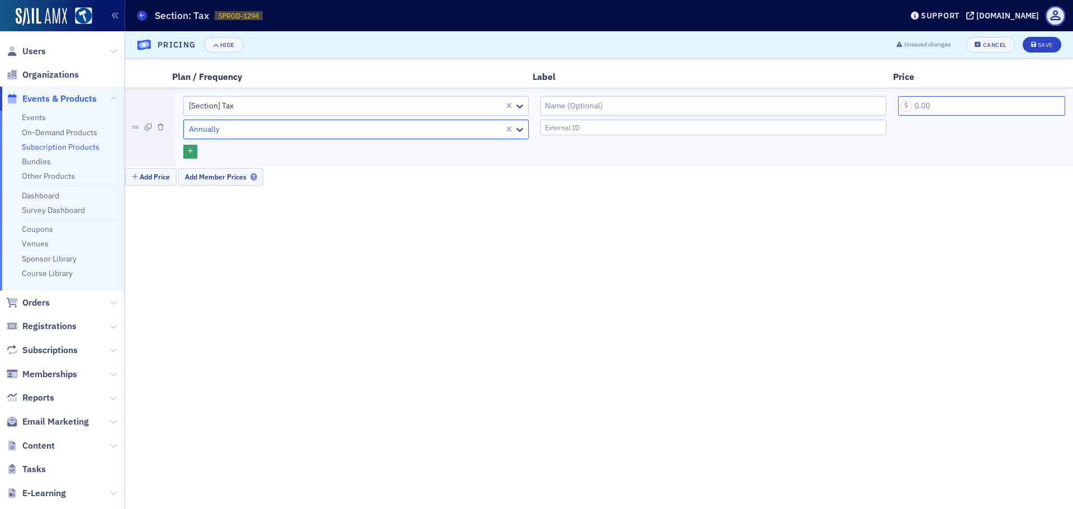
click at [959, 107] on input "text" at bounding box center [981, 106] width 167 height 20
type input "5.00"
drag, startPoint x: 1044, startPoint y: 46, endPoint x: 1005, endPoint y: 45, distance: 39.1
click at [1043, 46] on div "Save" at bounding box center [1045, 45] width 15 height 6
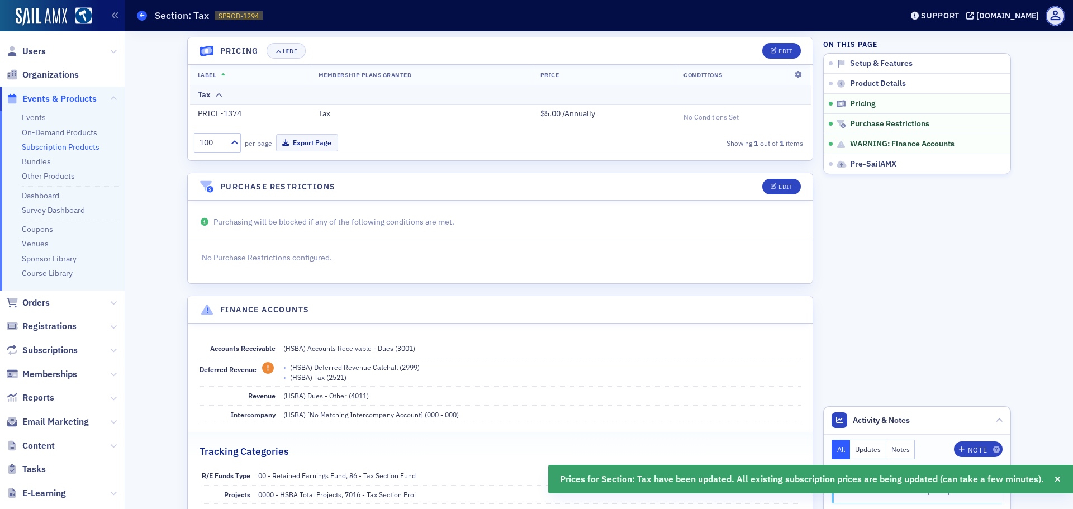
click at [137, 15] on span at bounding box center [142, 16] width 10 height 10
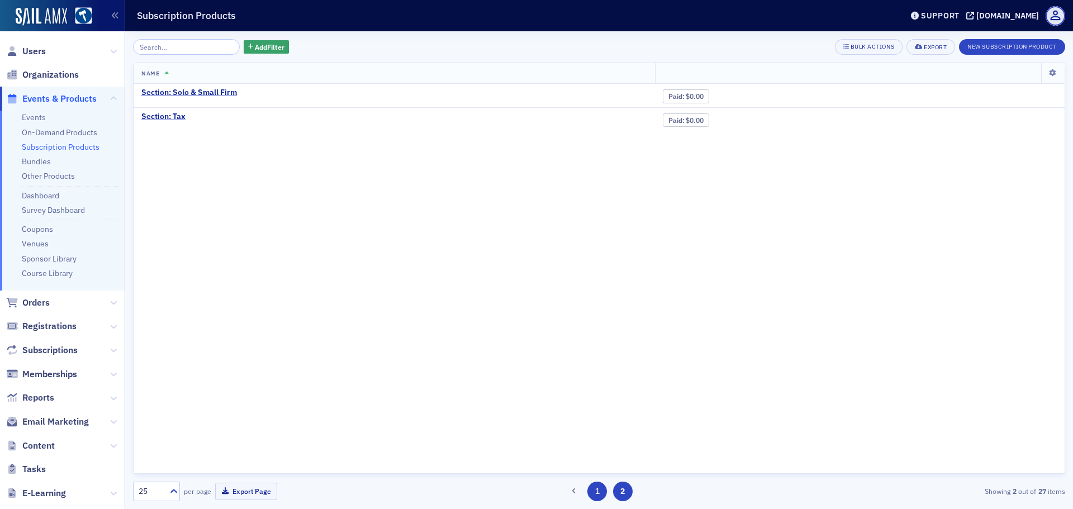
click at [589, 497] on button "1" at bounding box center [597, 492] width 20 height 20
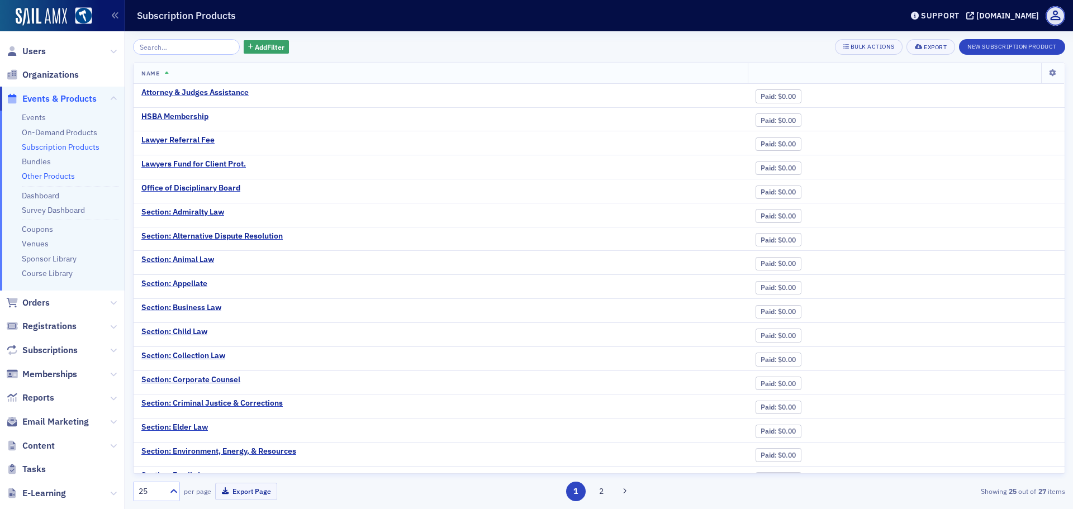
click at [66, 176] on link "Other Products" at bounding box center [48, 176] width 53 height 10
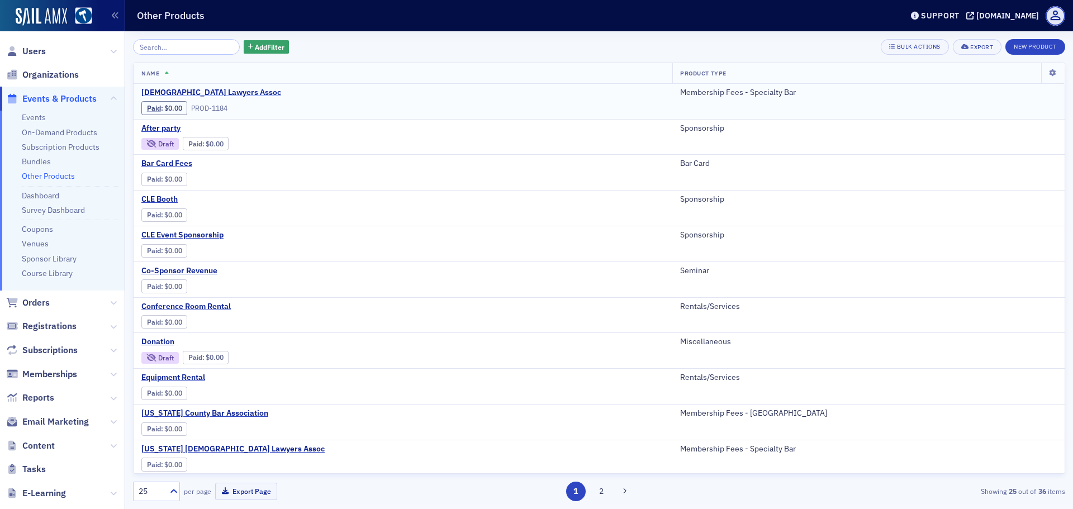
click at [240, 96] on span "[DEMOGRAPHIC_DATA] Lawyers Assoc" at bounding box center [235, 93] width 188 height 10
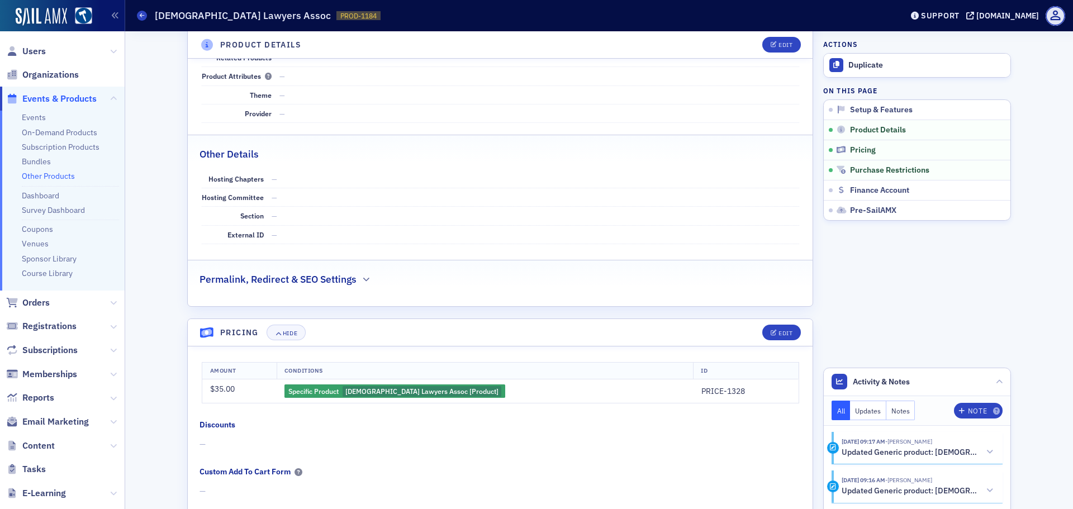
scroll to position [391, 0]
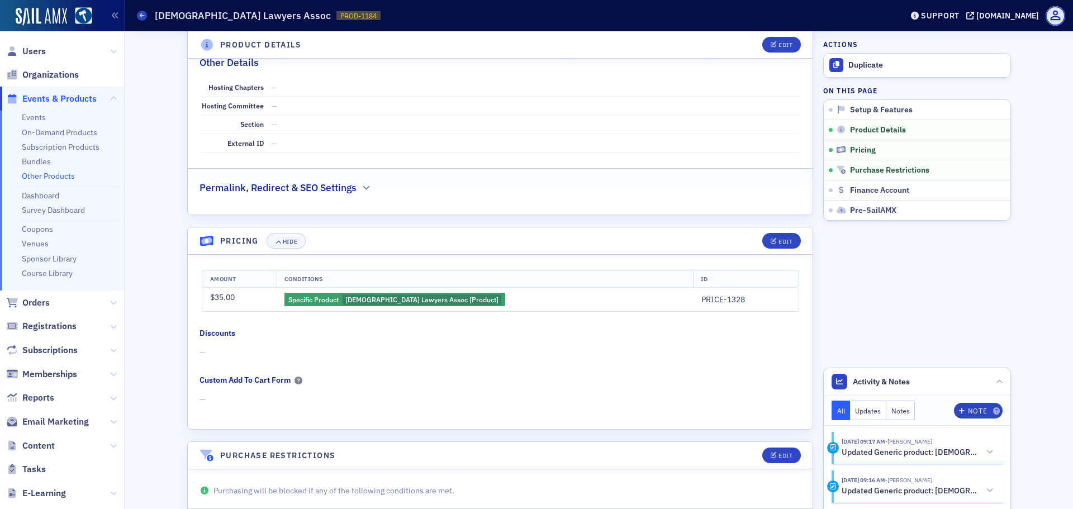
click at [136, 10] on header "Other Products [DEMOGRAPHIC_DATA] Lawyers Assoc PROD-1184 1184 Support [DOMAIN_…" at bounding box center [599, 15] width 948 height 31
click at [143, 15] on icon at bounding box center [142, 15] width 4 height 5
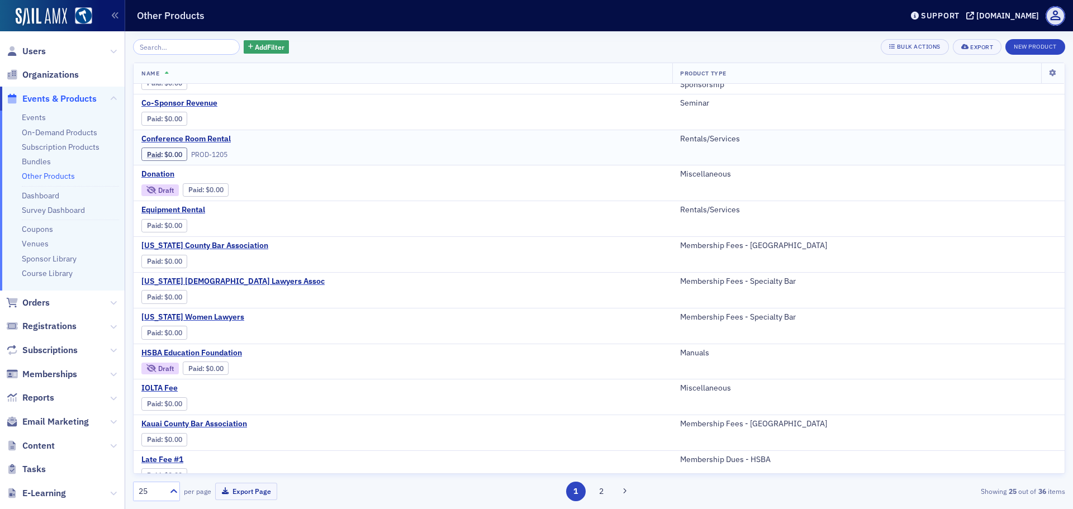
scroll to position [223, 0]
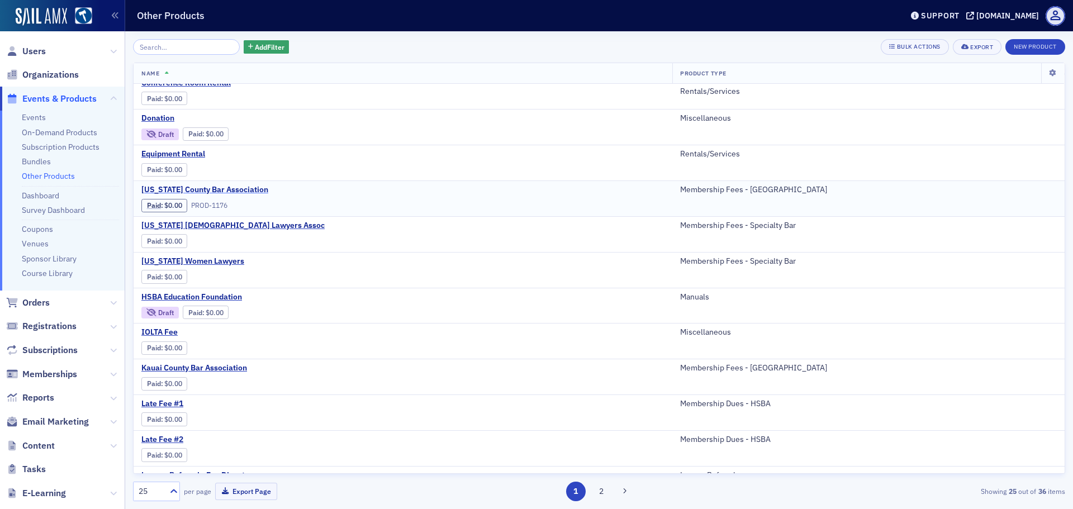
click at [245, 193] on span "[US_STATE] County Bar Association" at bounding box center [235, 190] width 188 height 10
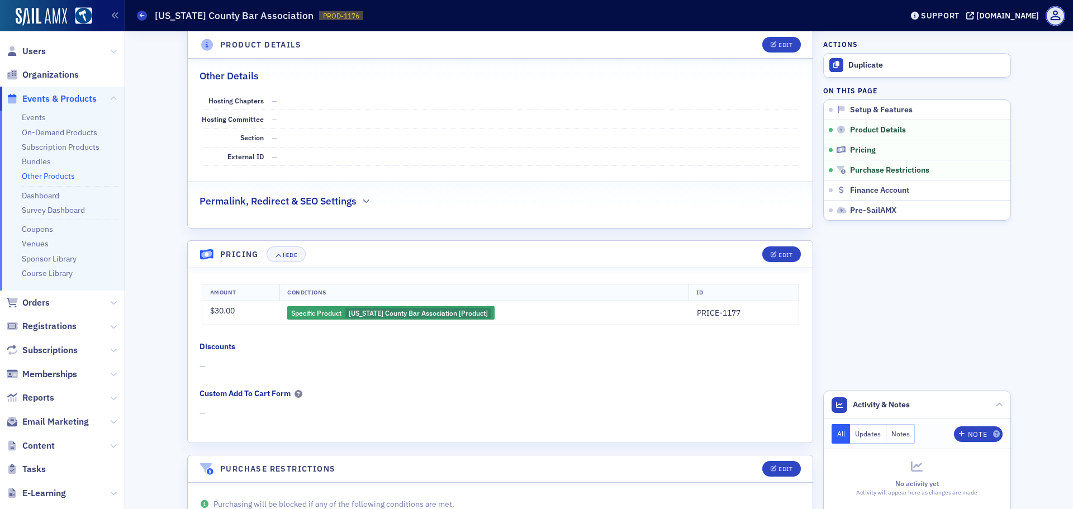
scroll to position [391, 0]
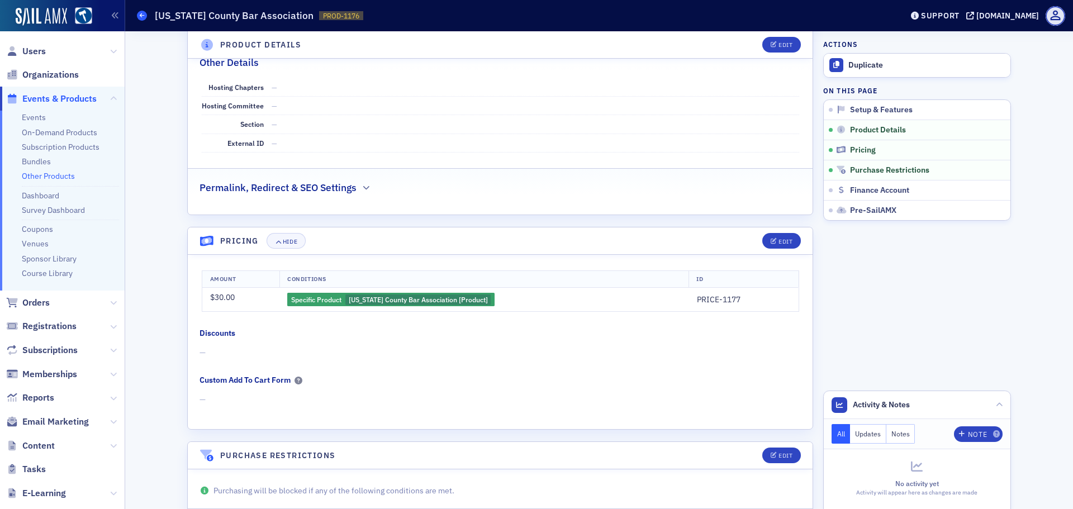
click at [143, 17] on icon at bounding box center [142, 15] width 4 height 5
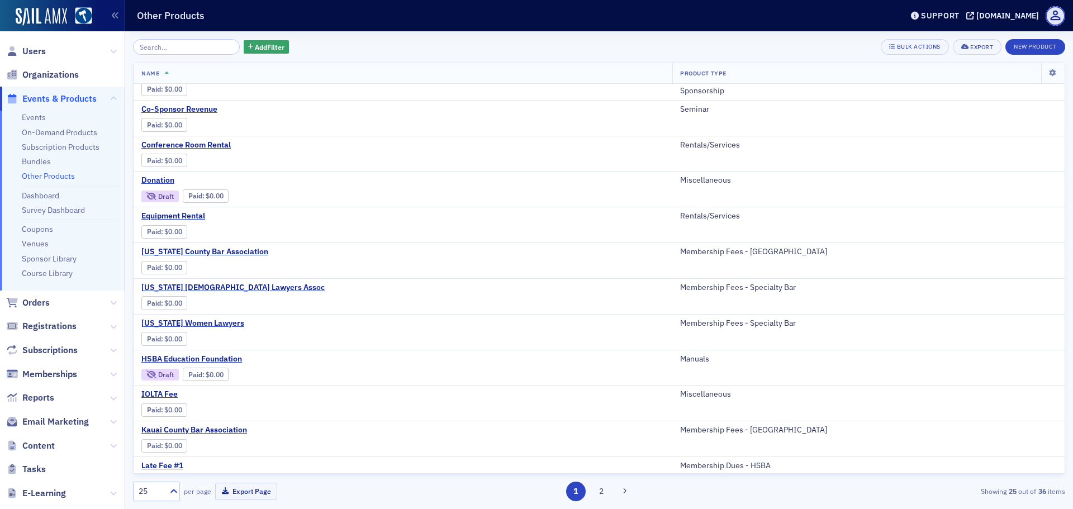
scroll to position [223, 0]
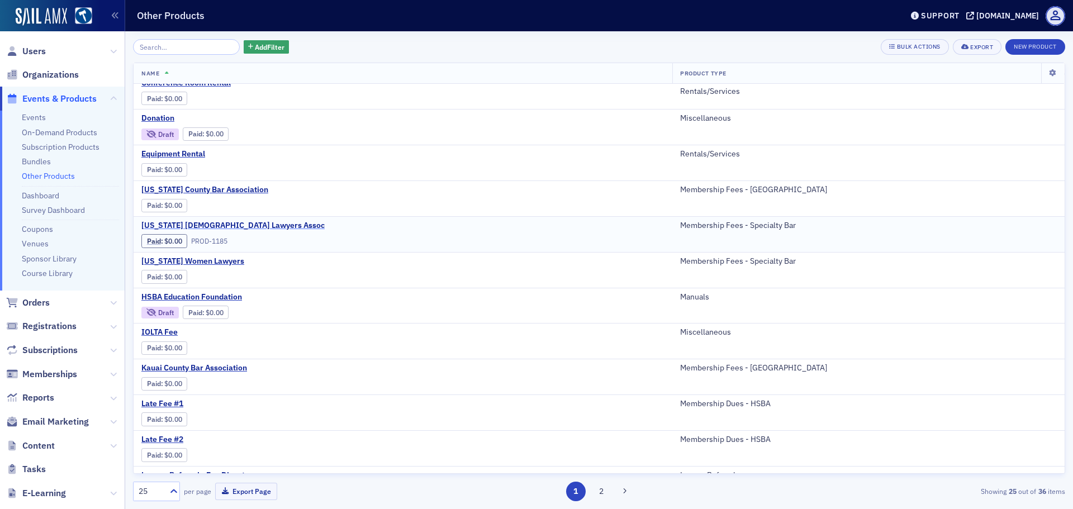
click at [241, 222] on span "[US_STATE] [DEMOGRAPHIC_DATA] Lawyers Assoc" at bounding box center [235, 226] width 188 height 10
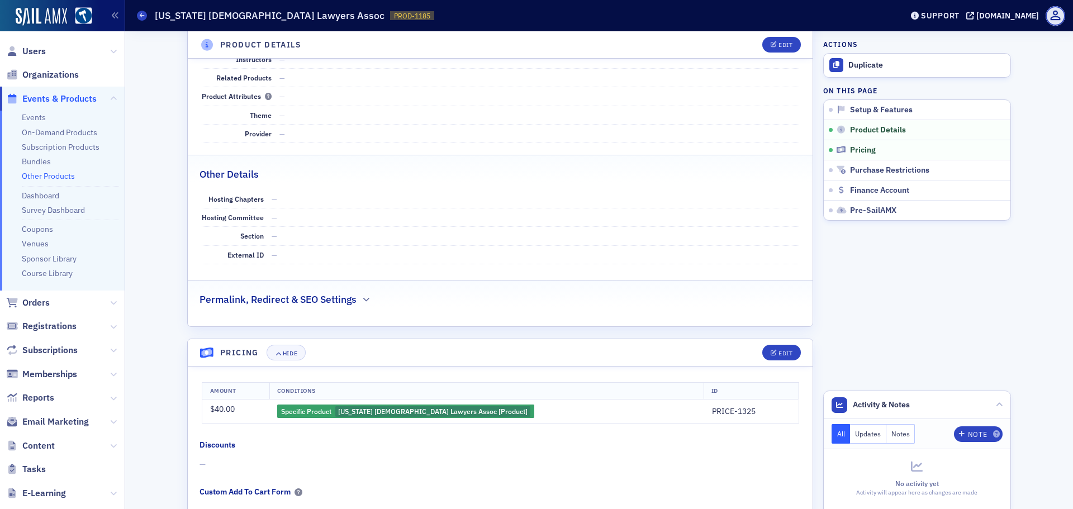
scroll to position [335, 0]
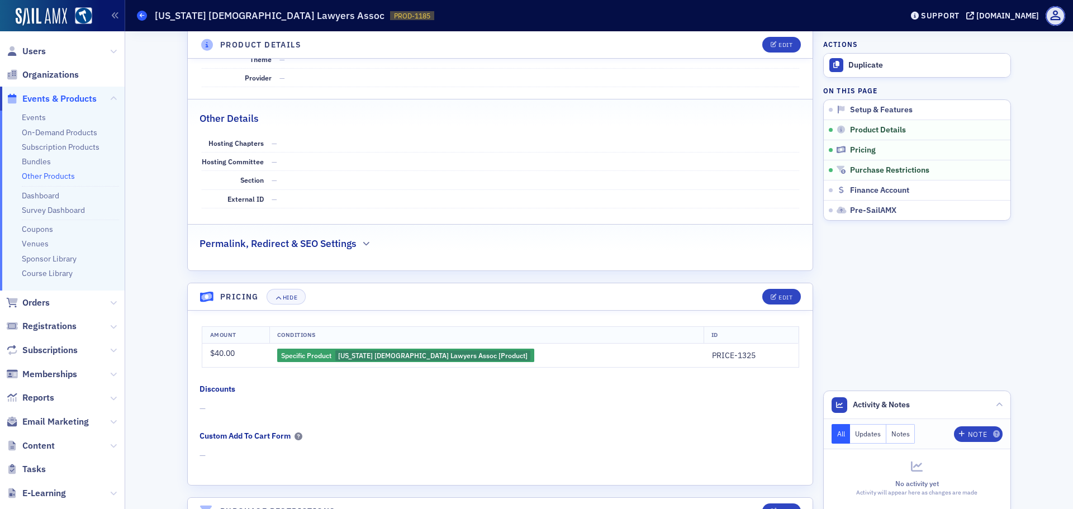
click at [143, 13] on span at bounding box center [142, 16] width 10 height 10
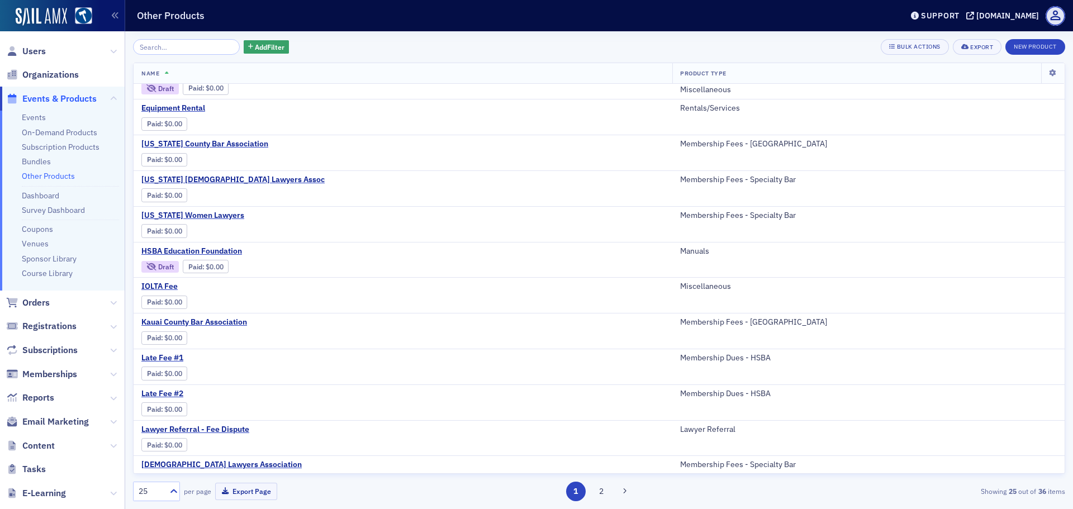
scroll to position [279, 0]
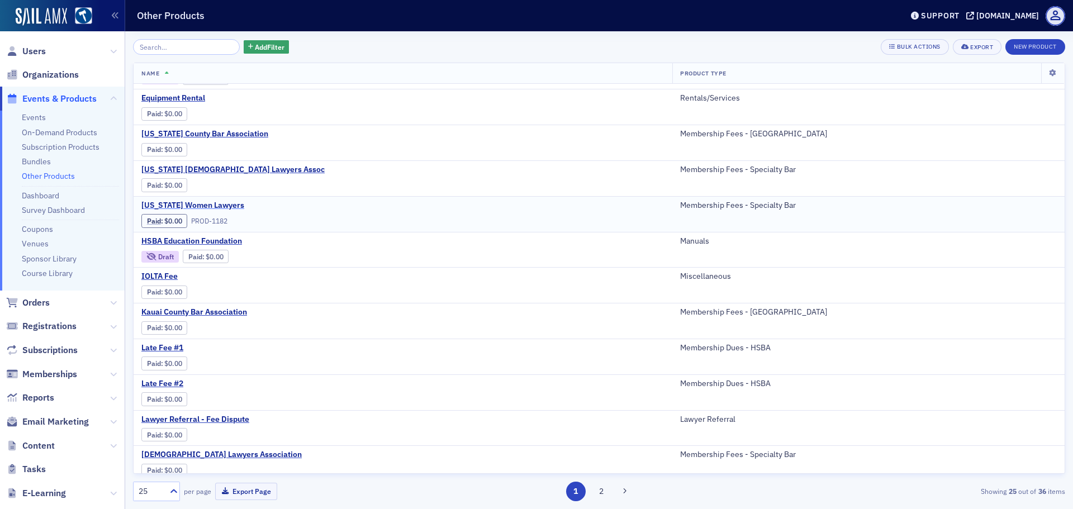
click at [215, 203] on span "[US_STATE] Women Lawyers" at bounding box center [235, 206] width 188 height 10
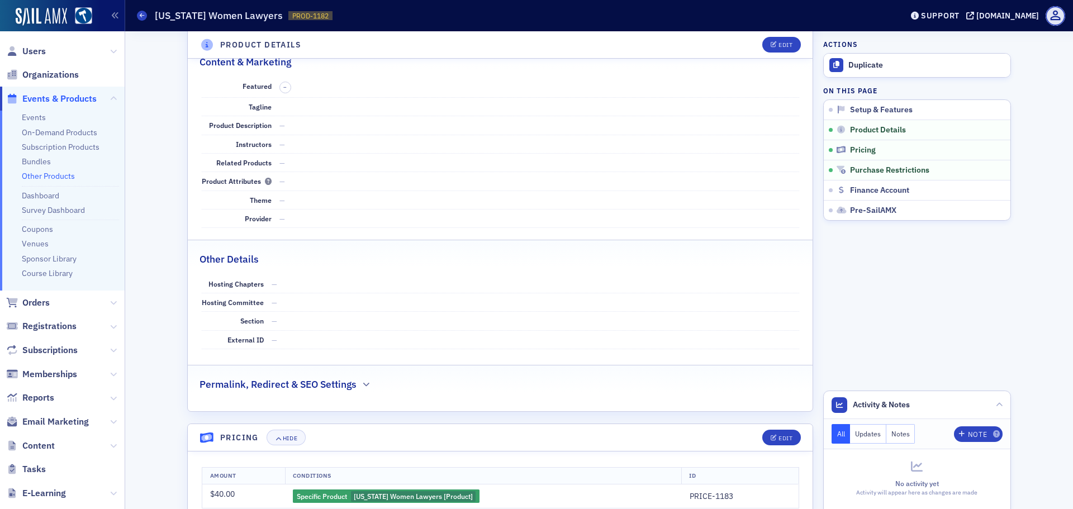
scroll to position [391, 0]
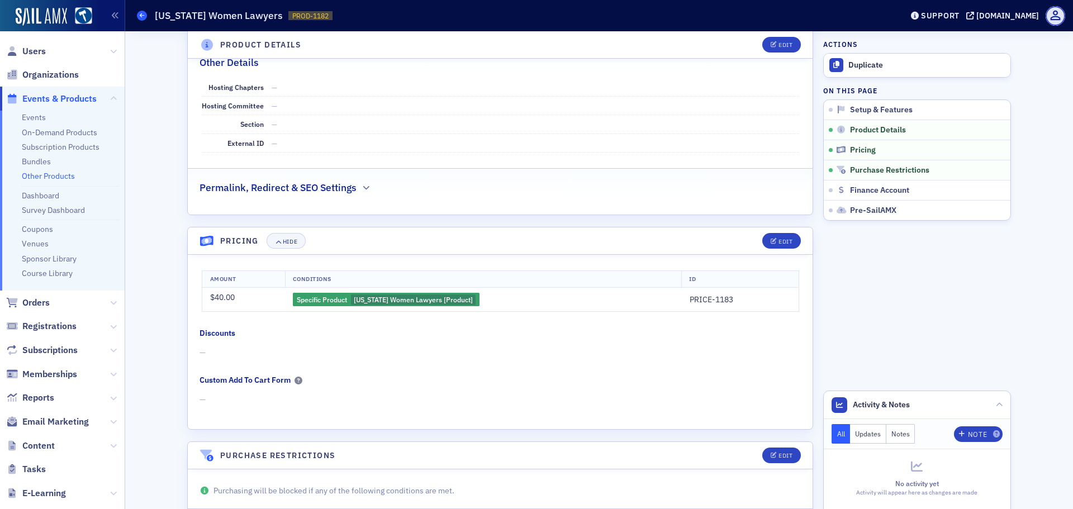
click at [142, 12] on span at bounding box center [142, 16] width 10 height 10
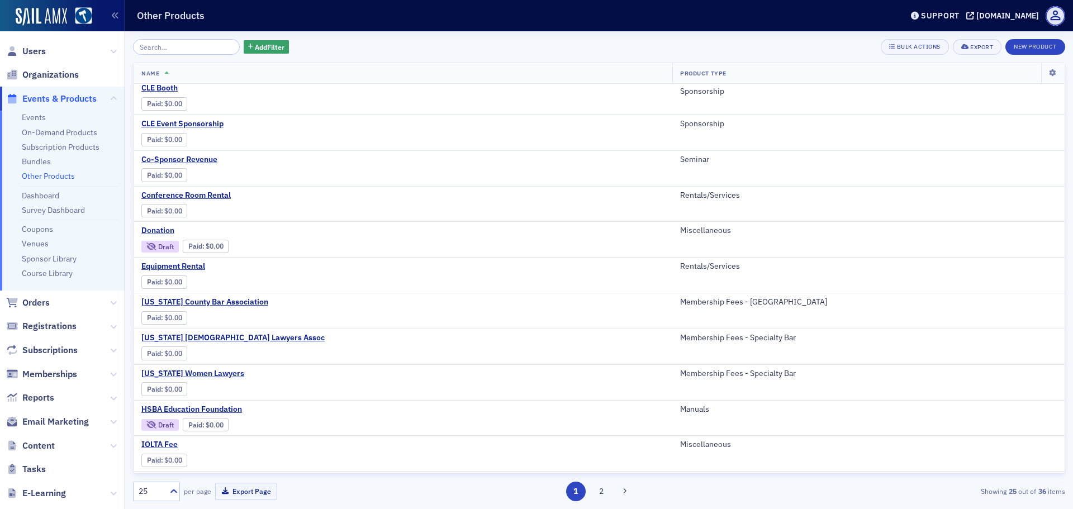
scroll to position [279, 0]
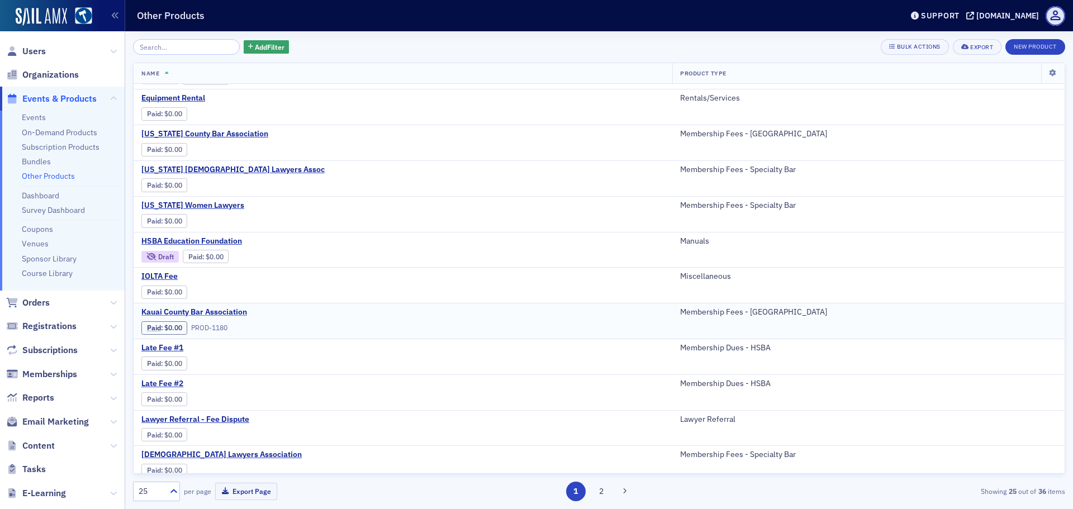
click at [239, 312] on span "Kauai County Bar Association" at bounding box center [235, 312] width 188 height 10
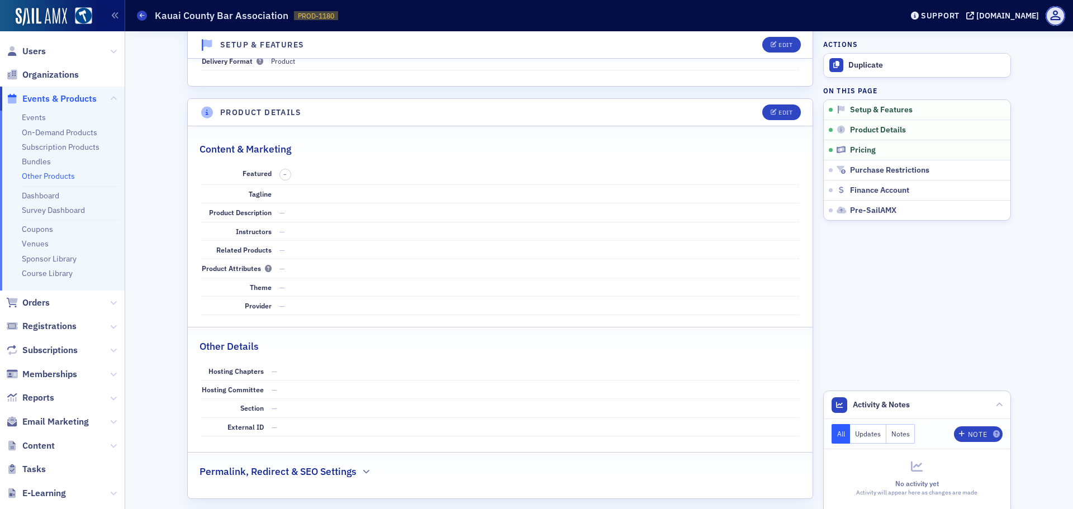
scroll to position [335, 0]
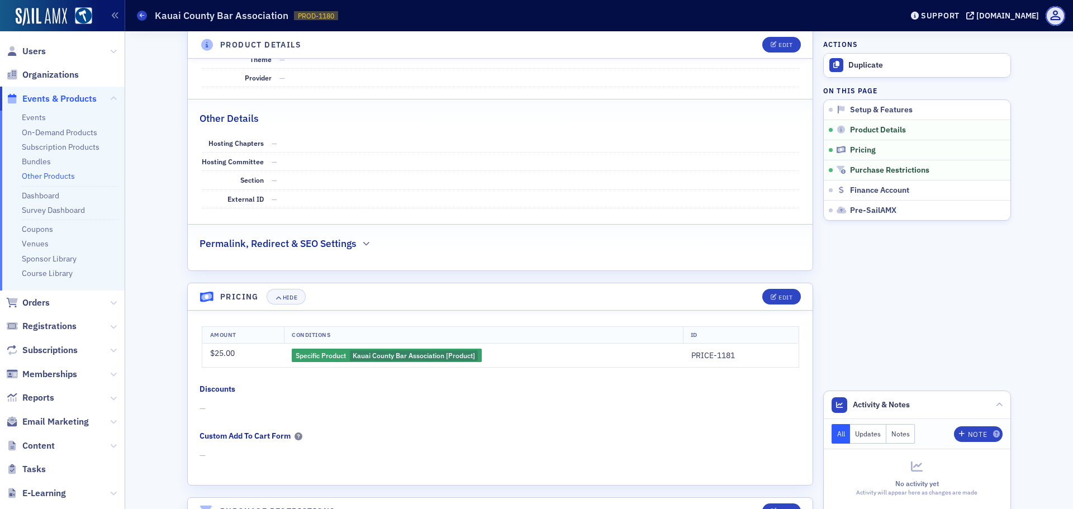
click at [139, 21] on div "Other Products Kauai County Bar Association PROD-1180 1180" at bounding box center [511, 15] width 748 height 21
click at [139, 18] on span at bounding box center [142, 16] width 10 height 10
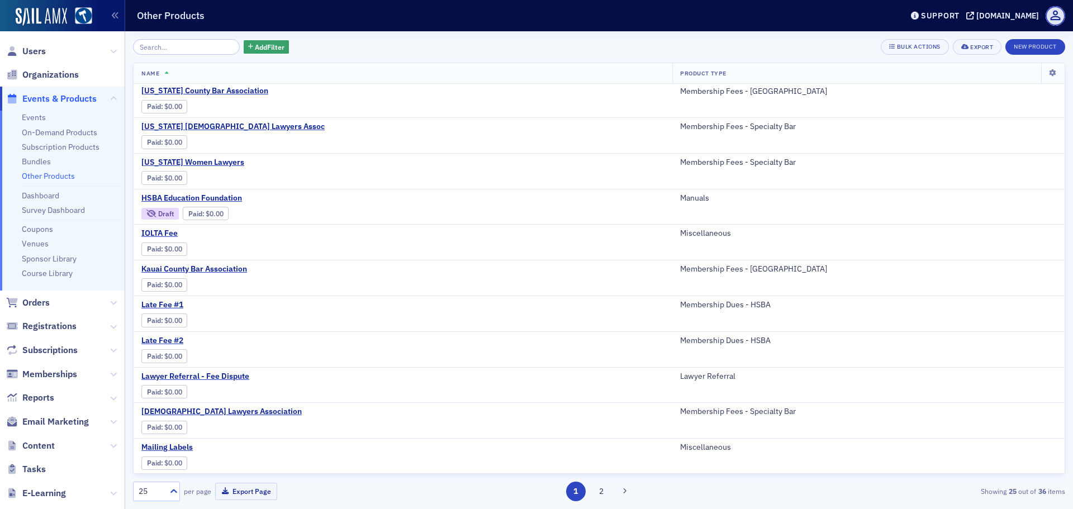
scroll to position [335, 0]
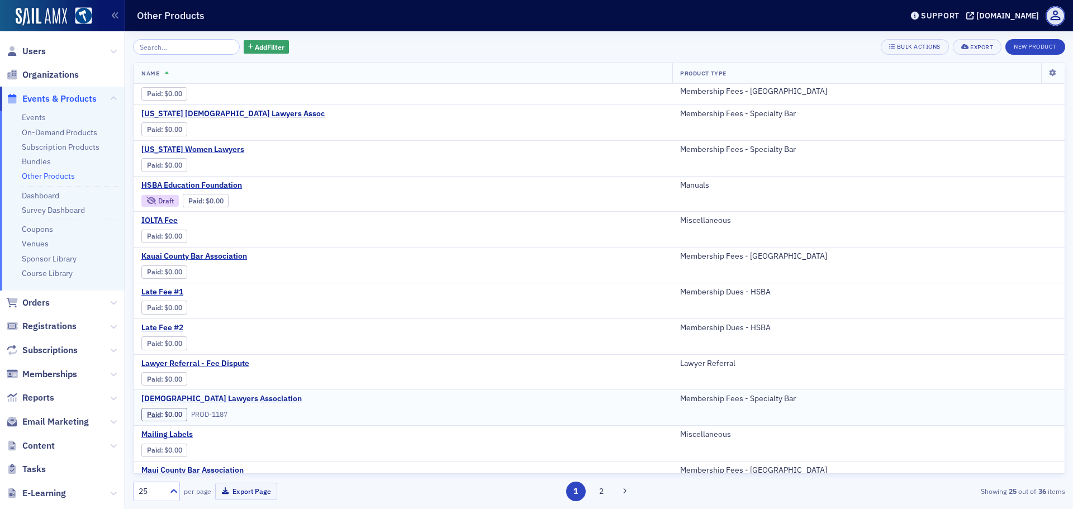
click at [230, 400] on span "[DEMOGRAPHIC_DATA] Lawyers Association" at bounding box center [235, 399] width 188 height 10
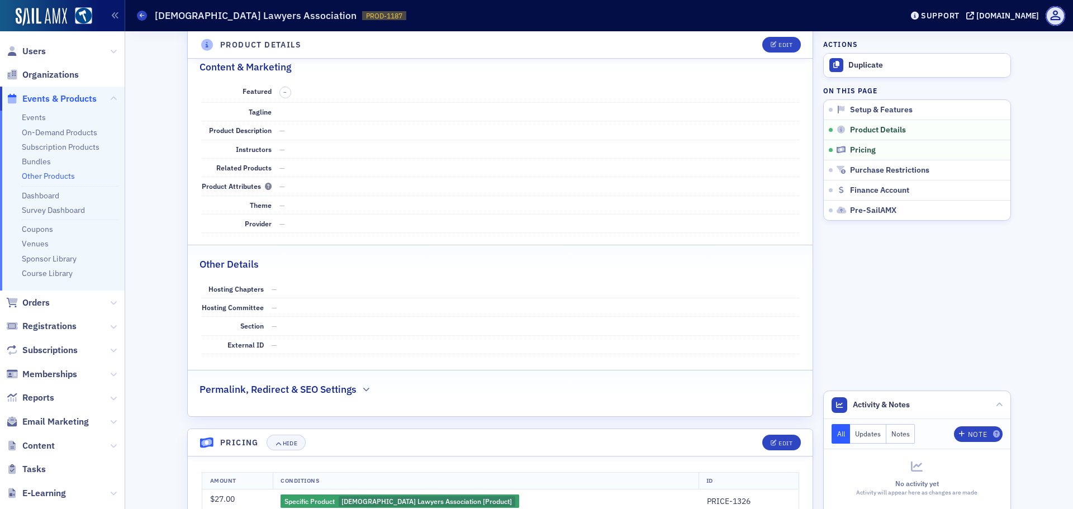
scroll to position [391, 0]
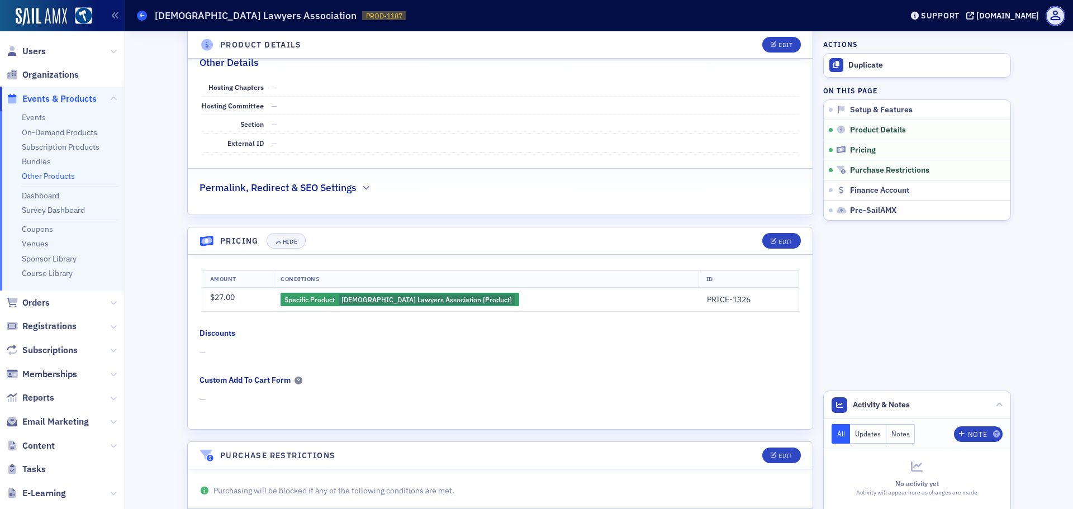
click at [139, 18] on span at bounding box center [142, 16] width 10 height 10
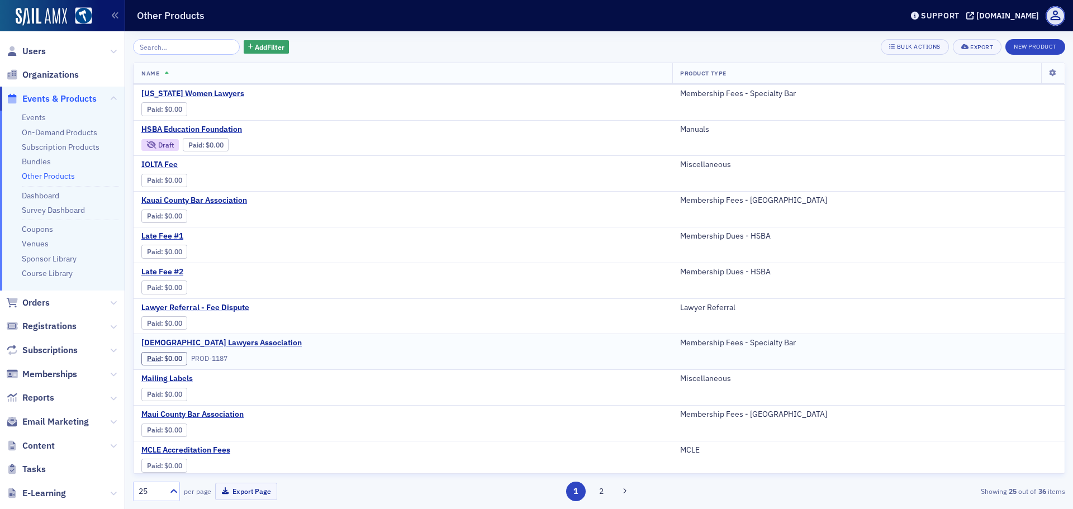
scroll to position [501, 0]
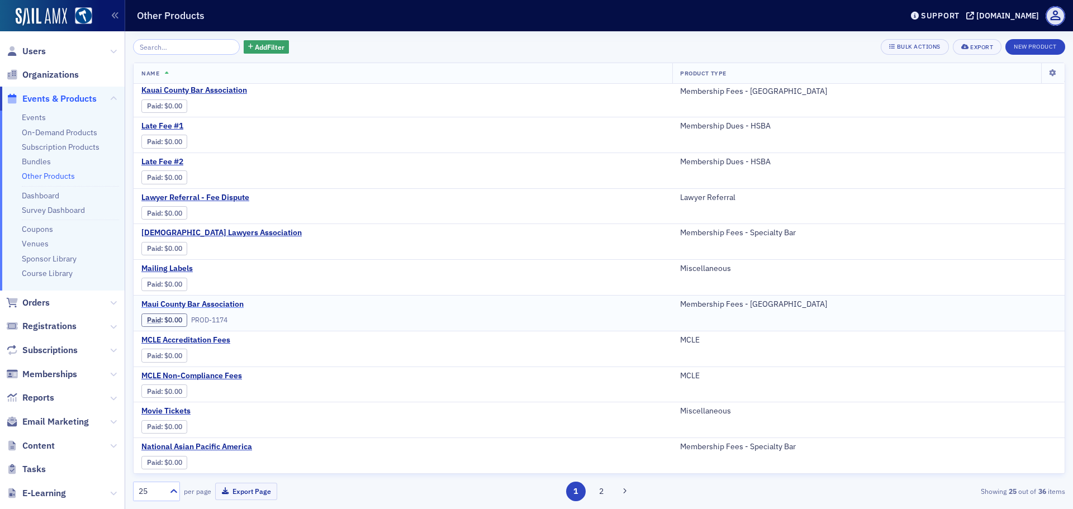
click at [211, 302] on span "Maui County Bar Association" at bounding box center [235, 304] width 188 height 10
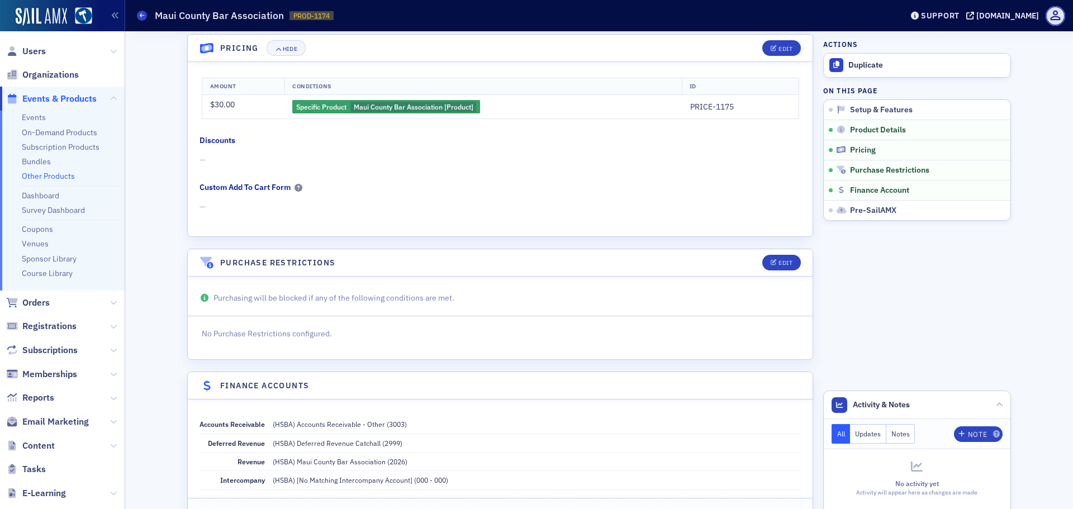
scroll to position [559, 0]
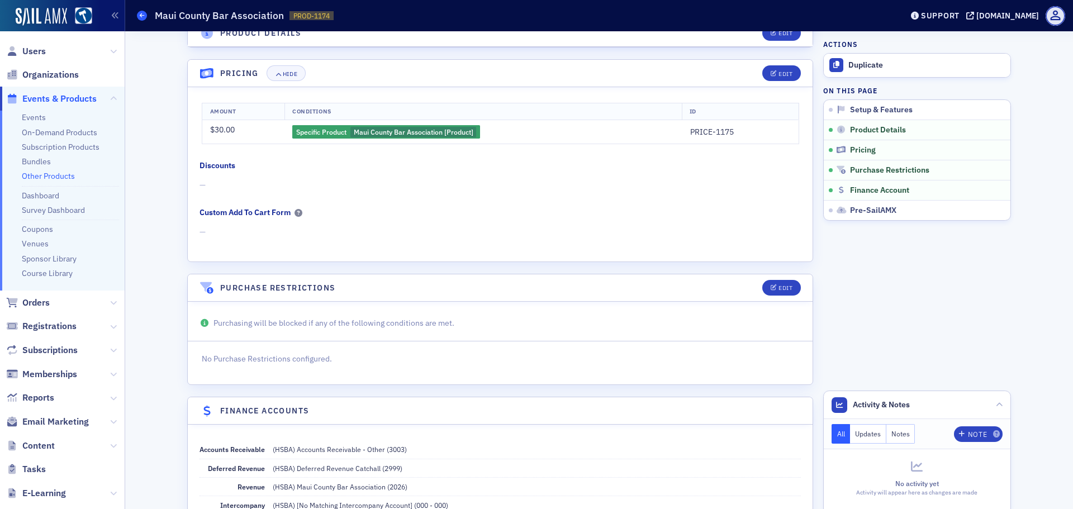
click at [140, 17] on icon at bounding box center [142, 15] width 4 height 5
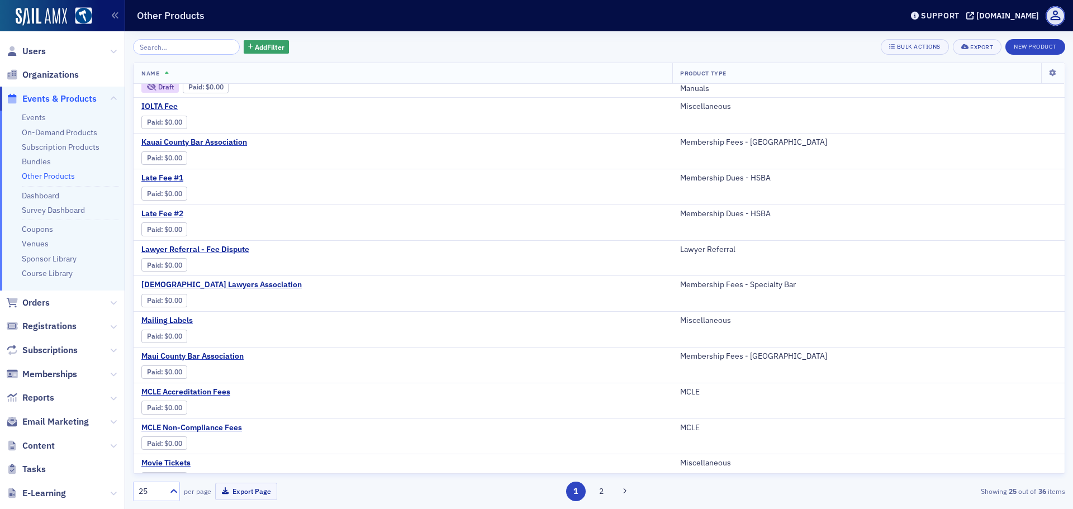
scroll to position [501, 0]
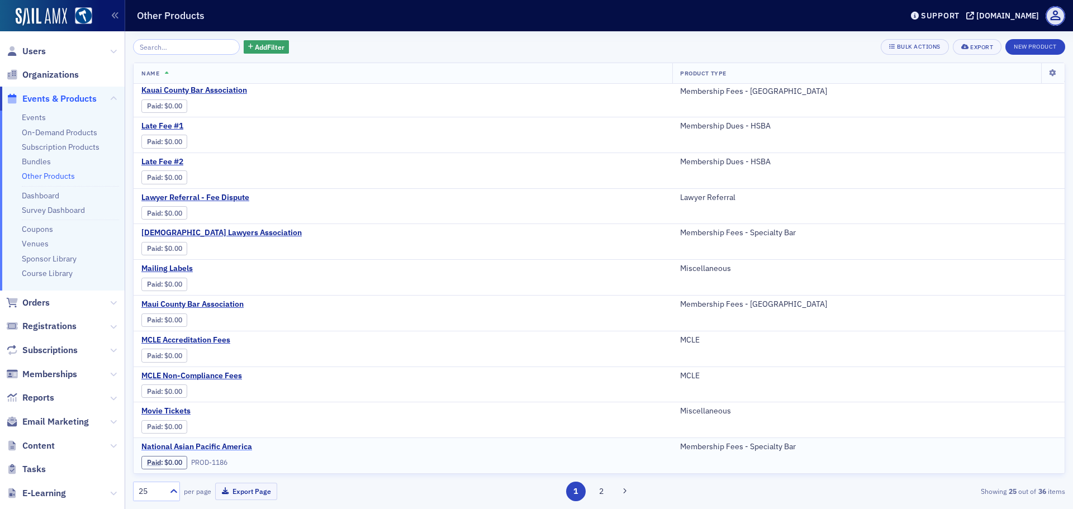
click at [238, 447] on span "National Asian Pacific America" at bounding box center [235, 447] width 188 height 10
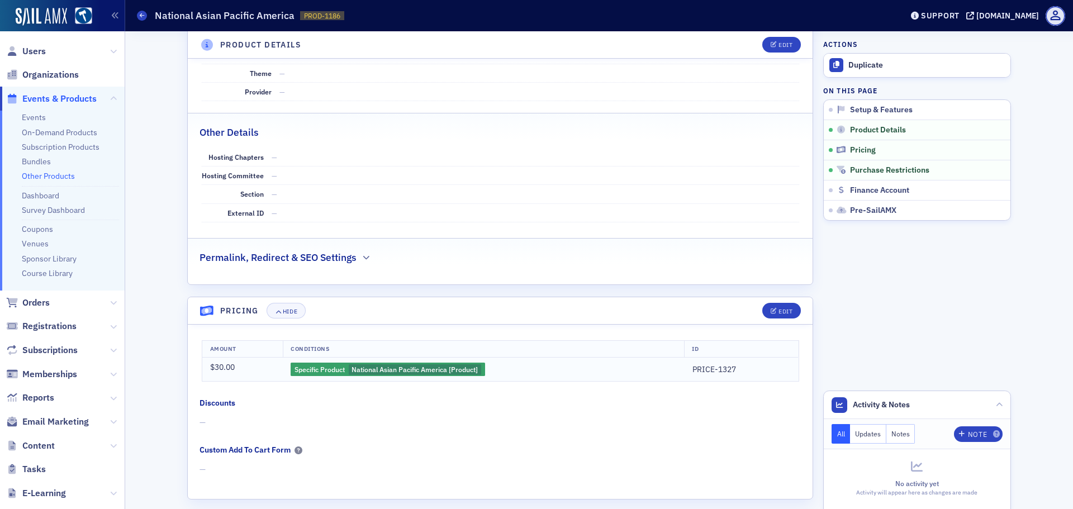
scroll to position [391, 0]
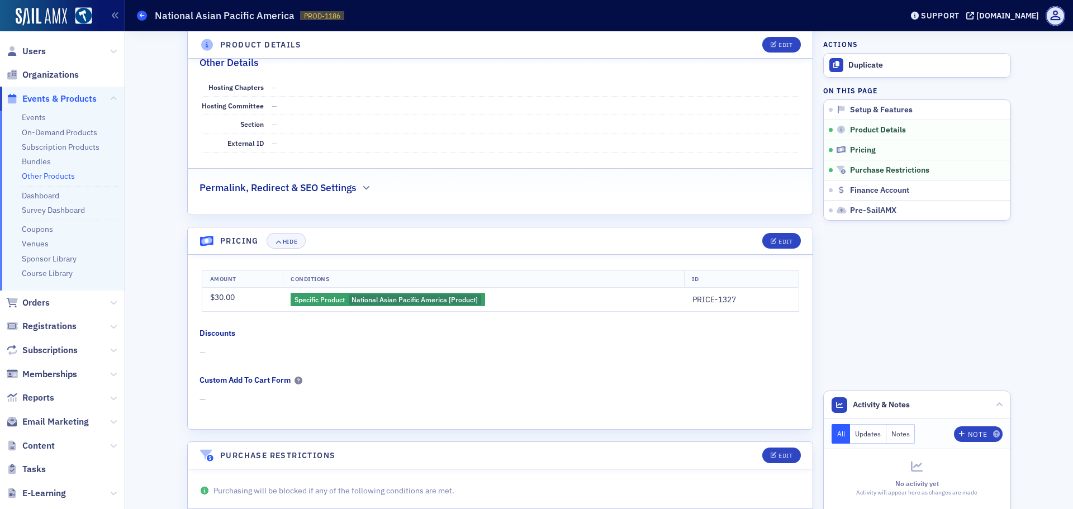
click at [143, 18] on icon at bounding box center [142, 15] width 4 height 5
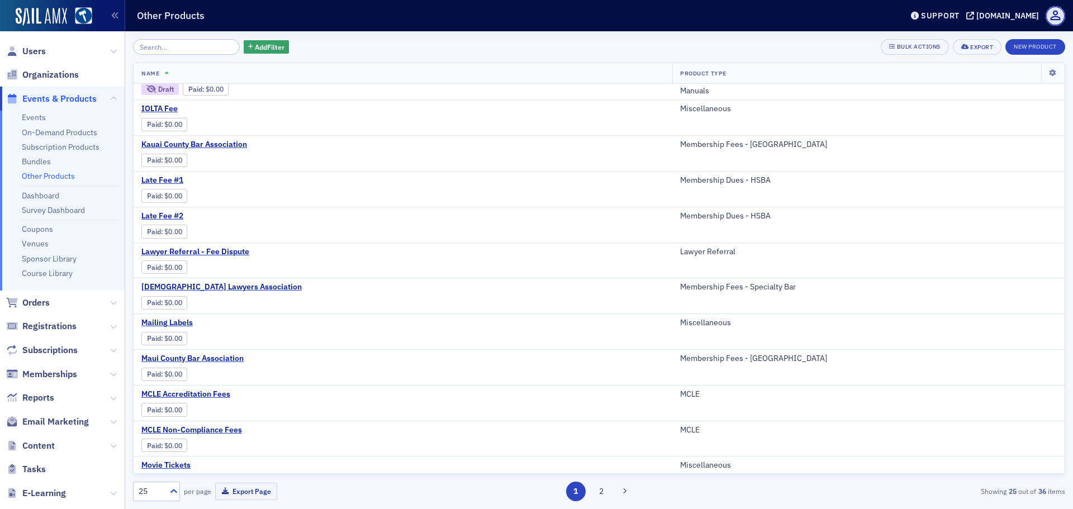
scroll to position [501, 0]
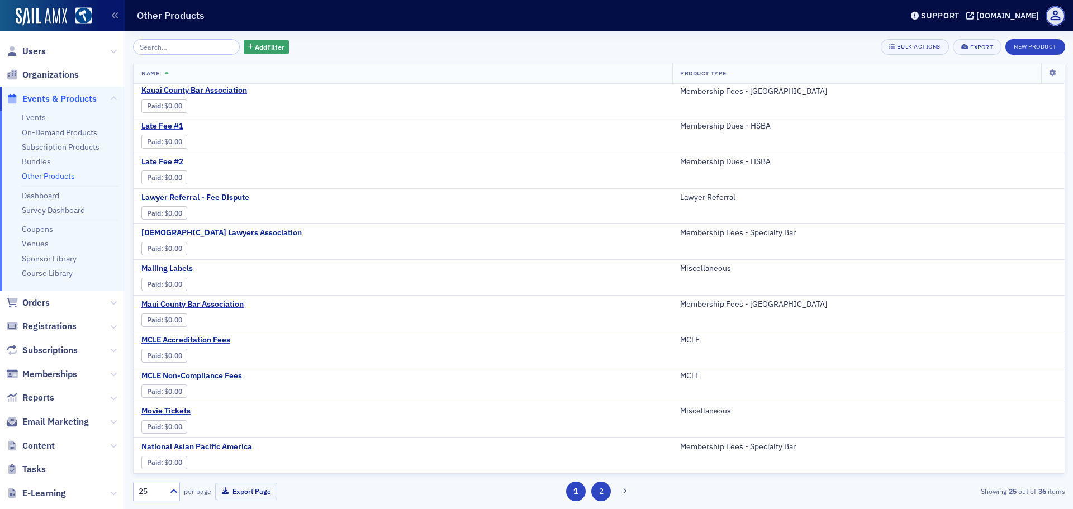
click at [600, 493] on button "2" at bounding box center [601, 492] width 20 height 20
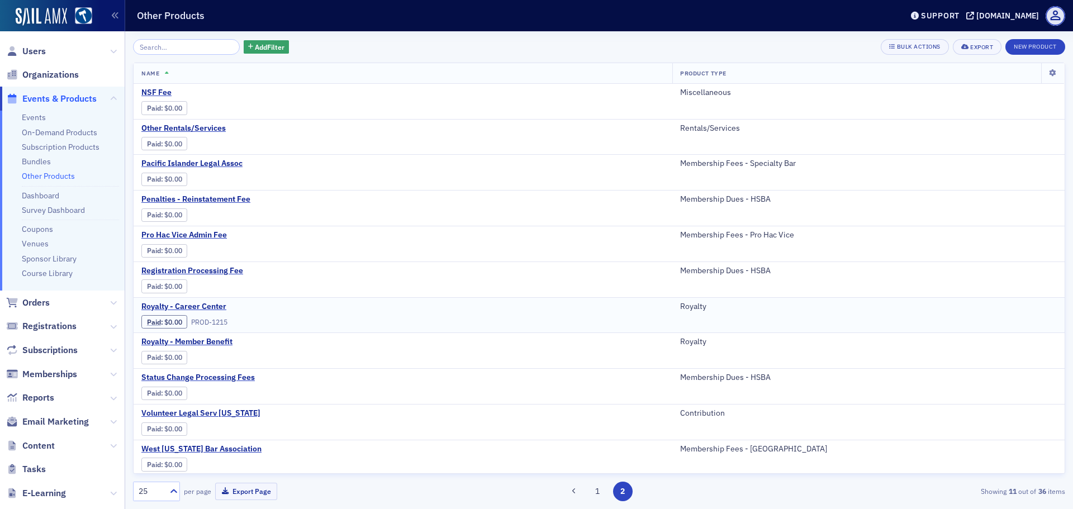
scroll to position [2, 0]
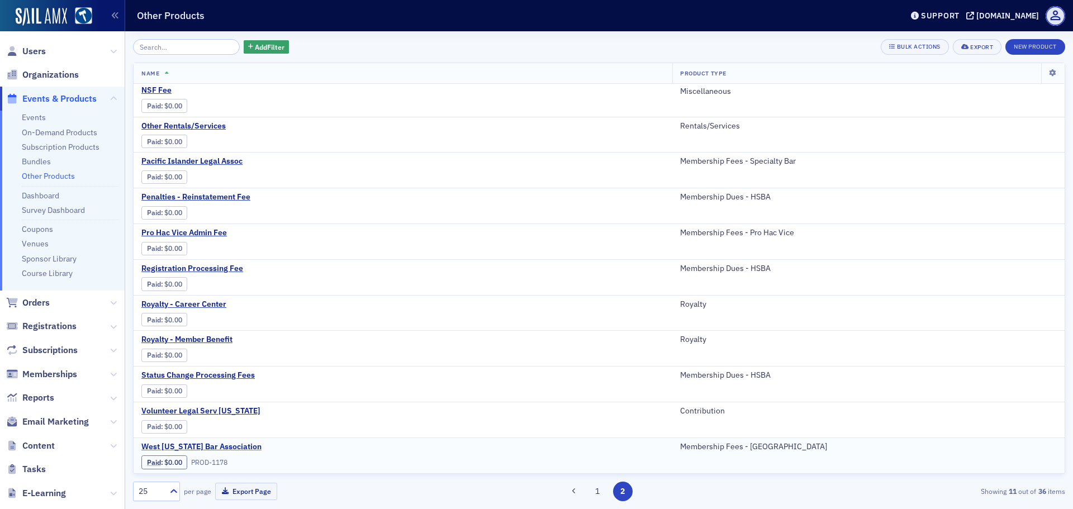
click at [226, 450] on span "West [US_STATE] Bar Association" at bounding box center [235, 447] width 188 height 10
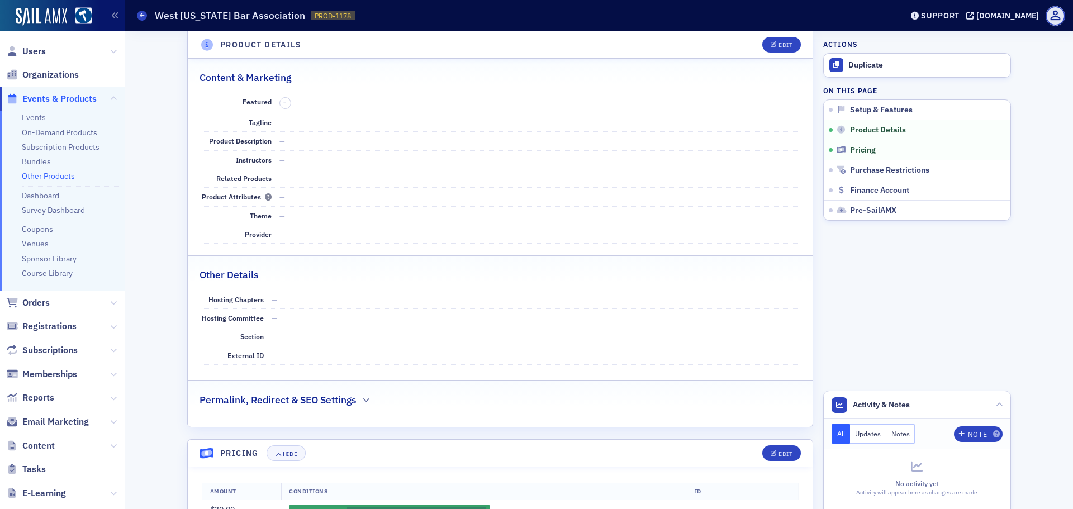
scroll to position [335, 0]
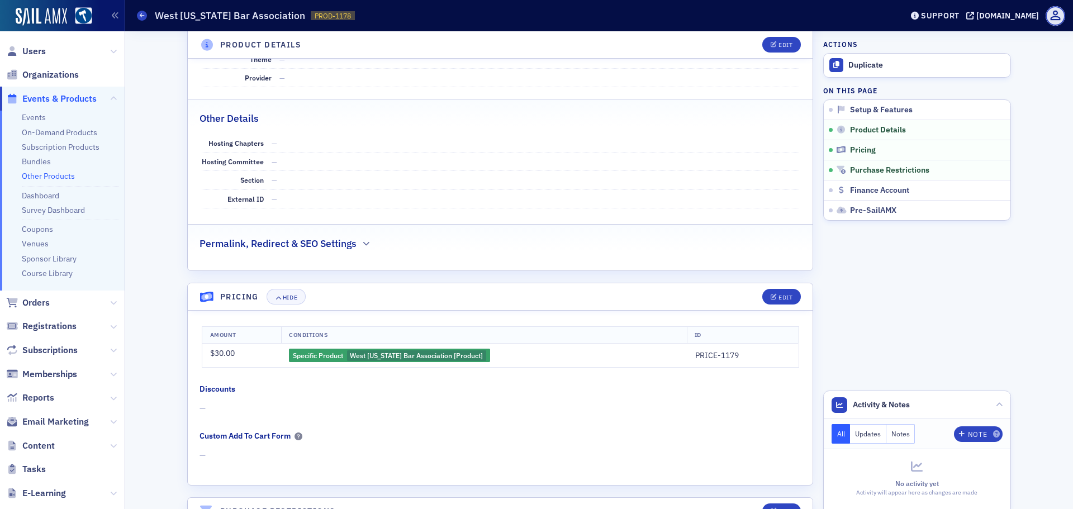
click at [140, 21] on div "Other Products West [US_STATE] Bar Association PROD-1178 1178" at bounding box center [511, 15] width 748 height 21
click at [139, 17] on span at bounding box center [142, 16] width 10 height 10
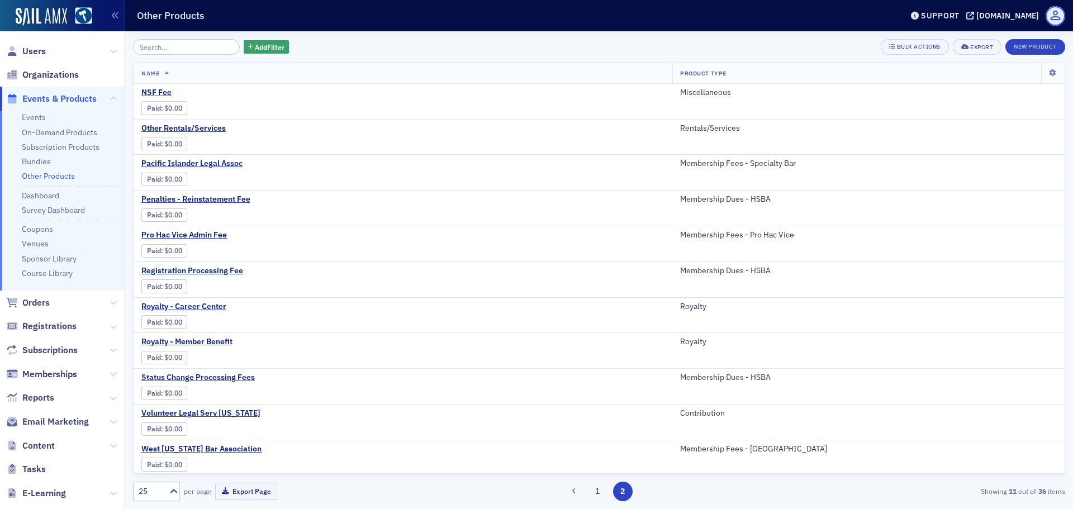
click at [1050, 13] on span at bounding box center [1055, 16] width 20 height 20
click at [1047, 50] on span "Logout" at bounding box center [1043, 54] width 43 height 10
